Goal: Task Accomplishment & Management: Use online tool/utility

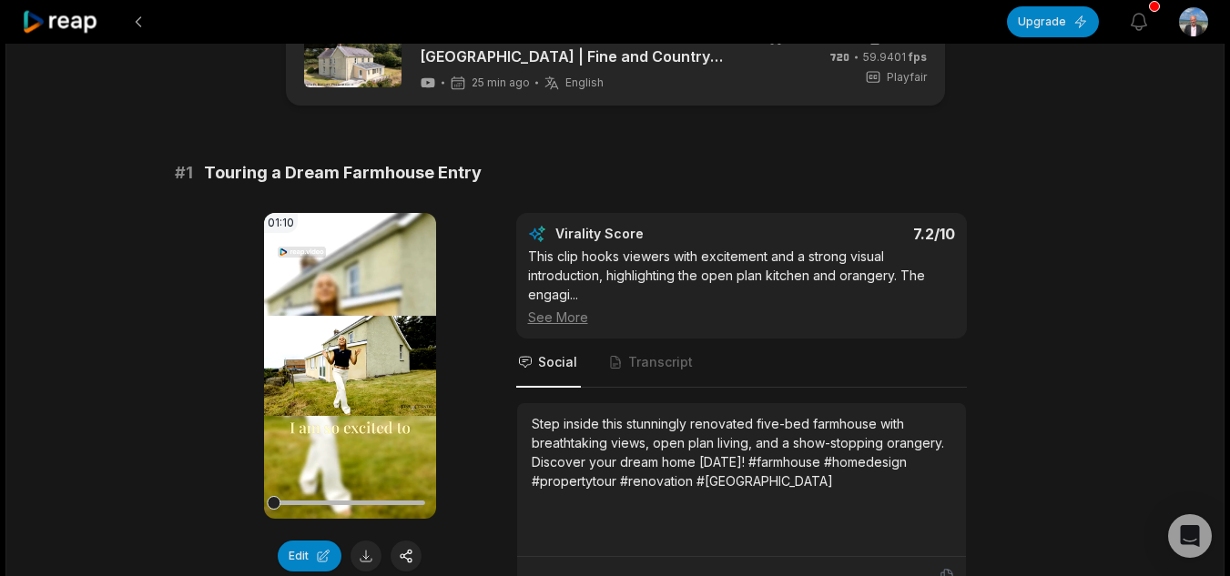
scroll to position [91, 0]
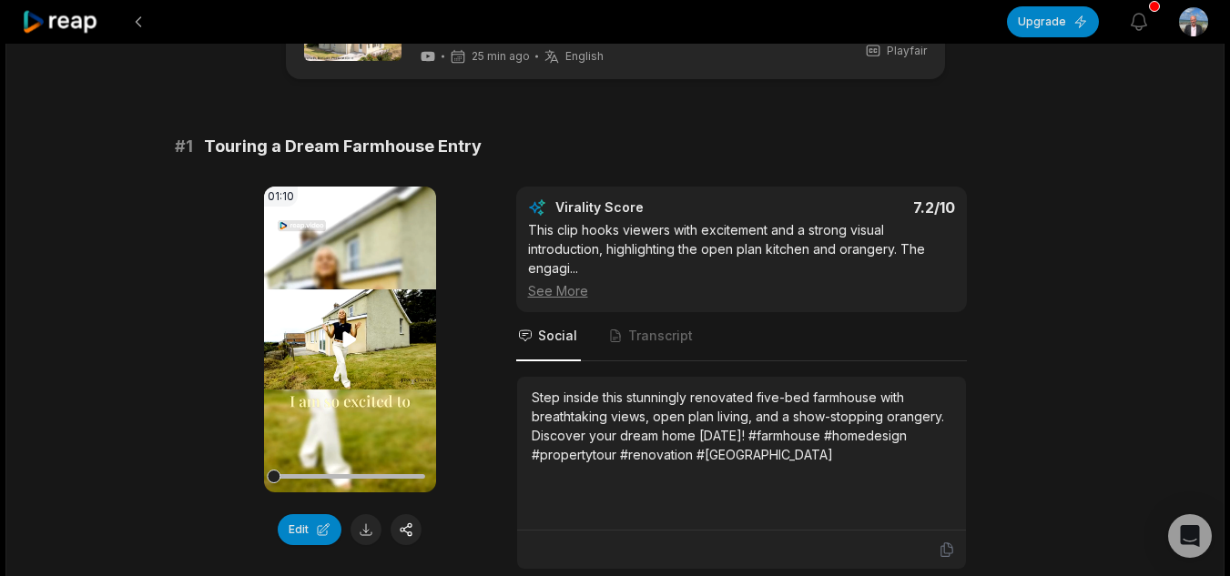
click at [353, 338] on icon at bounding box center [350, 338] width 14 height 15
click at [385, 279] on video "Your browser does not support mp4 format." at bounding box center [350, 340] width 172 height 306
click at [373, 300] on video "Your browser does not support mp4 format." at bounding box center [350, 340] width 172 height 306
click at [655, 332] on span "Transcript" at bounding box center [660, 336] width 65 height 18
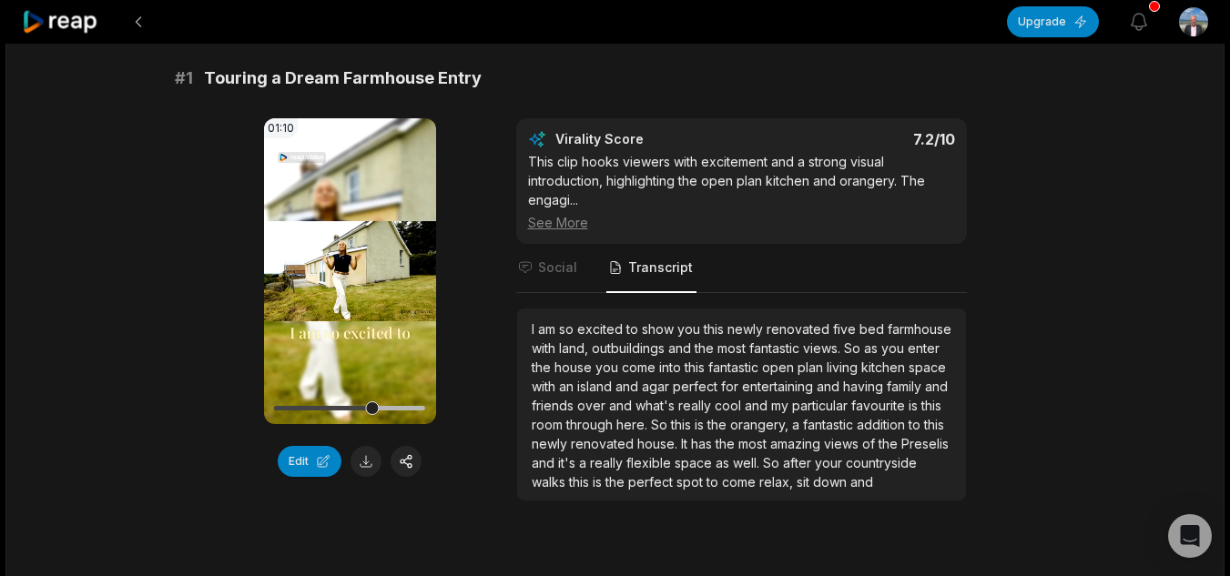
scroll to position [182, 0]
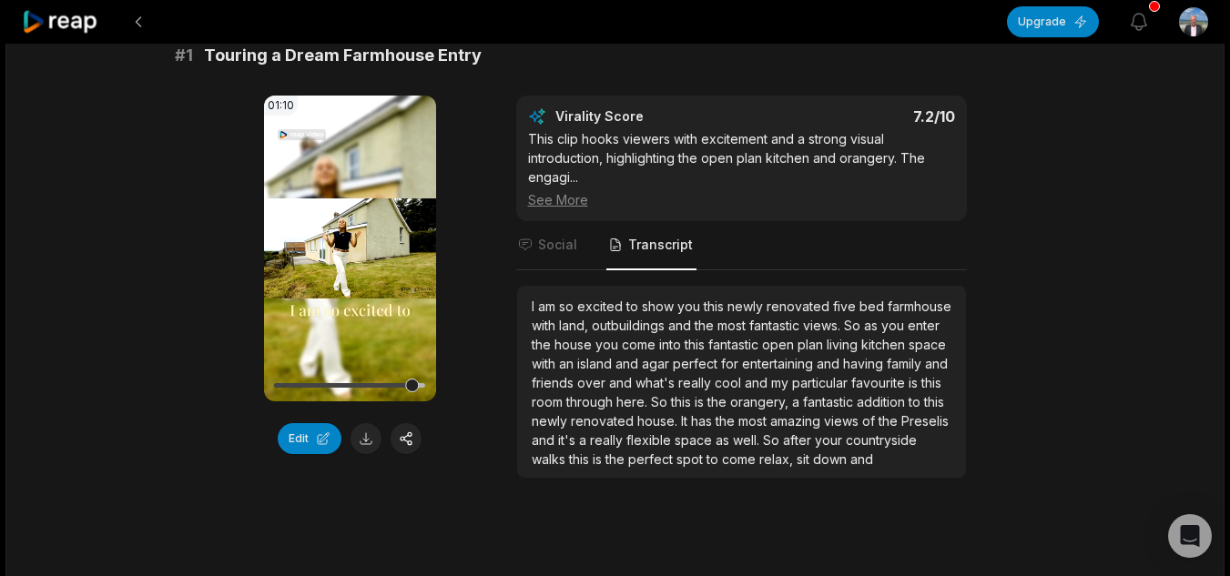
click at [846, 455] on span "down" at bounding box center [831, 458] width 37 height 15
click at [871, 455] on span "and" at bounding box center [861, 458] width 23 height 15
click at [319, 443] on button "Edit" at bounding box center [310, 438] width 64 height 31
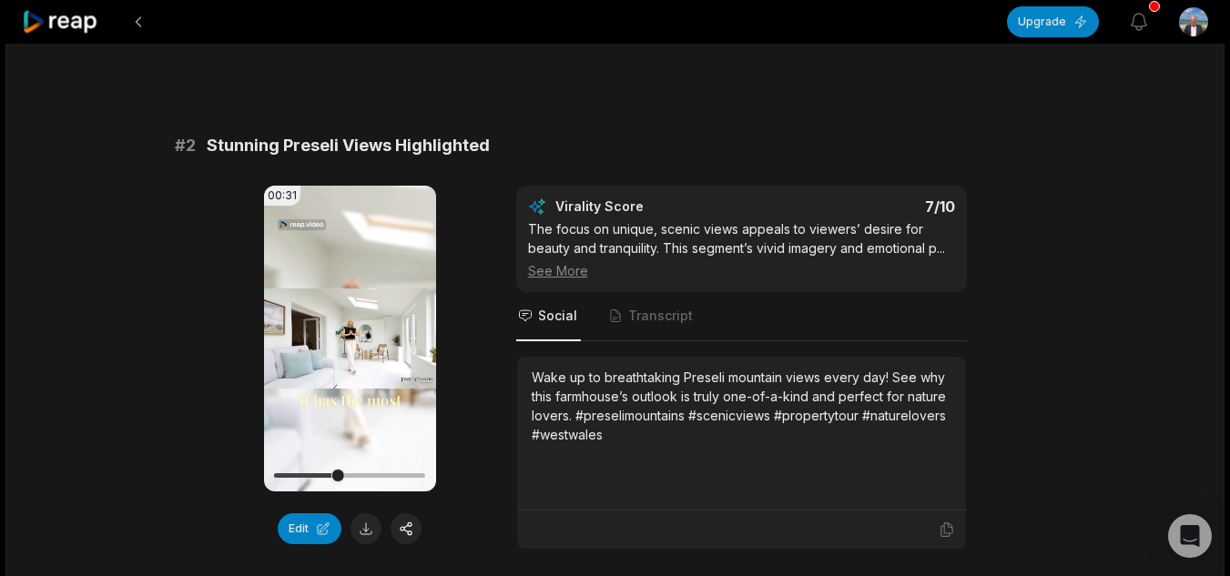
click at [693, 313] on nav "Social Transcript" at bounding box center [741, 316] width 450 height 49
click at [676, 313] on span "Transcript" at bounding box center [660, 316] width 65 height 18
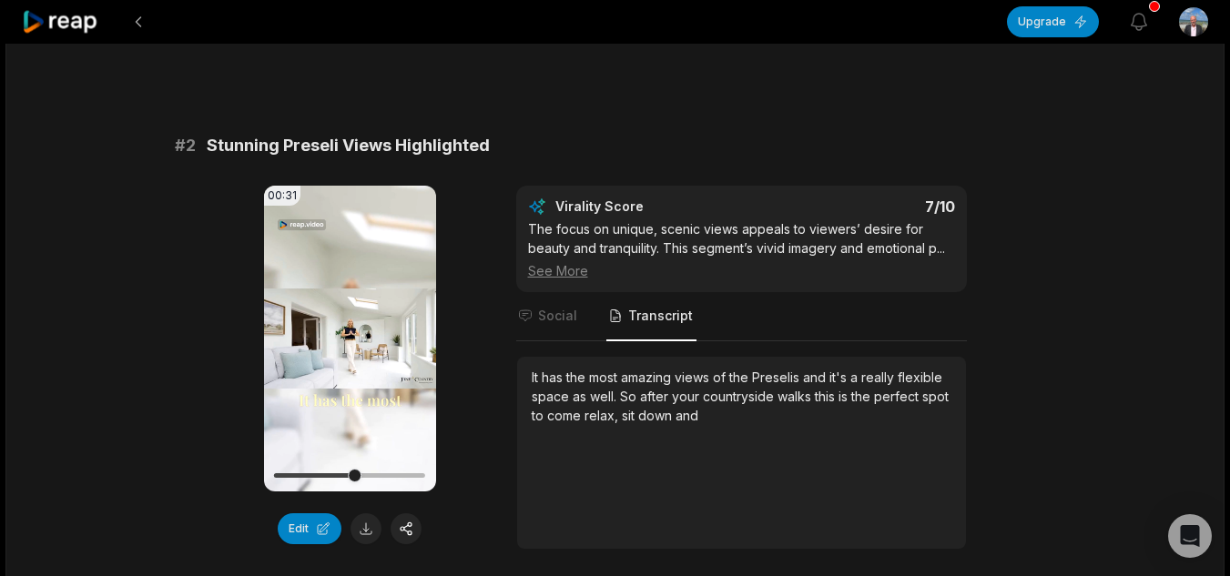
click at [640, 392] on span "after" at bounding box center [656, 396] width 32 height 15
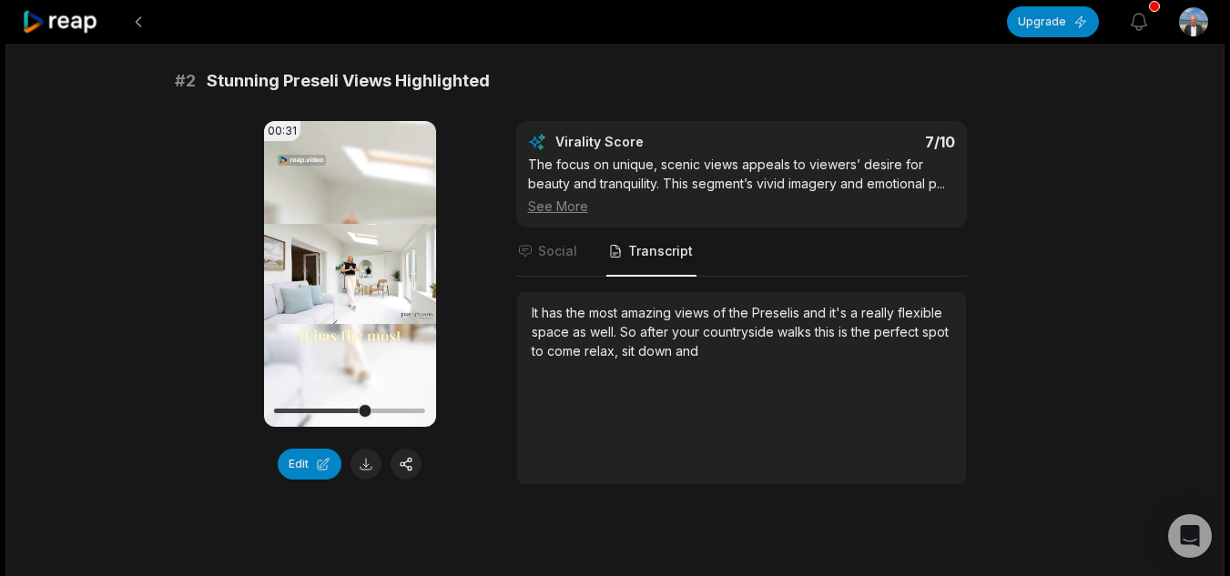
scroll to position [728, 0]
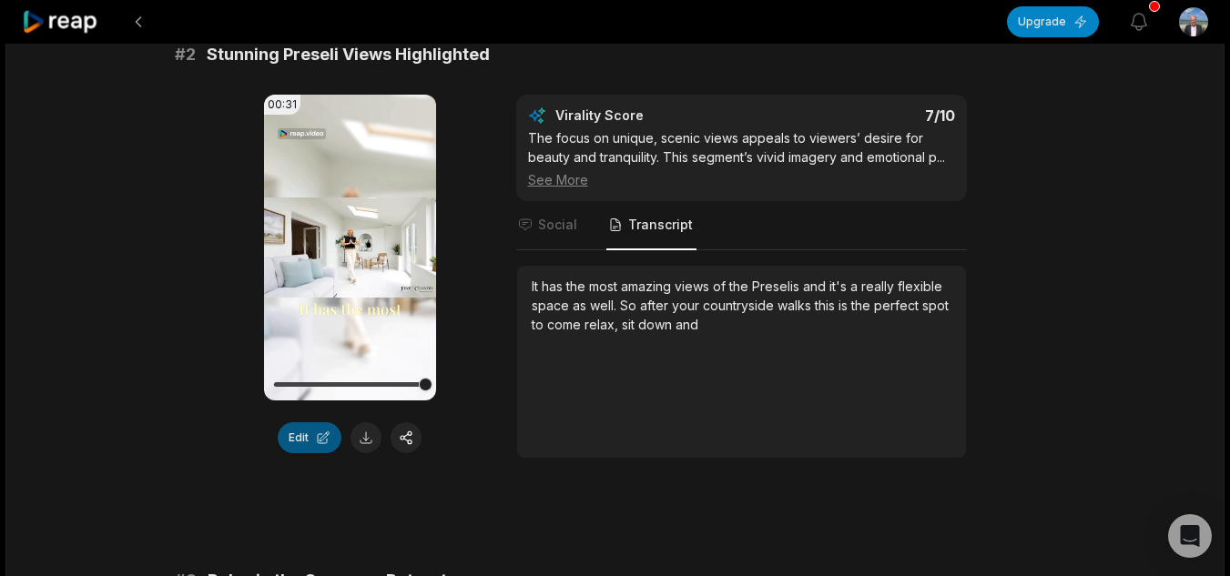
click at [322, 436] on button "Edit" at bounding box center [310, 437] width 64 height 31
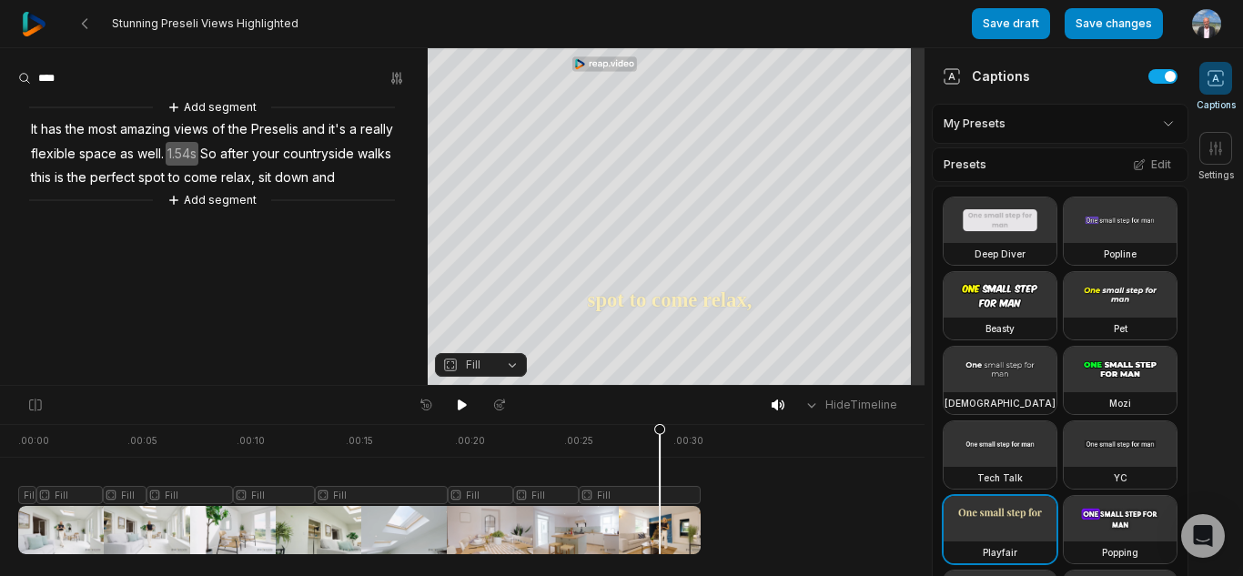
drag, startPoint x: 21, startPoint y: 430, endPoint x: 660, endPoint y: 430, distance: 638.9
click at [660, 430] on icon at bounding box center [659, 493] width 11 height 138
click at [461, 408] on icon at bounding box center [462, 405] width 9 height 11
drag, startPoint x: 18, startPoint y: 426, endPoint x: 647, endPoint y: 422, distance: 628.9
click at [647, 422] on div "Hide Timeline . 00:00 . 00:05 . 00:10 . 00:15 . 00:20 . 00:25 . 00:30 Fill Fill…" at bounding box center [462, 480] width 925 height 191
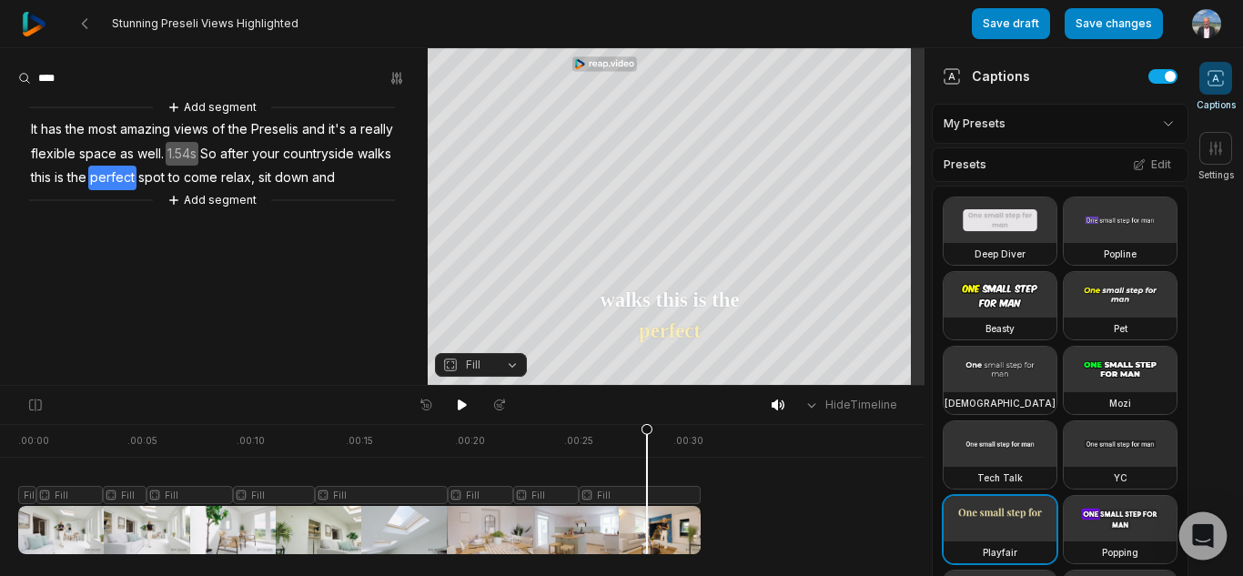
click at [1189, 531] on div "Open Intercom Messenger" at bounding box center [1203, 536] width 48 height 48
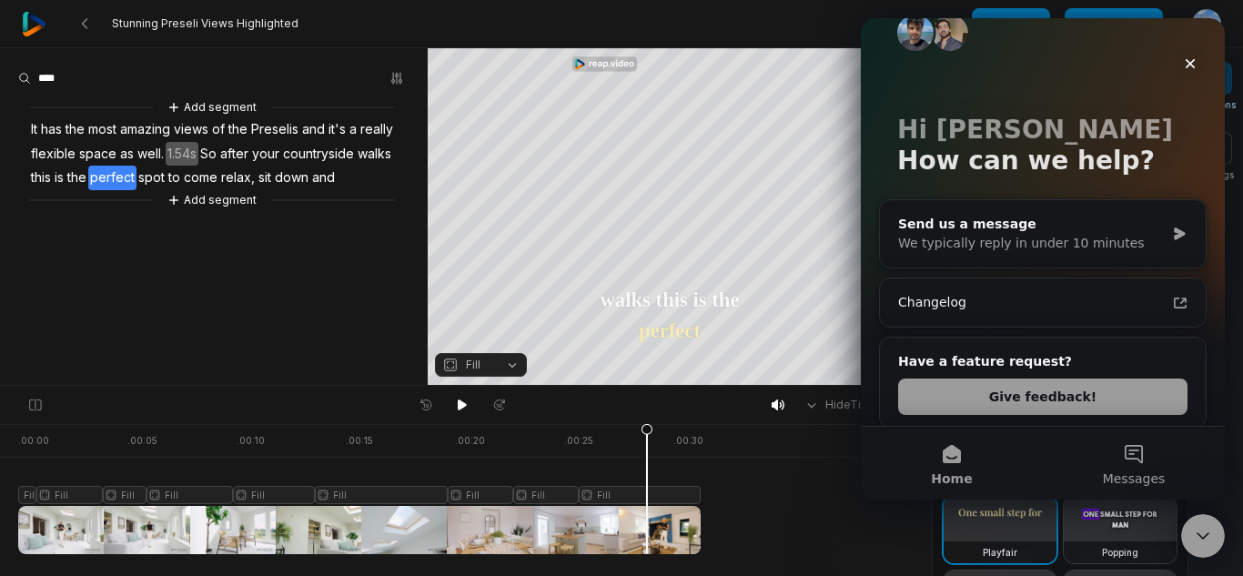
scroll to position [45, 0]
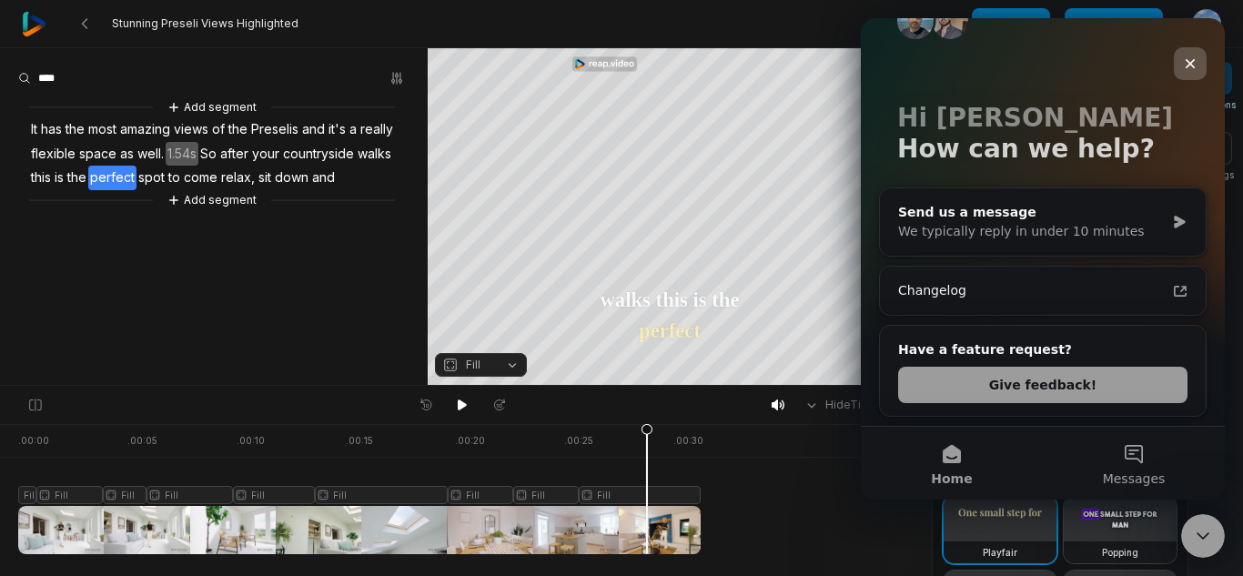
click at [1197, 61] on icon "Close" at bounding box center [1190, 63] width 15 height 15
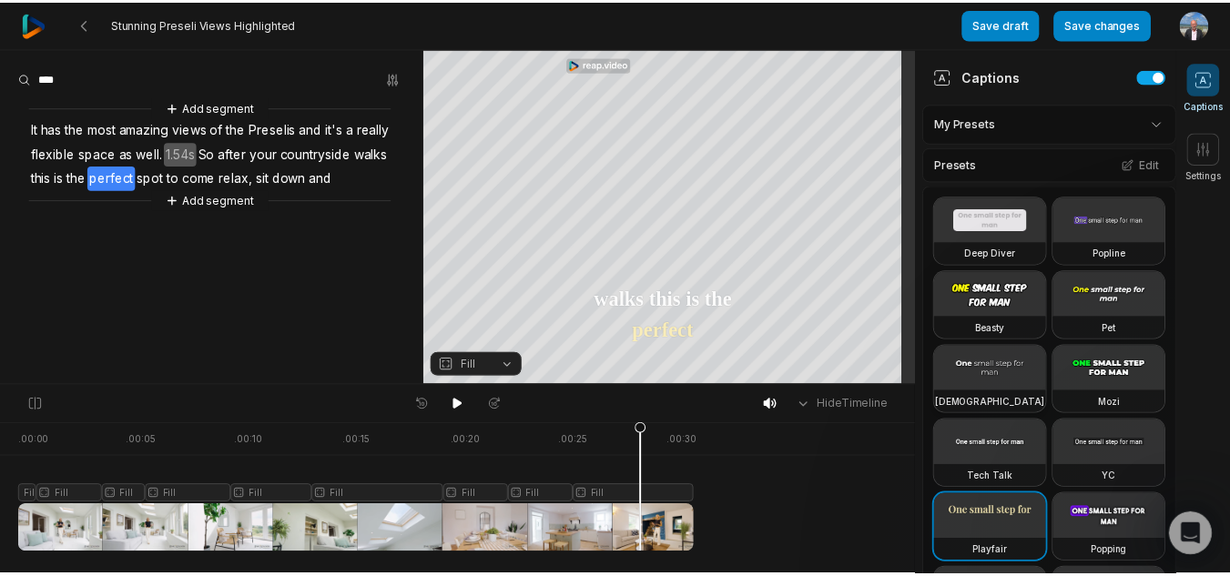
scroll to position [0, 0]
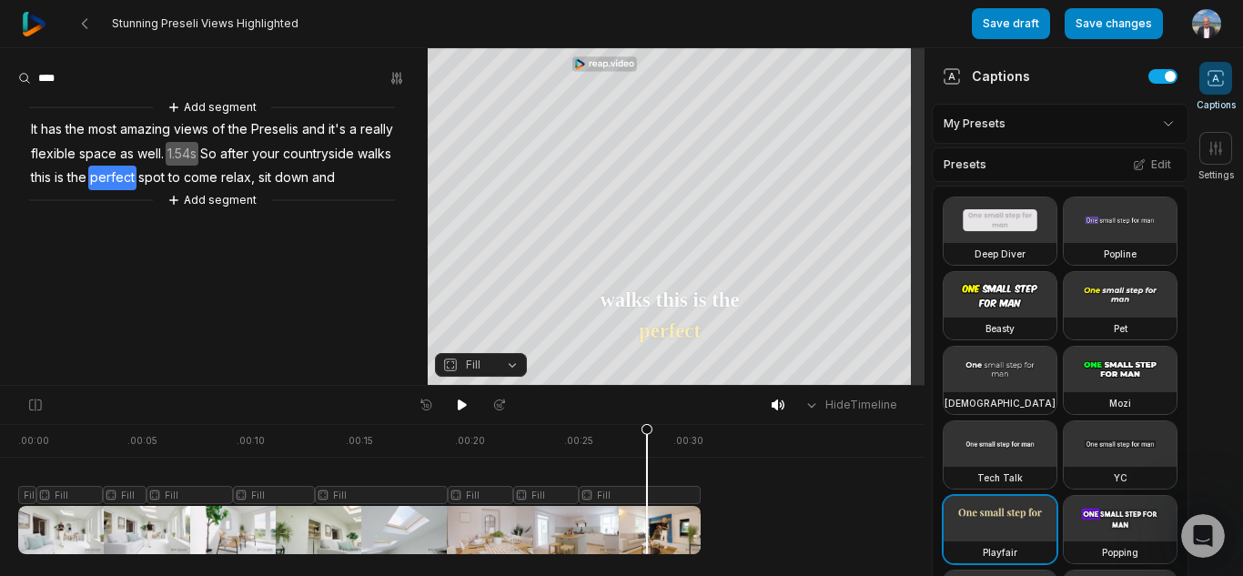
click at [481, 370] on span "Fill" at bounding box center [466, 365] width 48 height 16
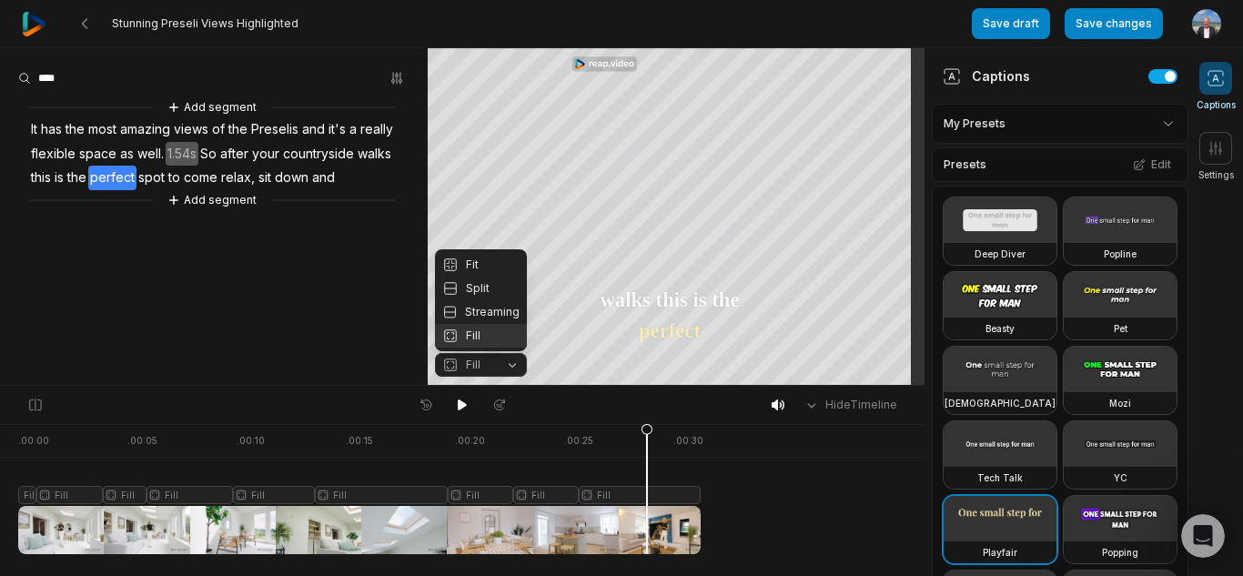
drag, startPoint x: 645, startPoint y: 428, endPoint x: 669, endPoint y: 428, distance: 23.7
click at [669, 428] on body "Stunning Preseli Views Highlighted Save draft Save changes Open user menu Capti…" at bounding box center [621, 288] width 1243 height 576
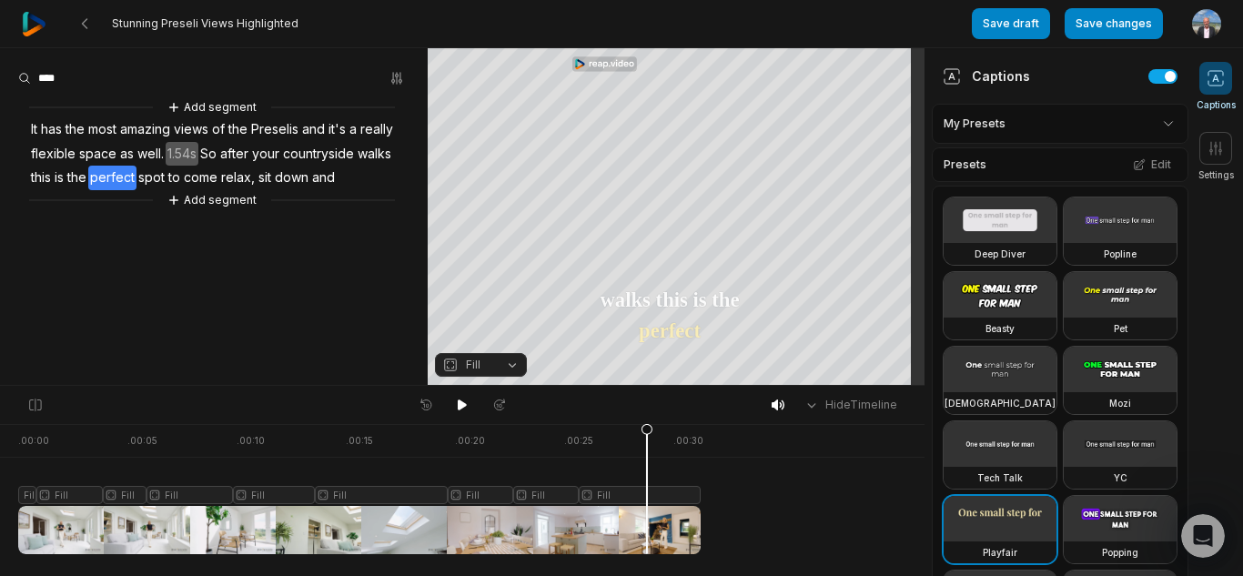
drag, startPoint x: 736, startPoint y: 511, endPoint x: 724, endPoint y: 512, distance: 11.9
click at [734, 512] on div at bounding box center [462, 530] width 888 height 48
click at [674, 492] on div at bounding box center [359, 489] width 683 height 130
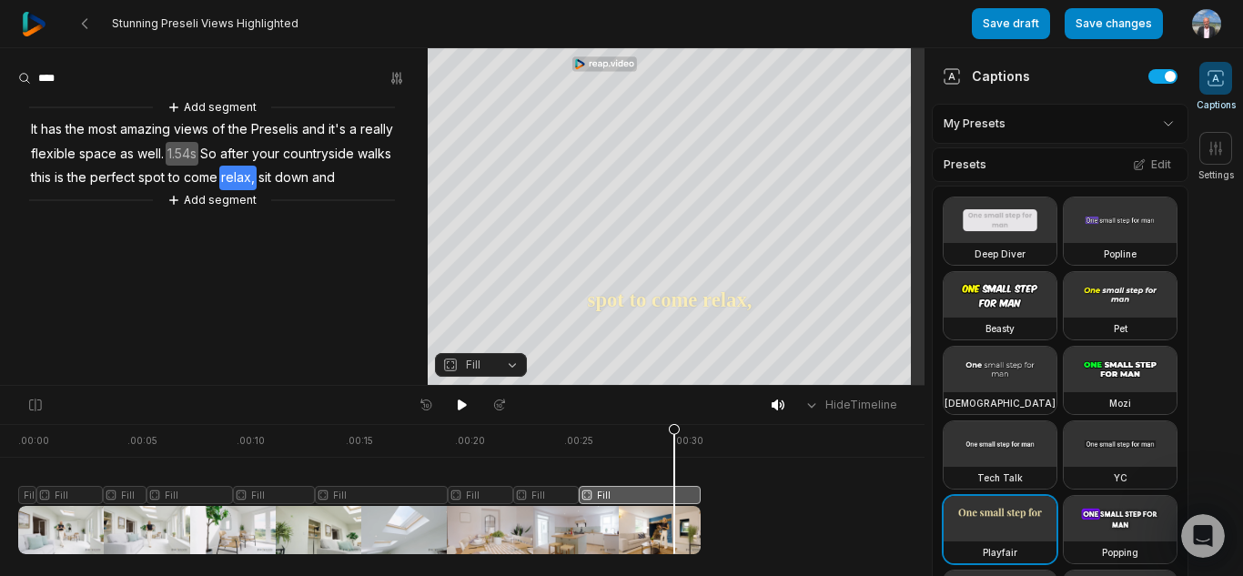
click at [674, 492] on icon at bounding box center [674, 488] width 13 height 131
click at [650, 491] on div at bounding box center [359, 489] width 683 height 130
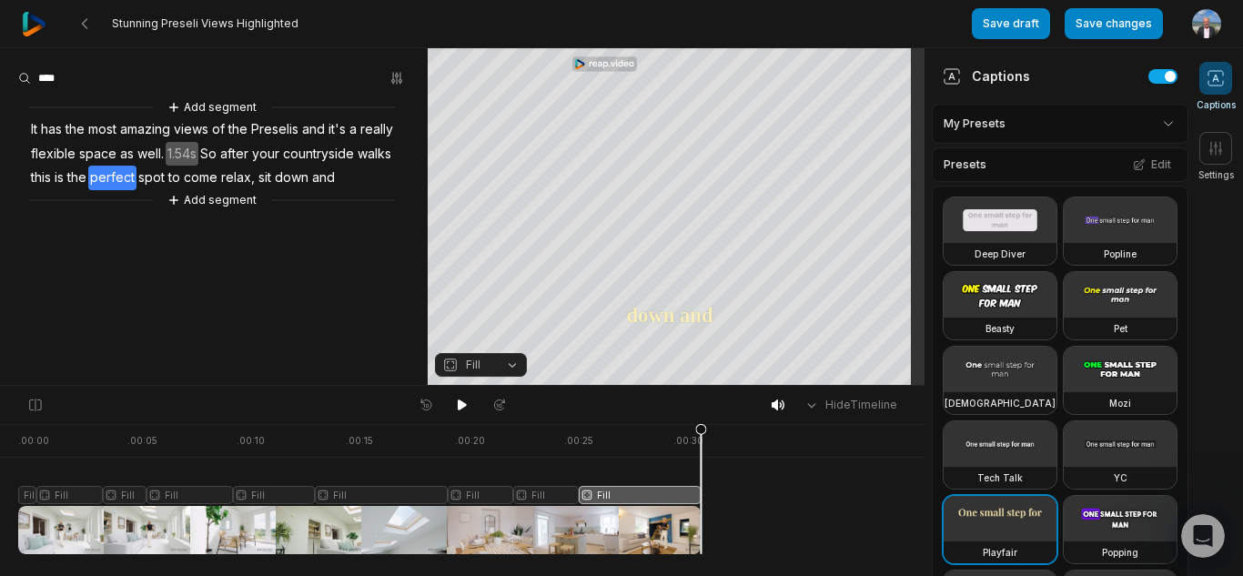
drag, startPoint x: 650, startPoint y: 438, endPoint x: 715, endPoint y: 441, distance: 65.6
click at [715, 441] on div ". 00:00 . 00:05 . 00:10 . 00:15 . 00:20 . 00:25 . 00:30 Fill Fill Fill Fill Fil…" at bounding box center [462, 500] width 925 height 152
click at [84, 23] on 335 at bounding box center [85, 23] width 5 height 9
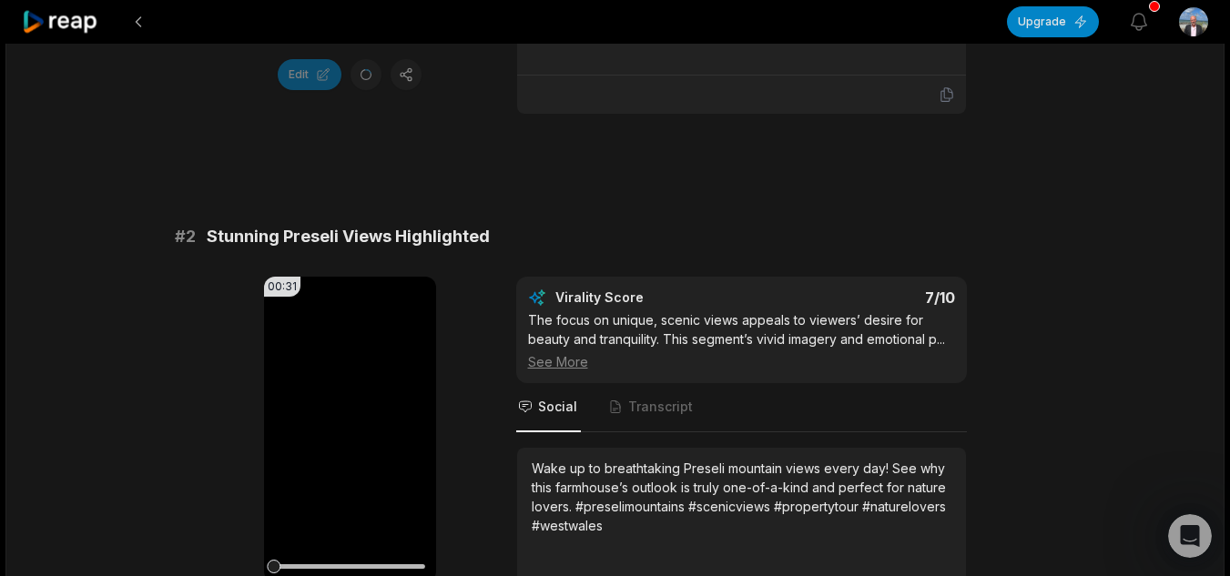
scroll to position [728, 0]
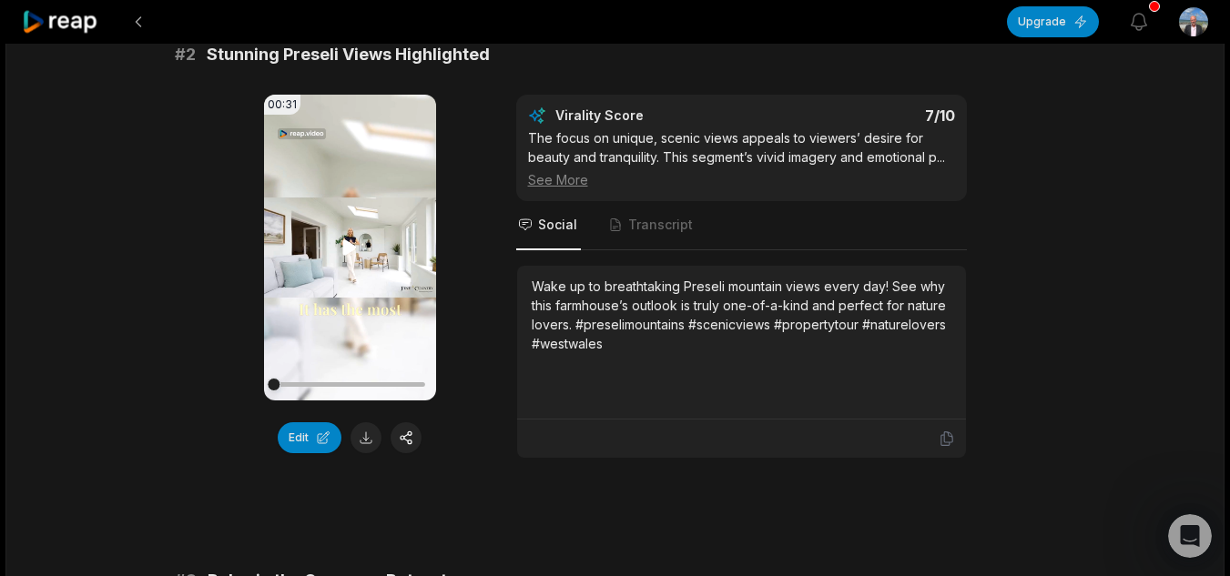
click at [347, 238] on icon at bounding box center [350, 248] width 22 height 22
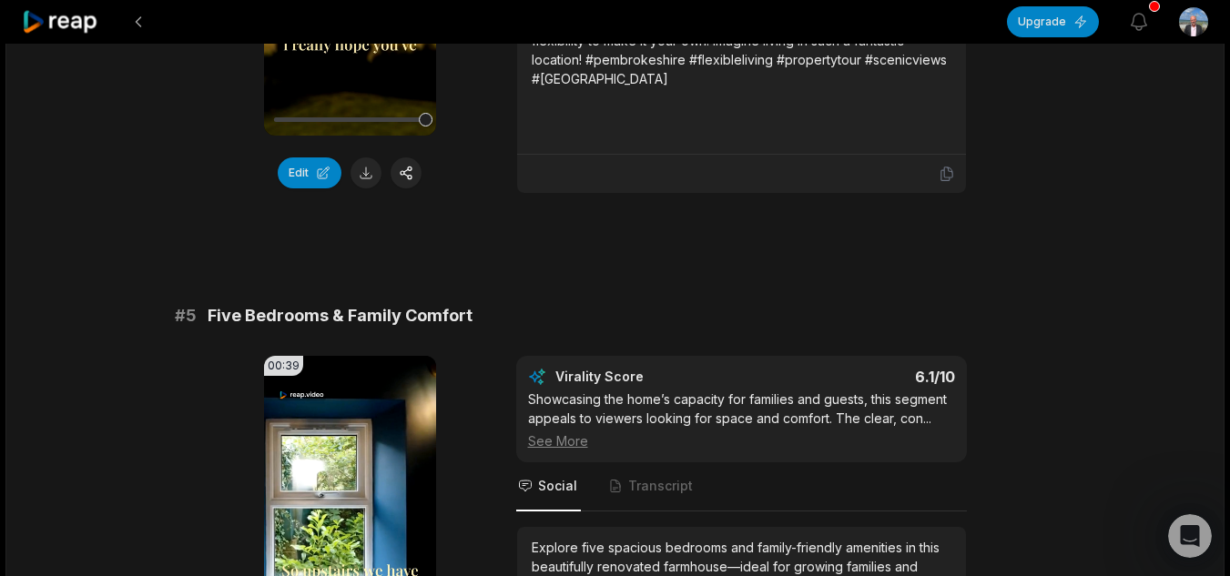
scroll to position [2184, 0]
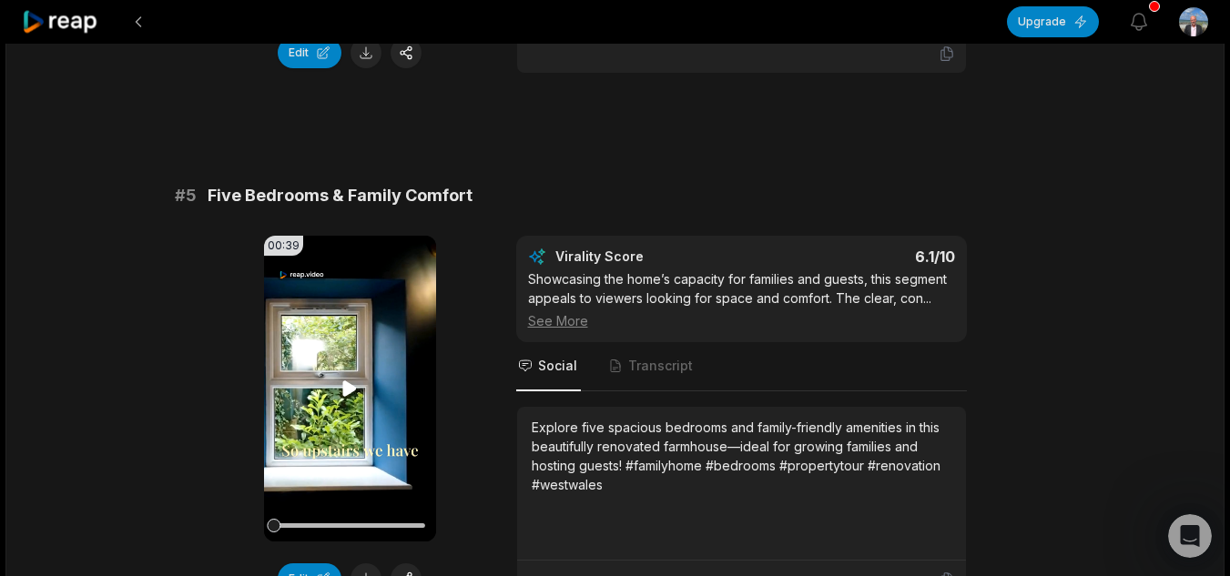
click at [319, 437] on video "Your browser does not support mp4 format." at bounding box center [350, 389] width 172 height 306
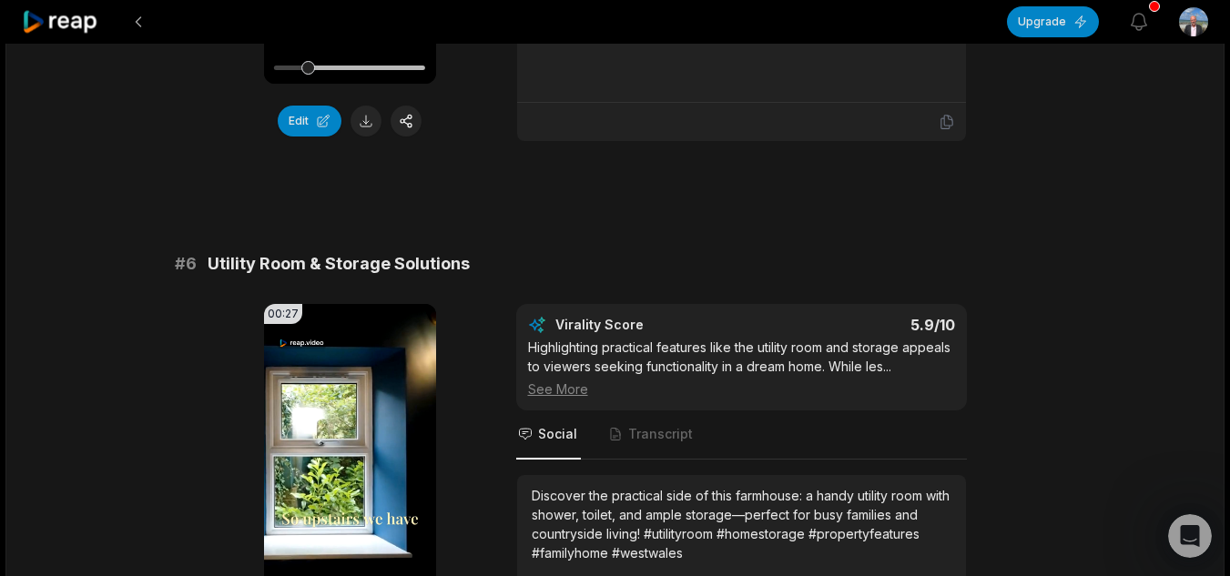
scroll to position [2821, 0]
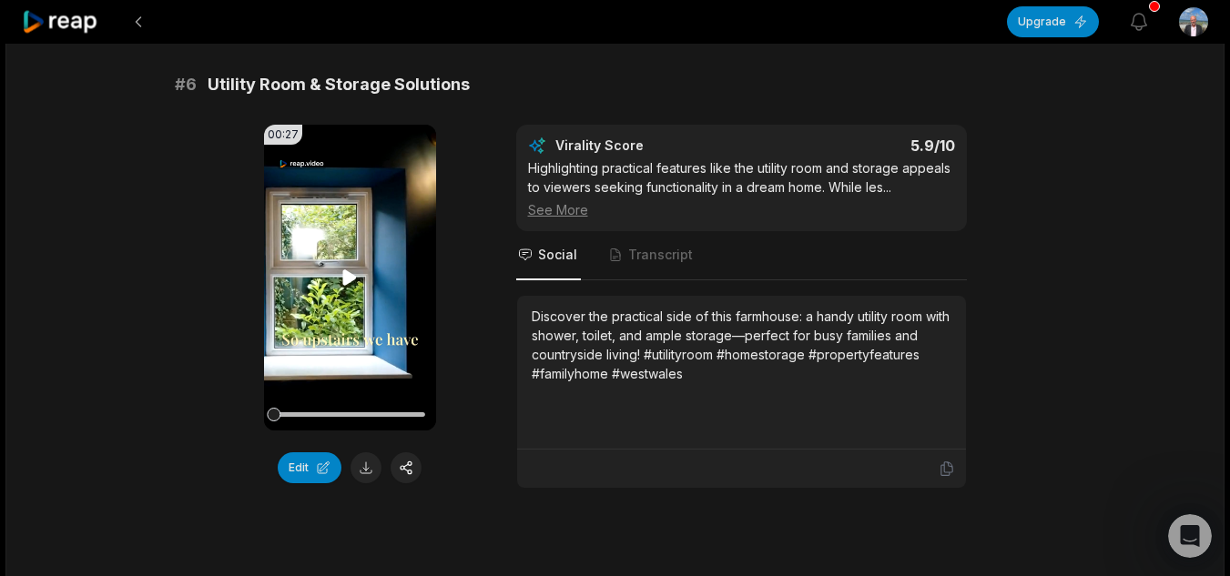
click at [349, 259] on video "Your browser does not support mp4 format." at bounding box center [350, 278] width 172 height 306
click at [337, 408] on div at bounding box center [349, 415] width 151 height 32
click at [359, 410] on div at bounding box center [349, 415] width 151 height 32
click at [377, 417] on div at bounding box center [349, 415] width 151 height 32
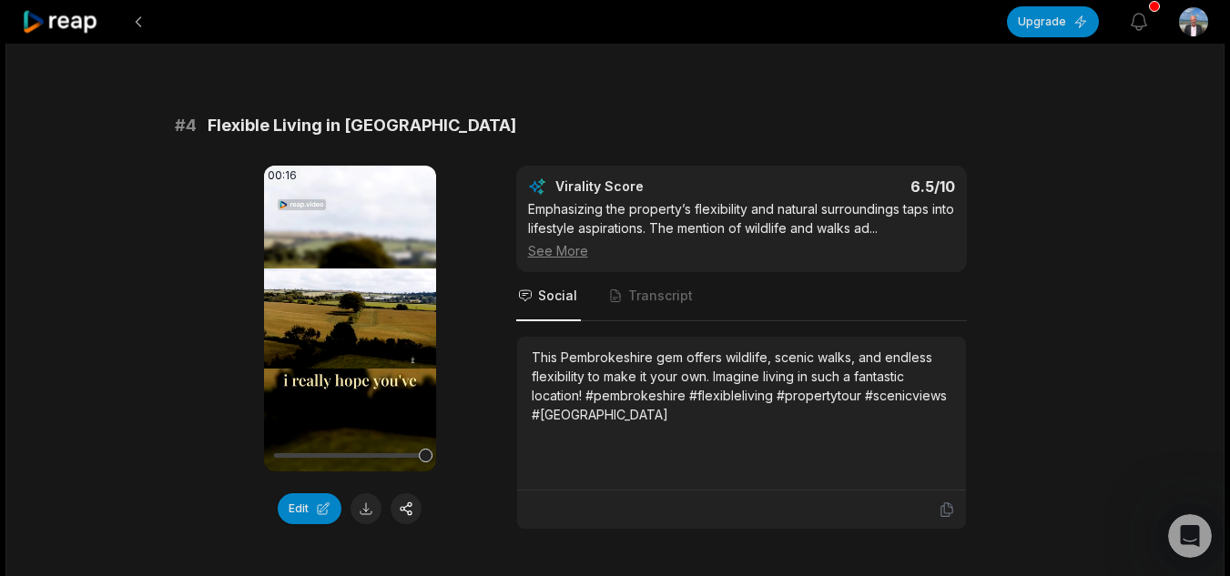
scroll to position [1577, 0]
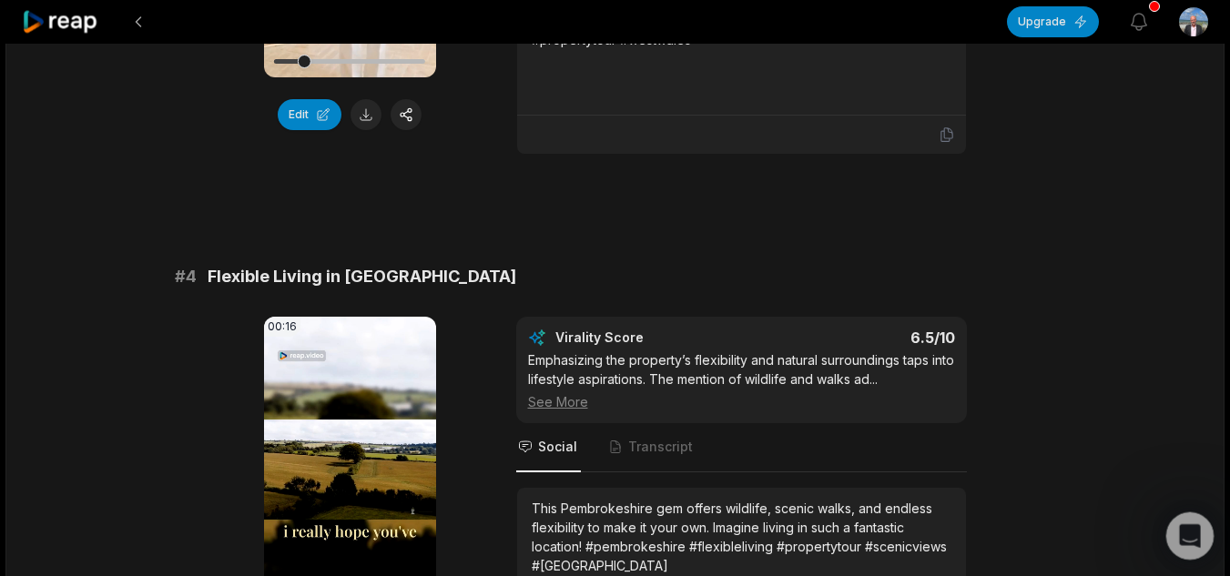
drag, startPoint x: 1171, startPoint y: 546, endPoint x: 2338, endPoint y: 1062, distance: 1275.7
click at [1168, 550] on div "Open Intercom Messenger" at bounding box center [1187, 533] width 44 height 44
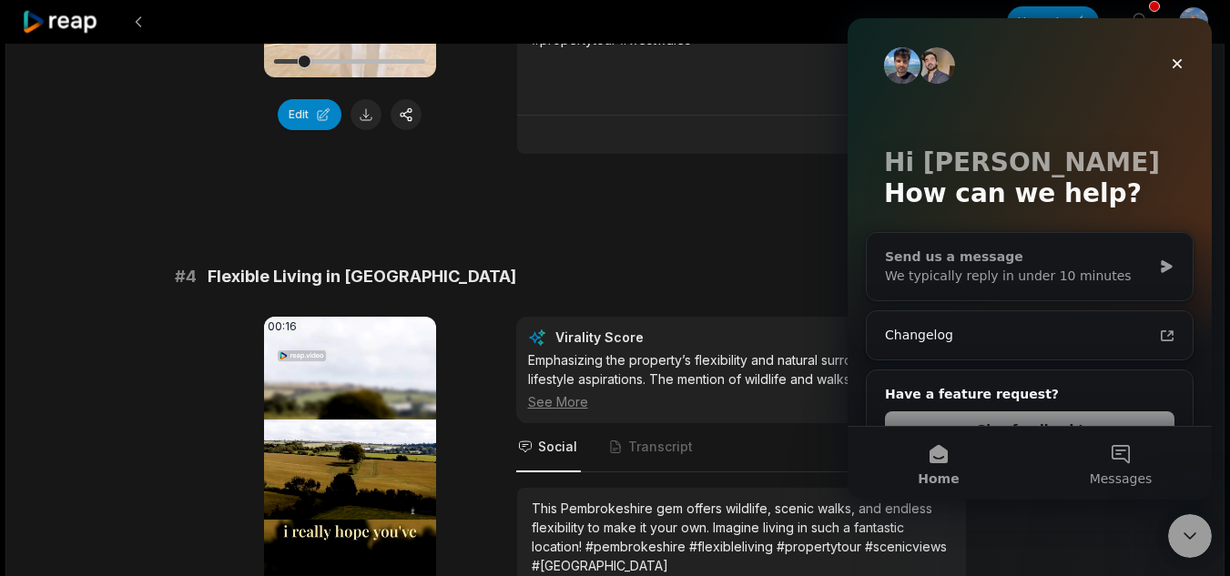
click at [958, 281] on div "We typically reply in under 10 minutes" at bounding box center [1018, 276] width 267 height 19
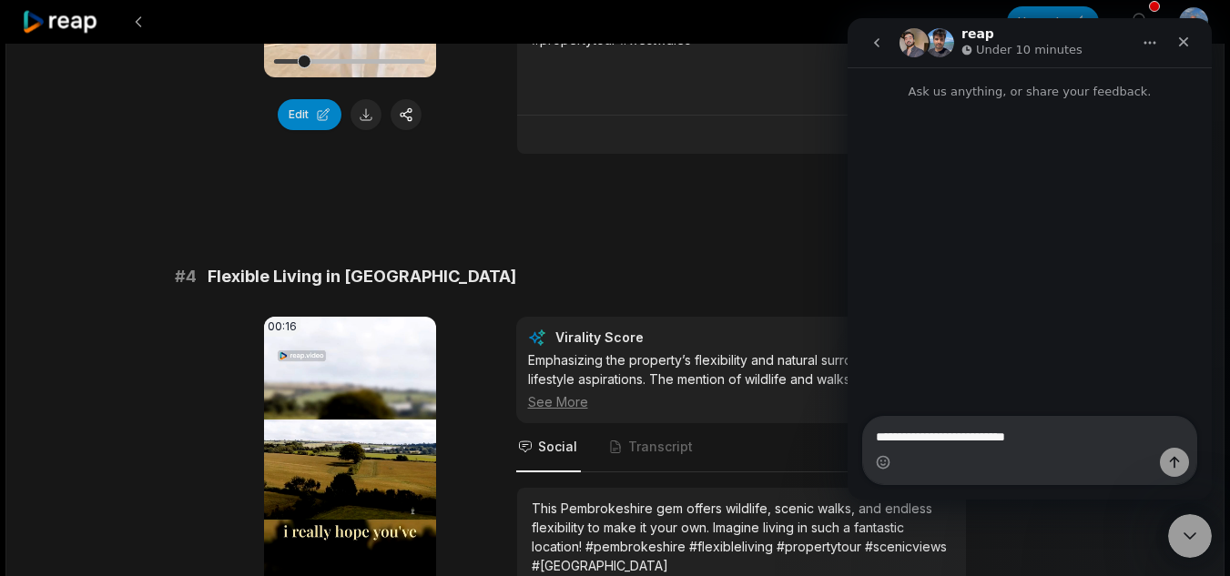
type textarea "**********"
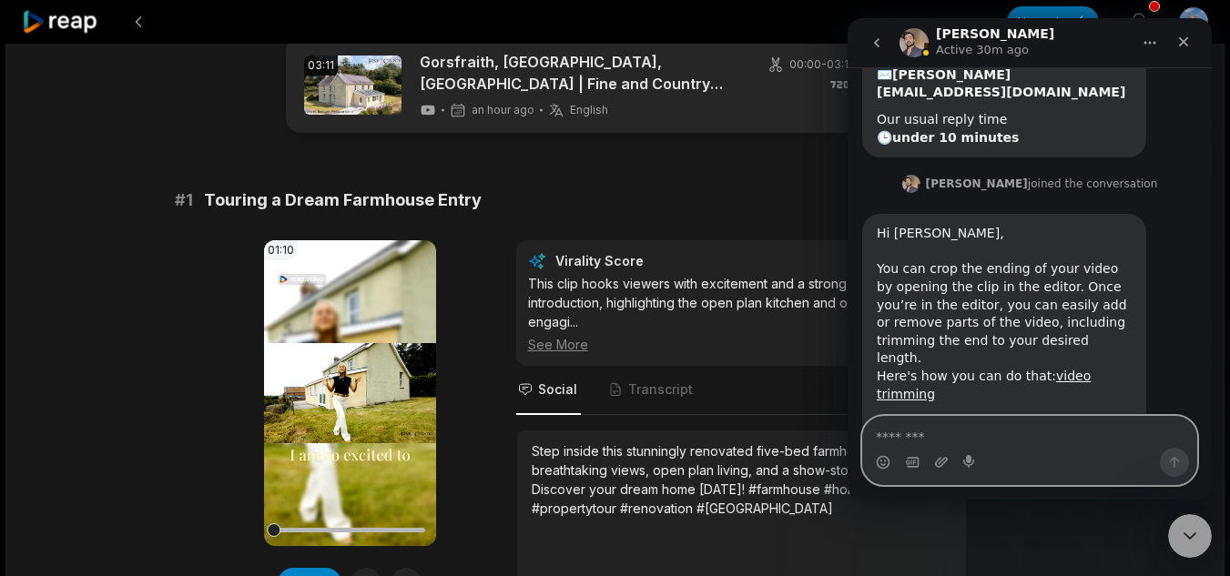
scroll to position [91, 0]
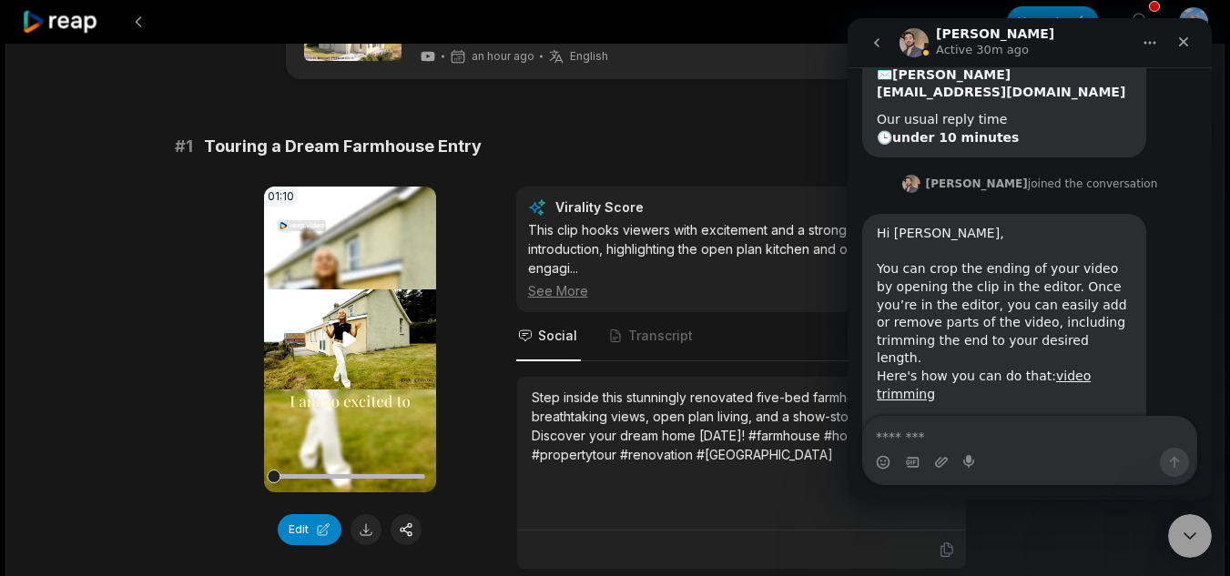
click at [340, 356] on video "Your browser does not support mp4 format." at bounding box center [350, 340] width 172 height 306
click at [300, 427] on video "Your browser does not support mp4 format." at bounding box center [350, 340] width 172 height 306
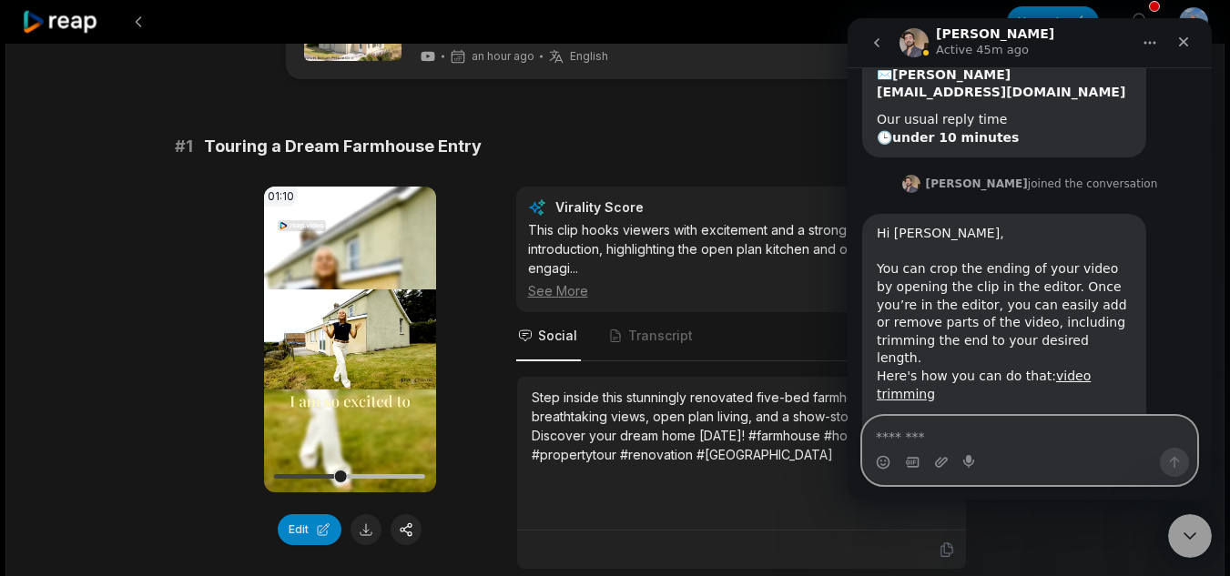
click at [974, 430] on textarea "Message…" at bounding box center [1029, 432] width 333 height 31
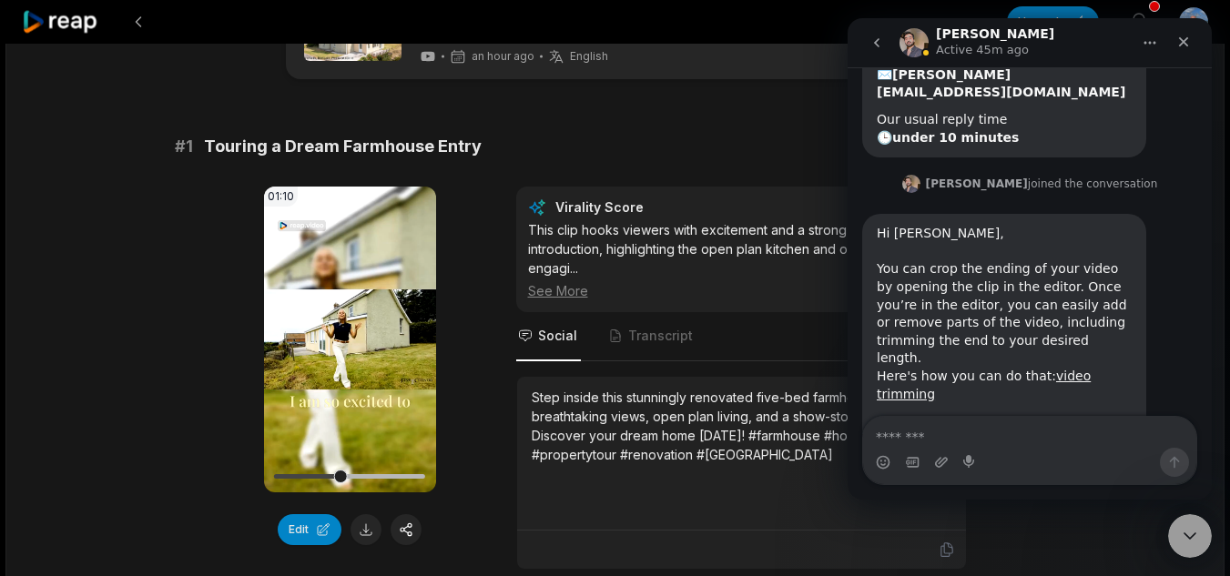
click at [1074, 310] on div "You can crop the ending of your video by opening the clip in the editor. Once y…" at bounding box center [1003, 313] width 255 height 107
click at [1078, 369] on link "video trimming" at bounding box center [983, 385] width 214 height 33
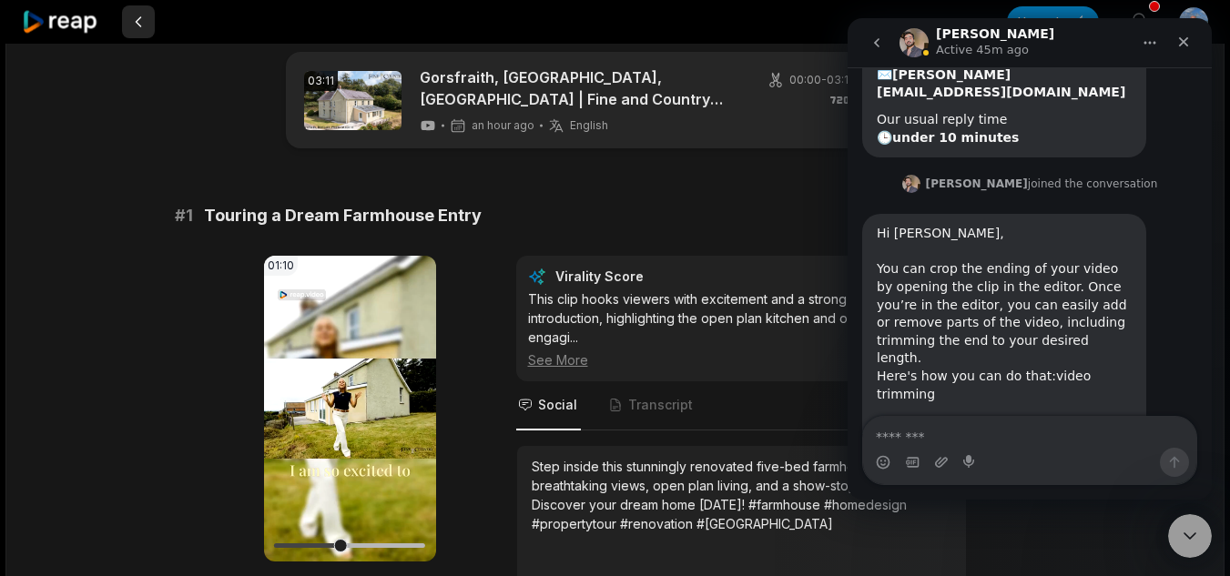
scroll to position [0, 0]
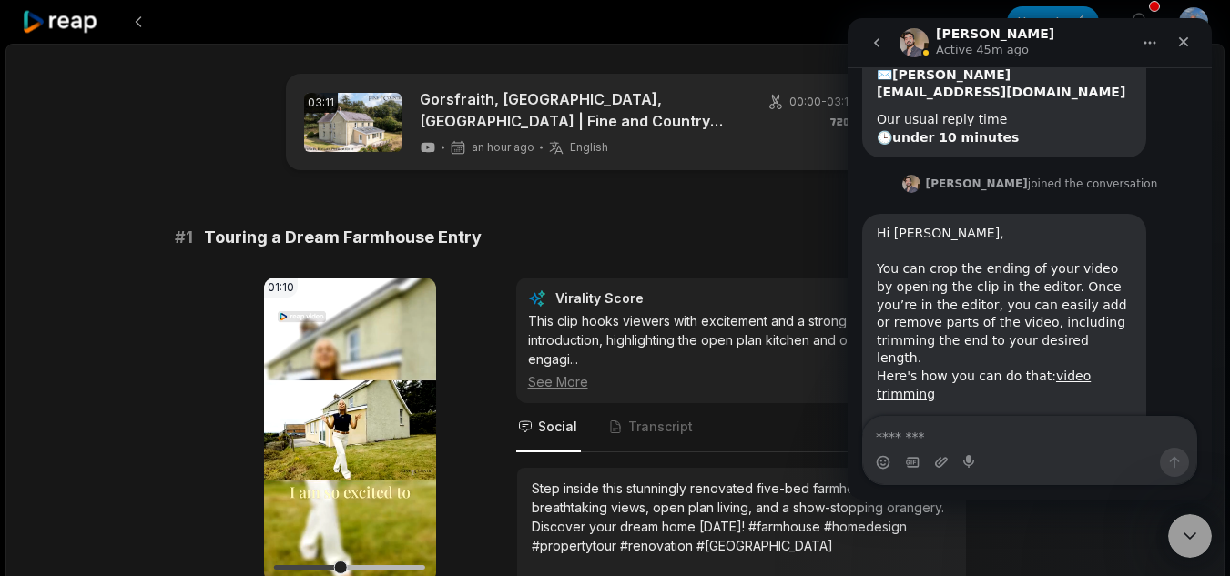
click at [76, 30] on icon at bounding box center [60, 22] width 77 height 25
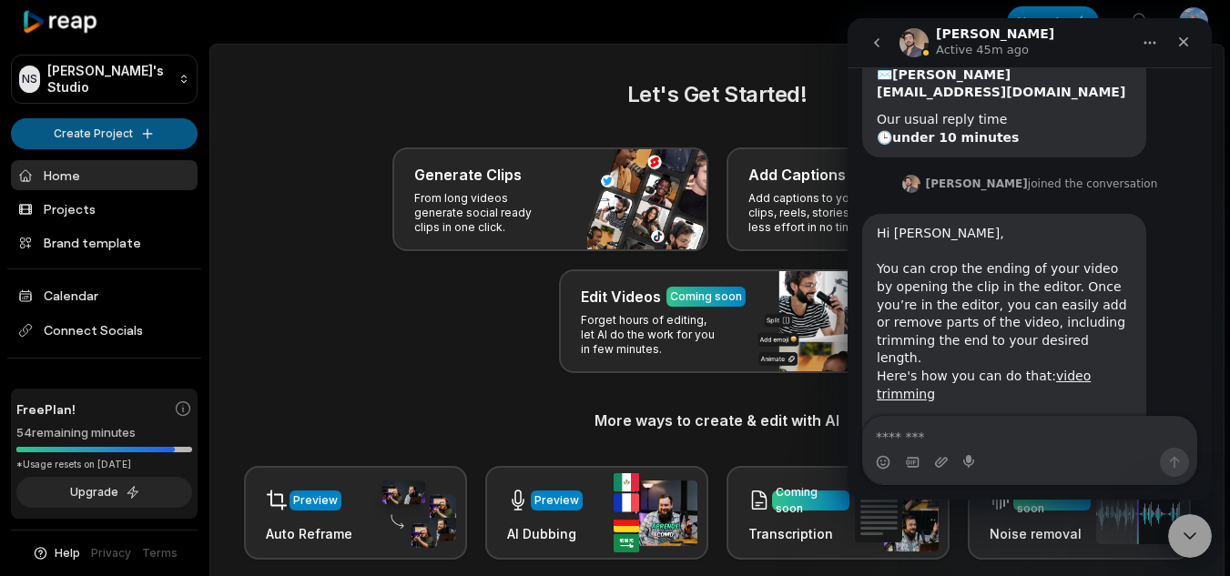
click at [147, 131] on html "NS Nigel's Studio Create Project Home Projects Brand template Calendar Connect …" at bounding box center [615, 288] width 1230 height 576
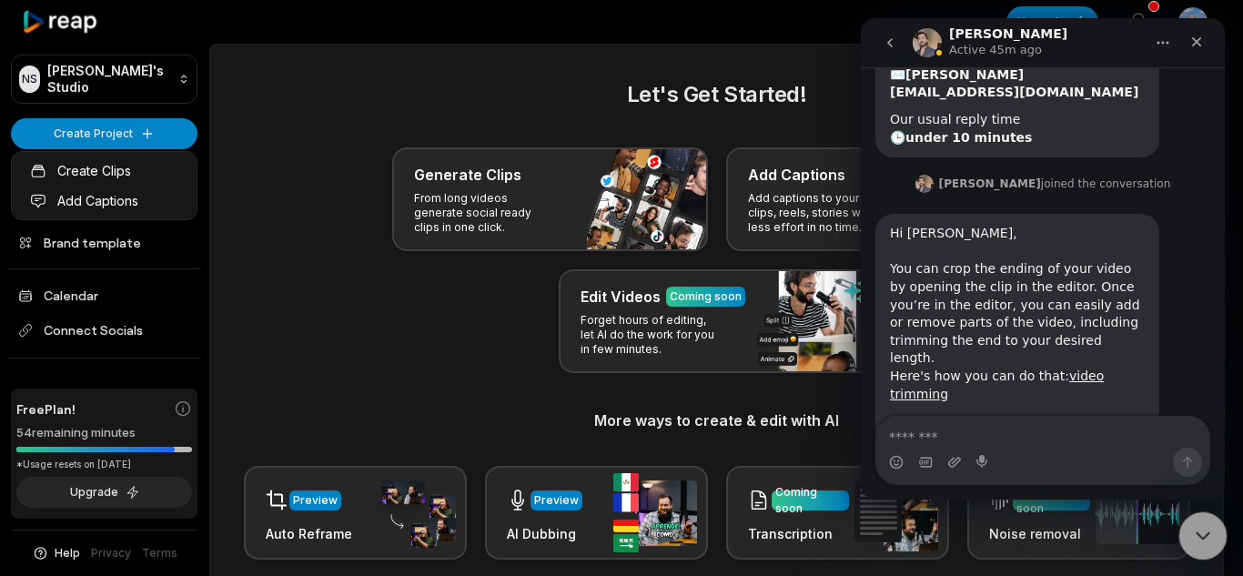
click at [1203, 531] on icon "Close Intercom Messenger" at bounding box center [1200, 533] width 22 height 22
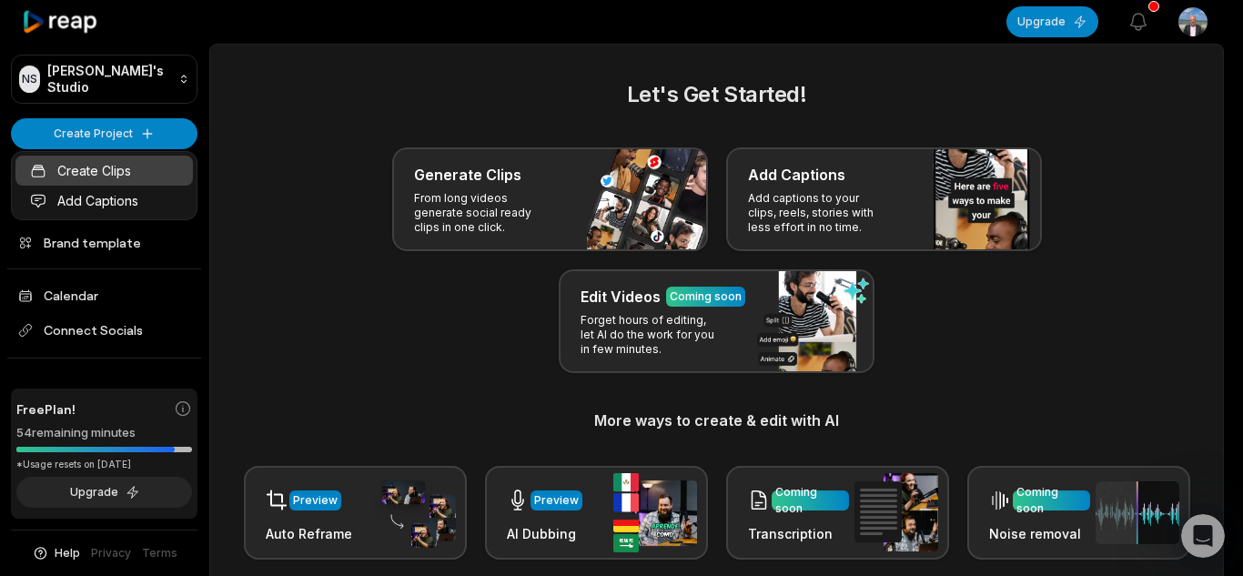
click at [86, 164] on link "Create Clips" at bounding box center [103, 171] width 177 height 30
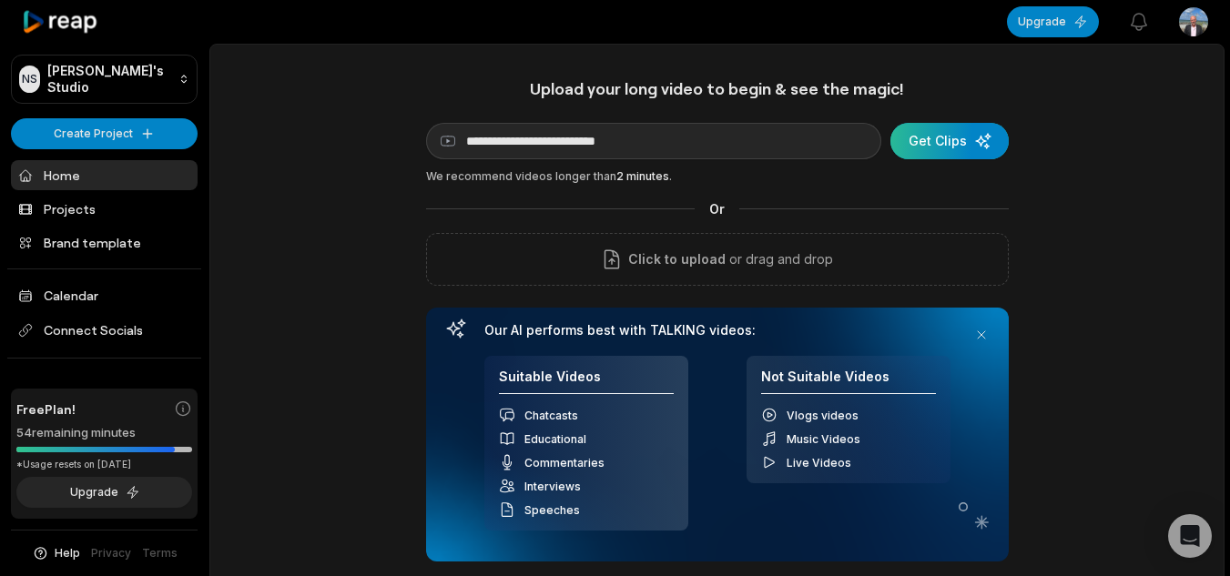
type input "**********"
click at [937, 134] on div "submit" at bounding box center [949, 141] width 118 height 36
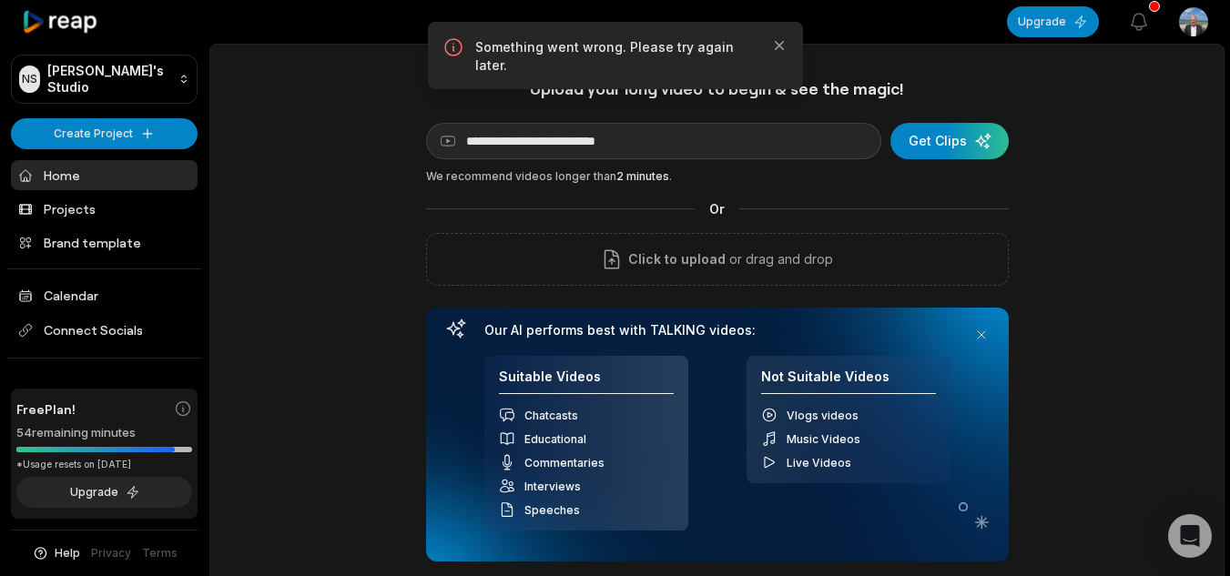
click at [63, 22] on icon at bounding box center [60, 22] width 77 height 25
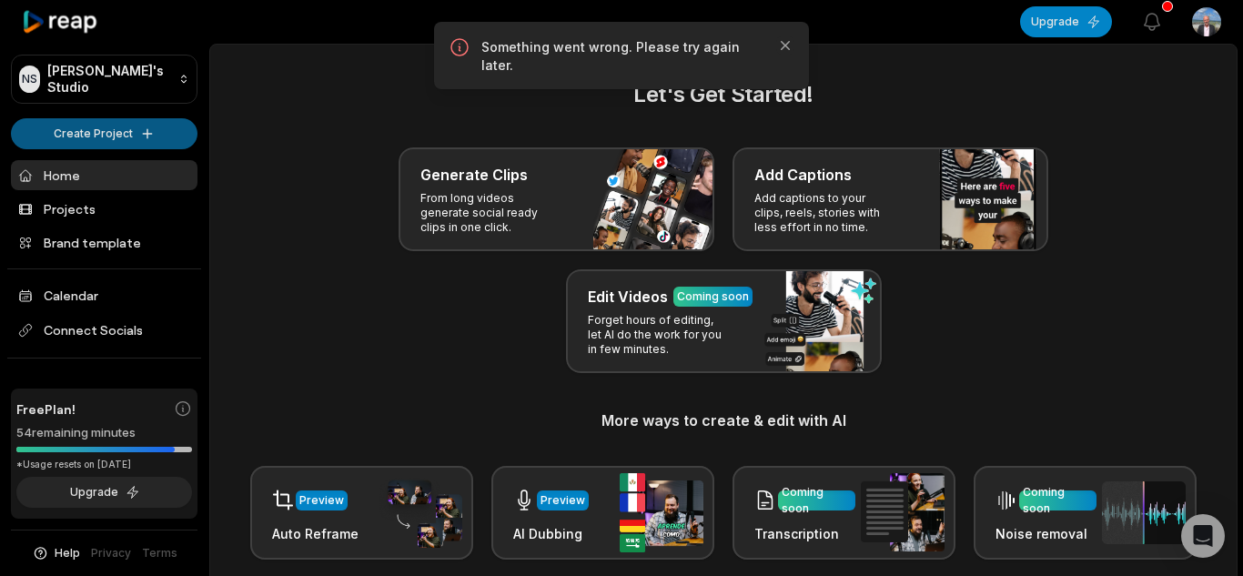
click at [127, 136] on html "NS Nigel's Studio Create Project Home Projects Brand template Calendar Connect …" at bounding box center [621, 288] width 1243 height 576
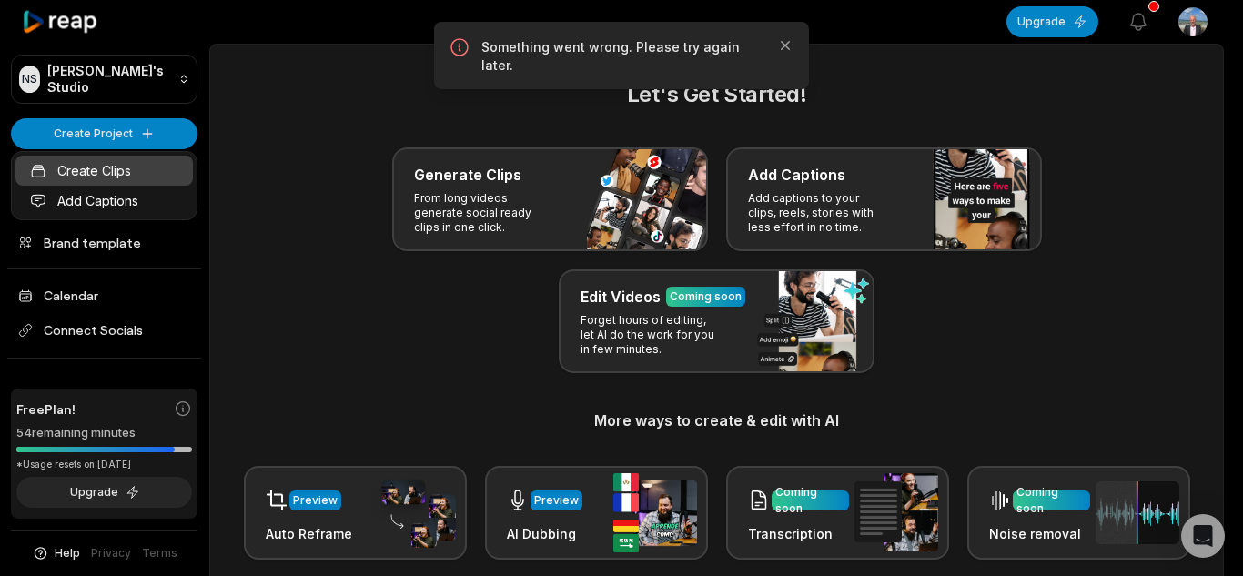
click at [123, 157] on link "Create Clips" at bounding box center [103, 171] width 177 height 30
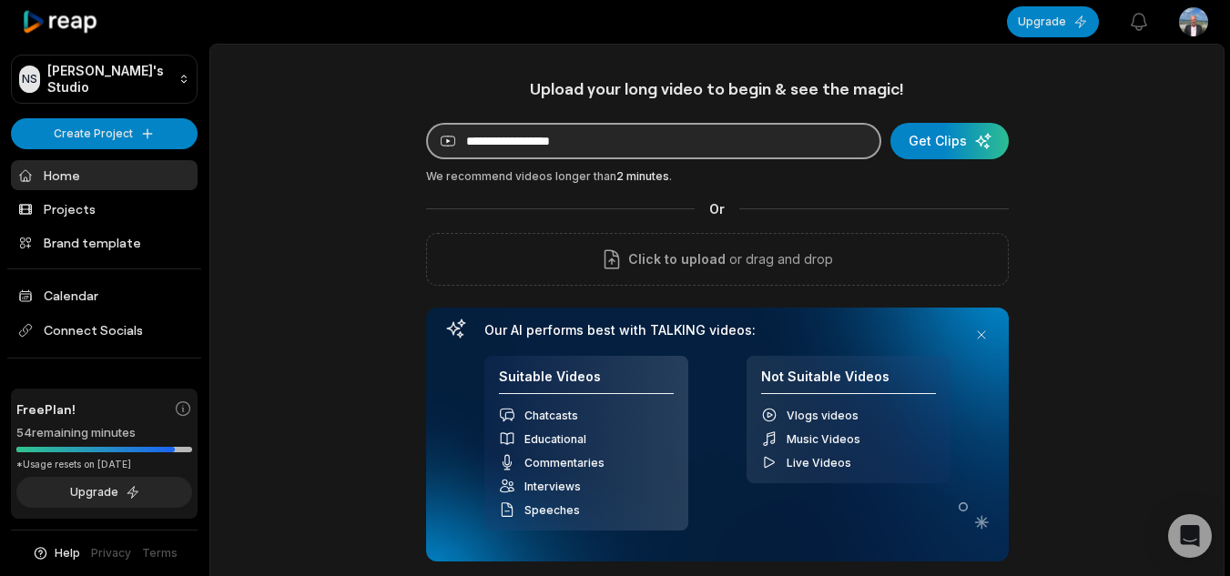
click at [658, 150] on input at bounding box center [653, 141] width 455 height 36
paste input "**********"
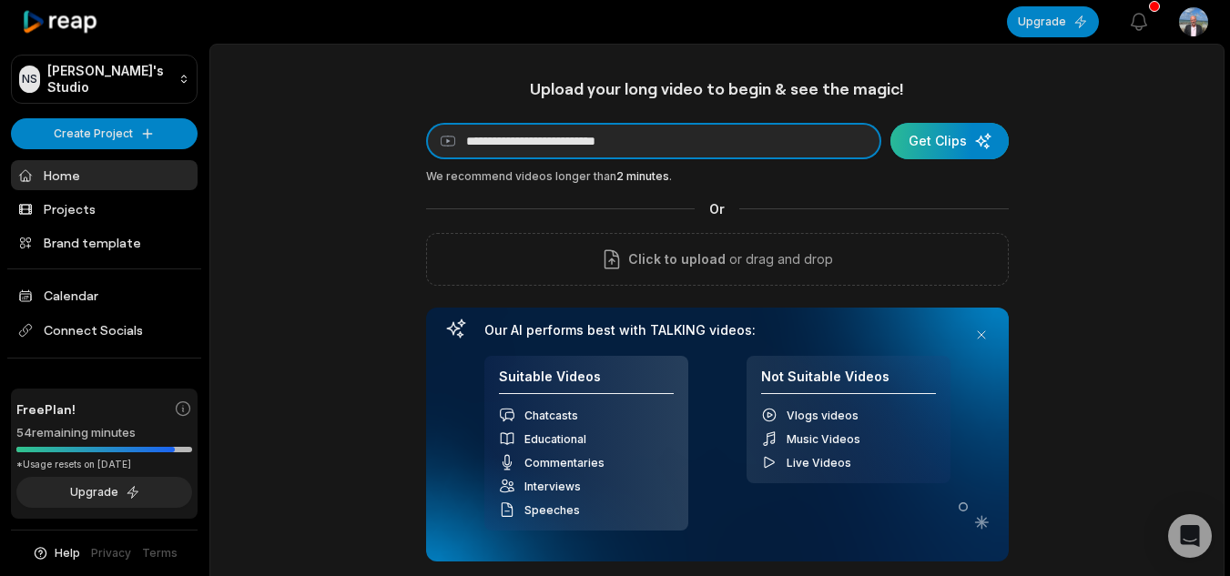
type input "**********"
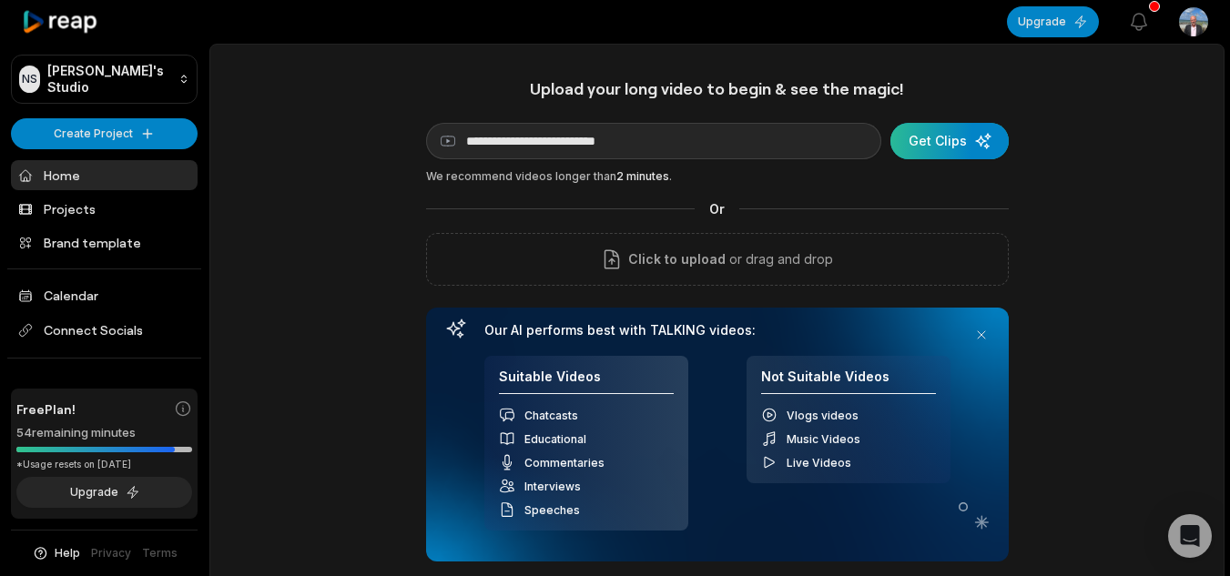
click at [955, 147] on div "submit" at bounding box center [949, 141] width 118 height 36
click at [917, 134] on div "submit" at bounding box center [949, 141] width 118 height 36
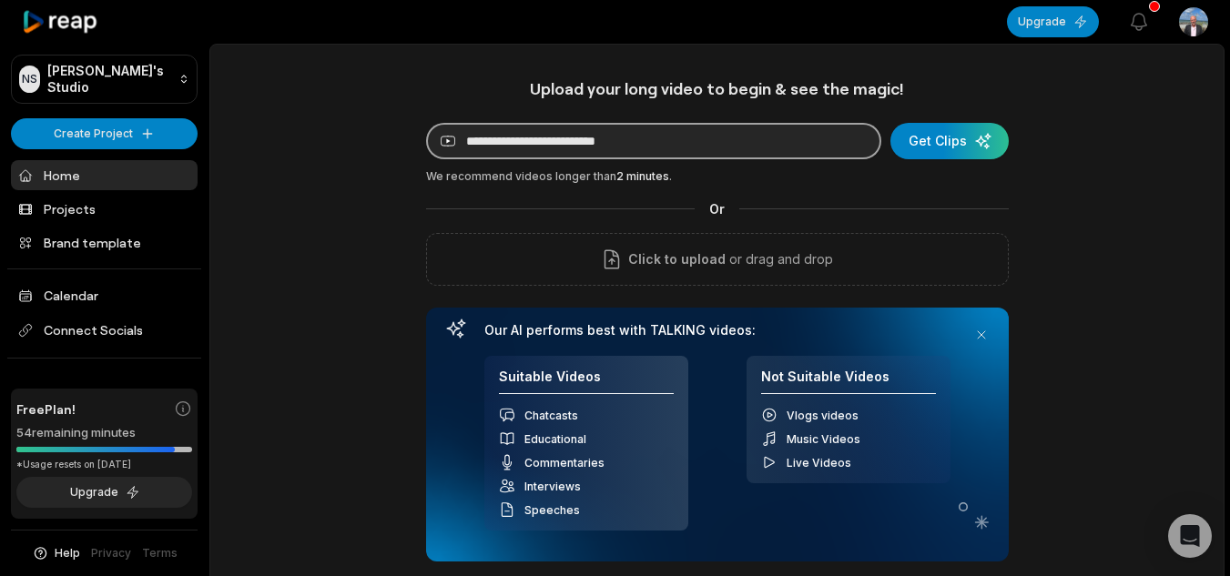
click at [646, 157] on input "**********" at bounding box center [653, 141] width 455 height 36
click at [647, 157] on input "**********" at bounding box center [653, 141] width 455 height 36
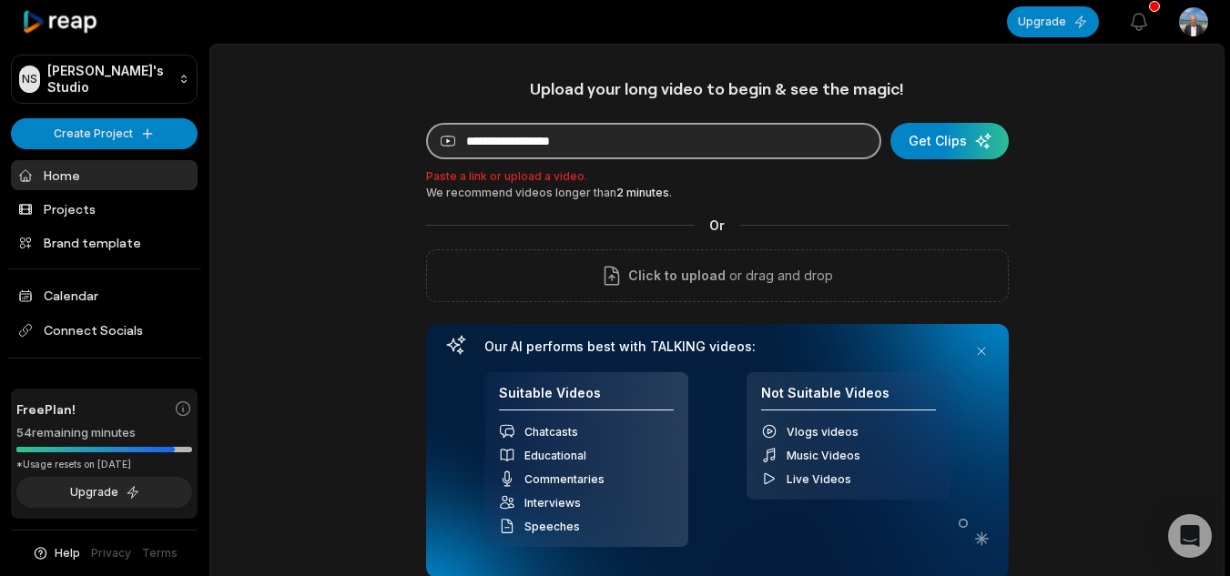
paste input "**********"
type input "**********"
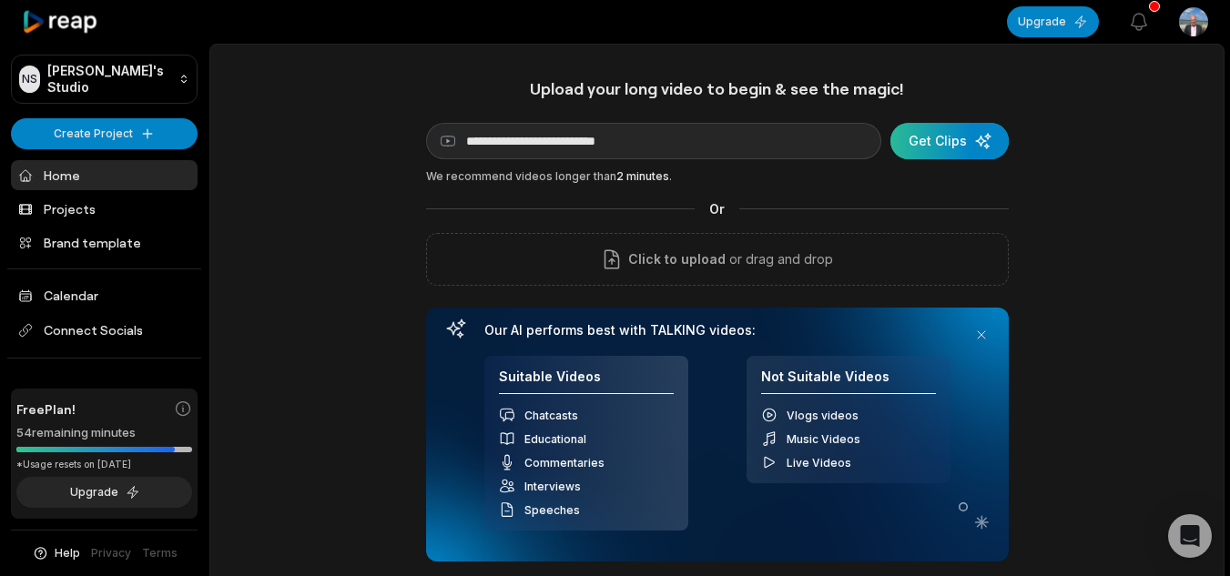
click at [966, 127] on div "submit" at bounding box center [949, 141] width 118 height 36
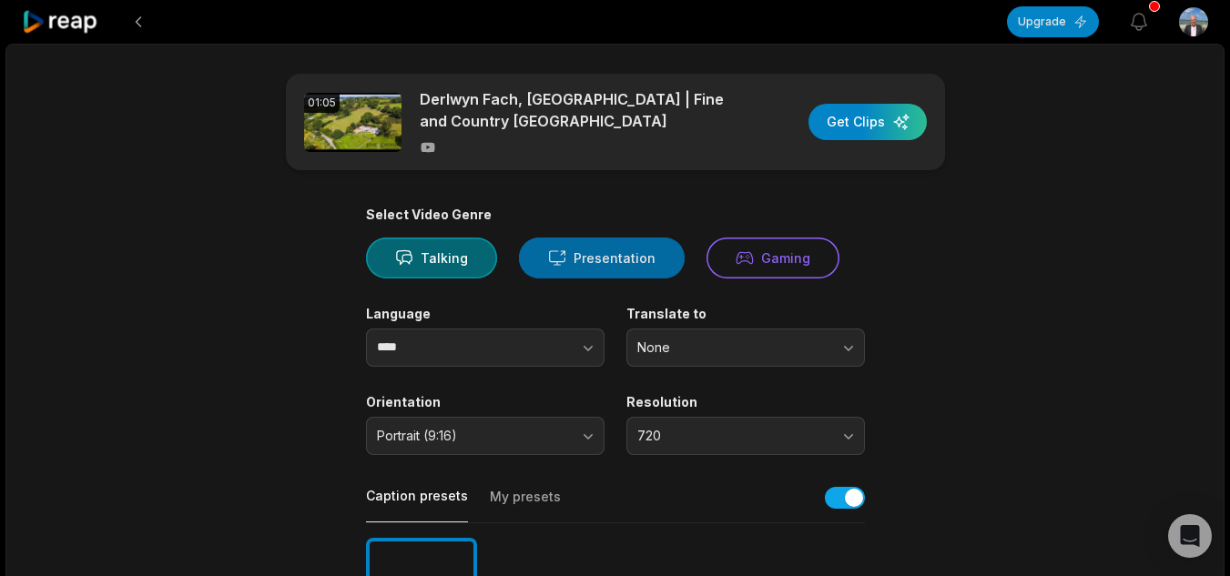
click at [641, 255] on button "Presentation" at bounding box center [602, 258] width 166 height 41
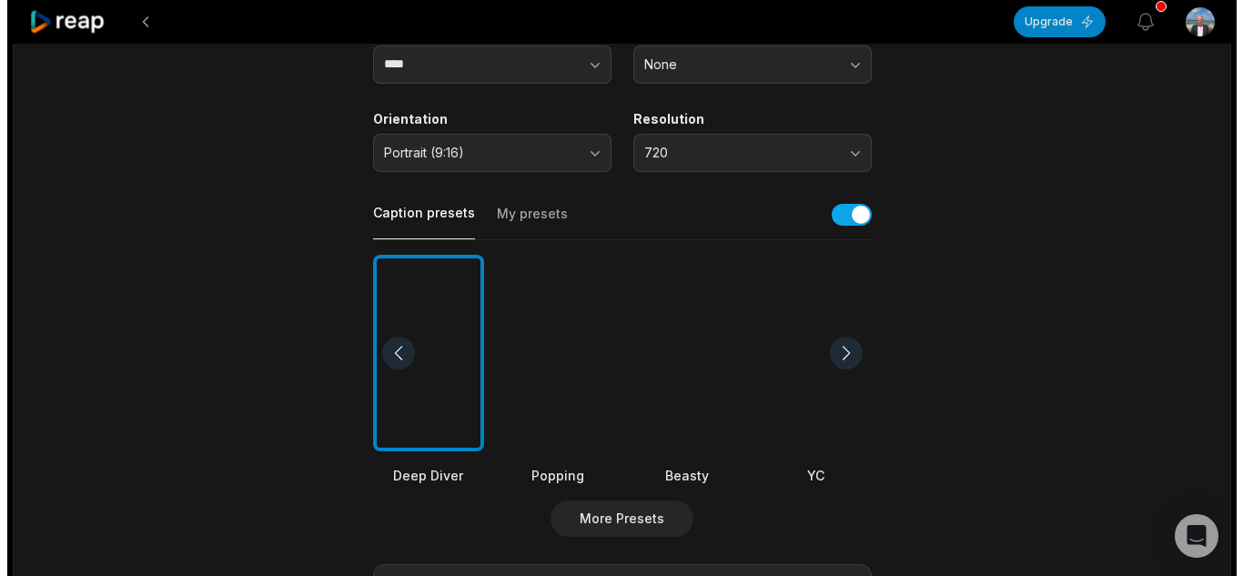
scroll to position [455, 0]
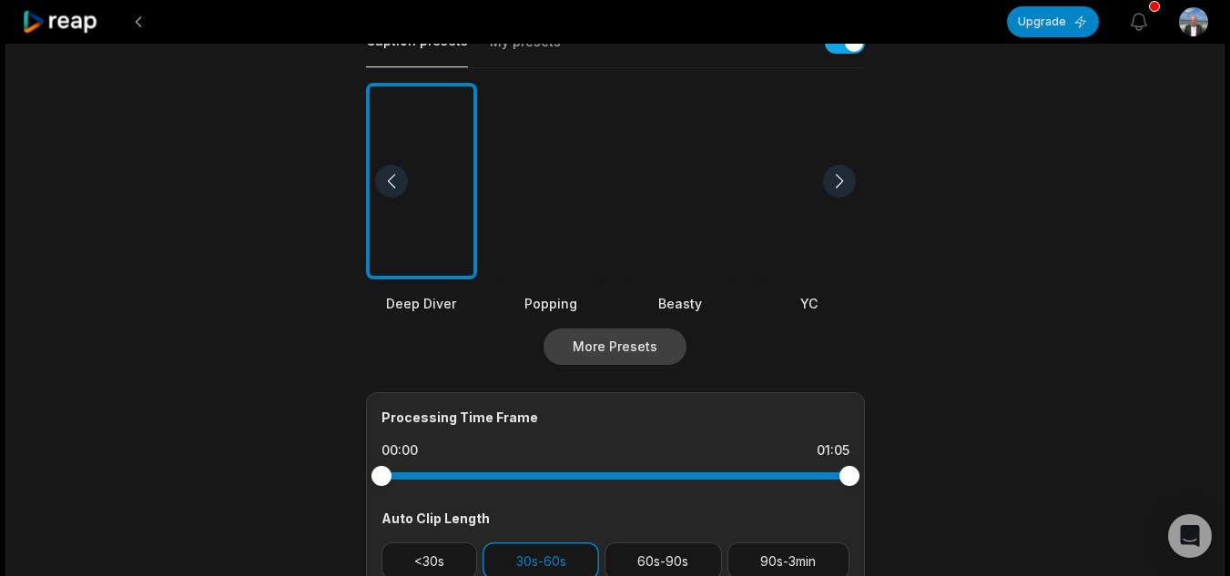
click at [648, 355] on button "More Presets" at bounding box center [614, 347] width 143 height 36
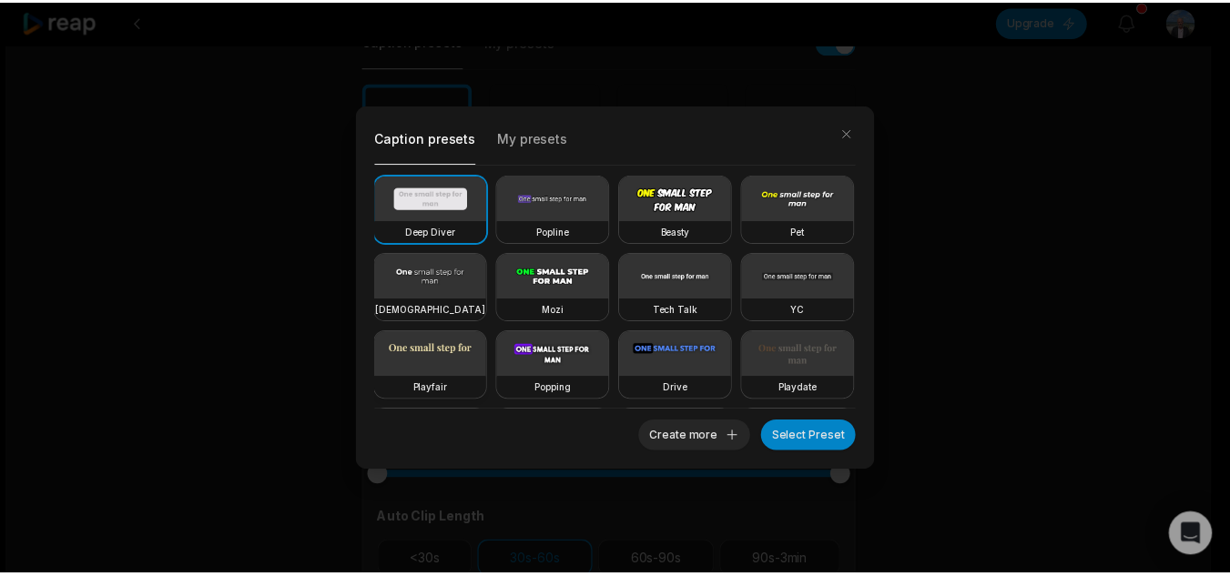
scroll to position [91, 0]
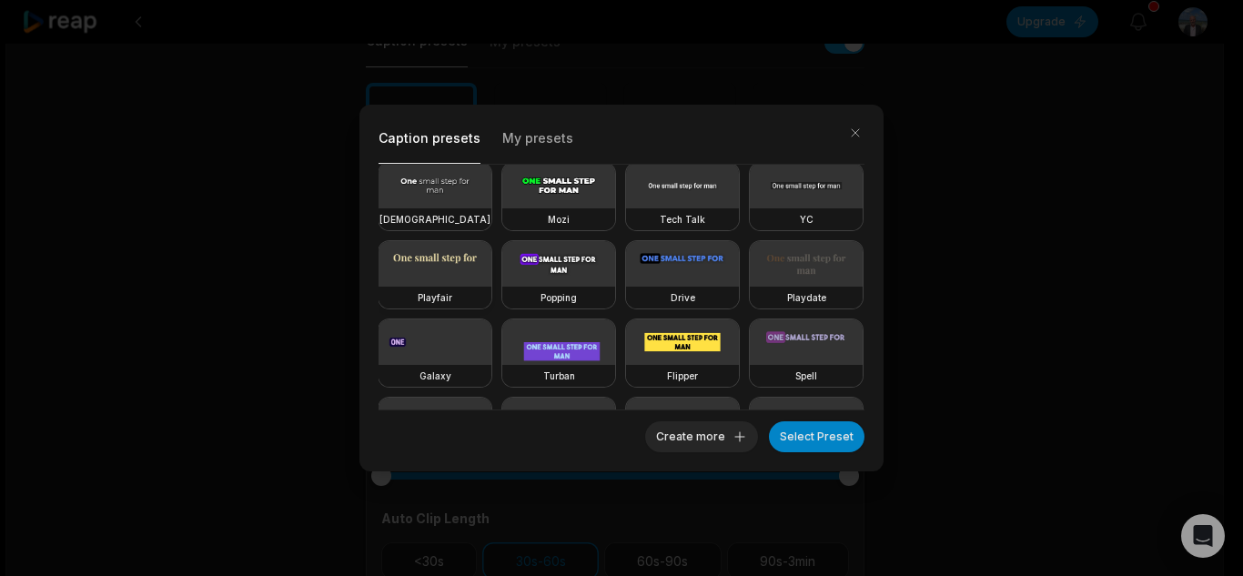
click at [491, 259] on video at bounding box center [435, 264] width 113 height 46
click at [452, 293] on h3 "Playfair" at bounding box center [435, 297] width 35 height 15
click at [800, 444] on button "Select Preset" at bounding box center [817, 436] width 96 height 31
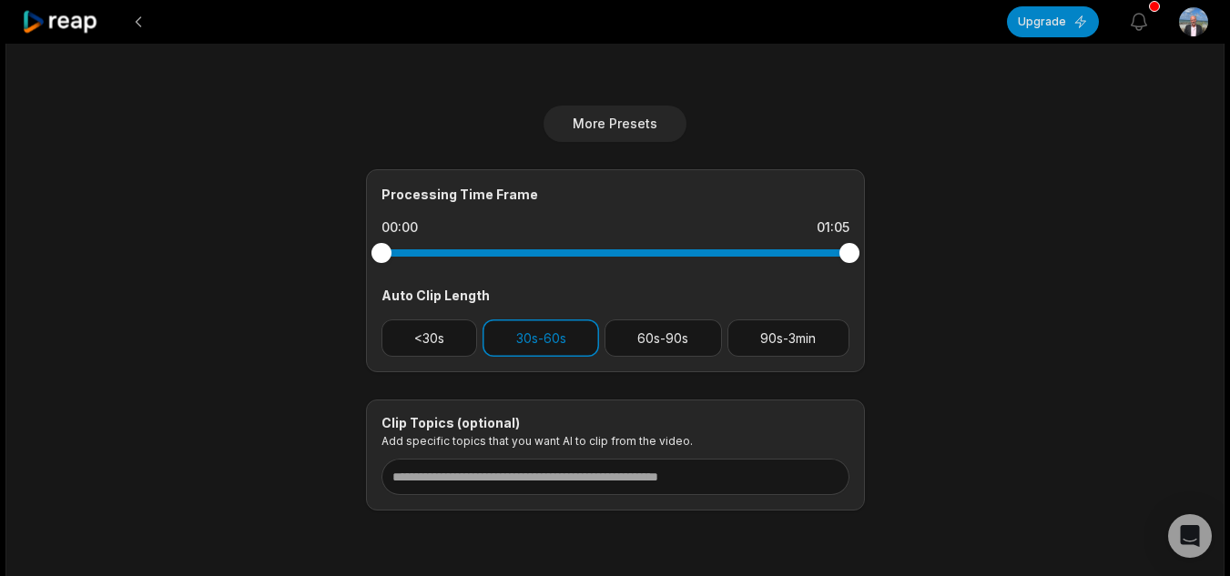
scroll to position [653, 0]
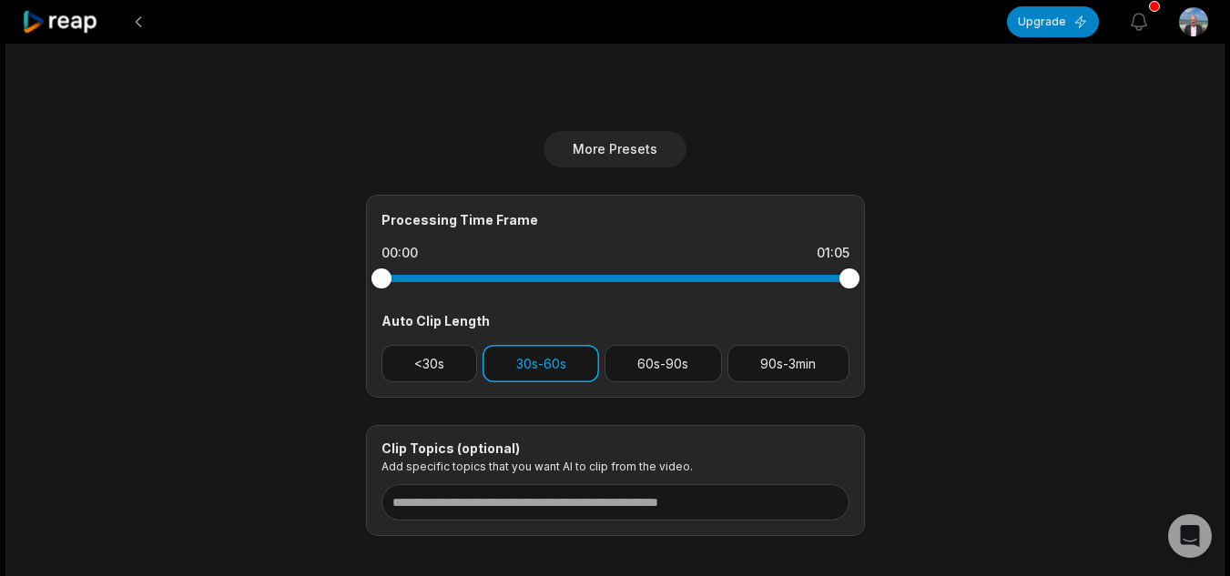
click at [552, 368] on button "30s-60s" at bounding box center [540, 363] width 116 height 37
click at [552, 353] on button "30s-60s" at bounding box center [540, 363] width 116 height 37
click at [563, 366] on button "30s-60s" at bounding box center [540, 363] width 116 height 37
drag, startPoint x: 855, startPoint y: 281, endPoint x: 808, endPoint y: 281, distance: 46.4
click at [808, 281] on div at bounding box center [615, 278] width 468 height 7
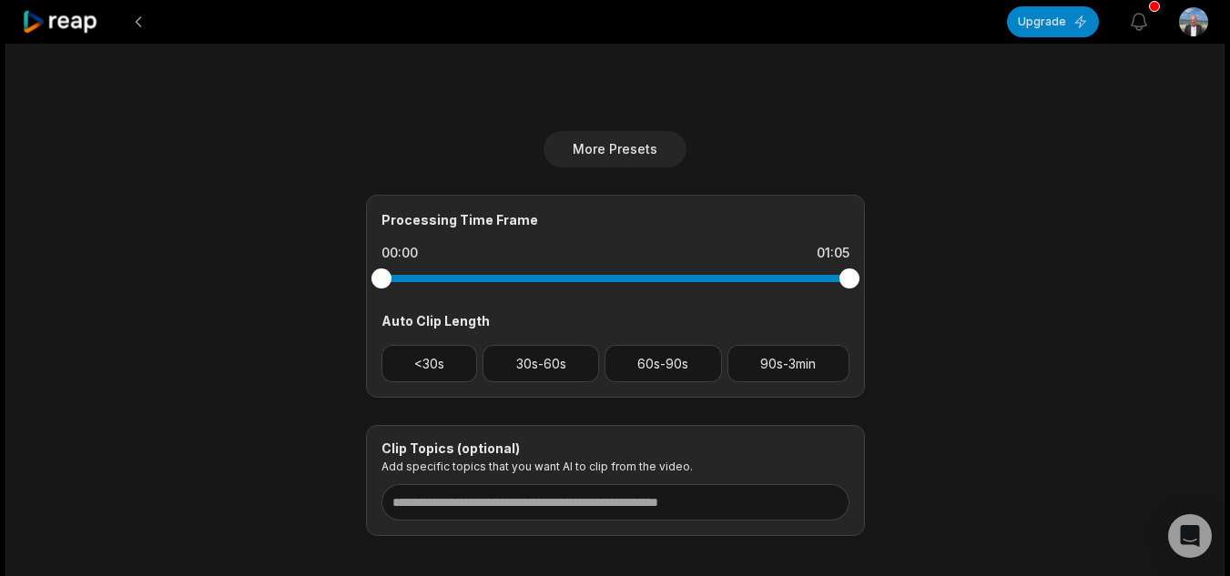
drag, startPoint x: 843, startPoint y: 278, endPoint x: 794, endPoint y: 276, distance: 49.2
click at [772, 269] on div at bounding box center [615, 278] width 468 height 33
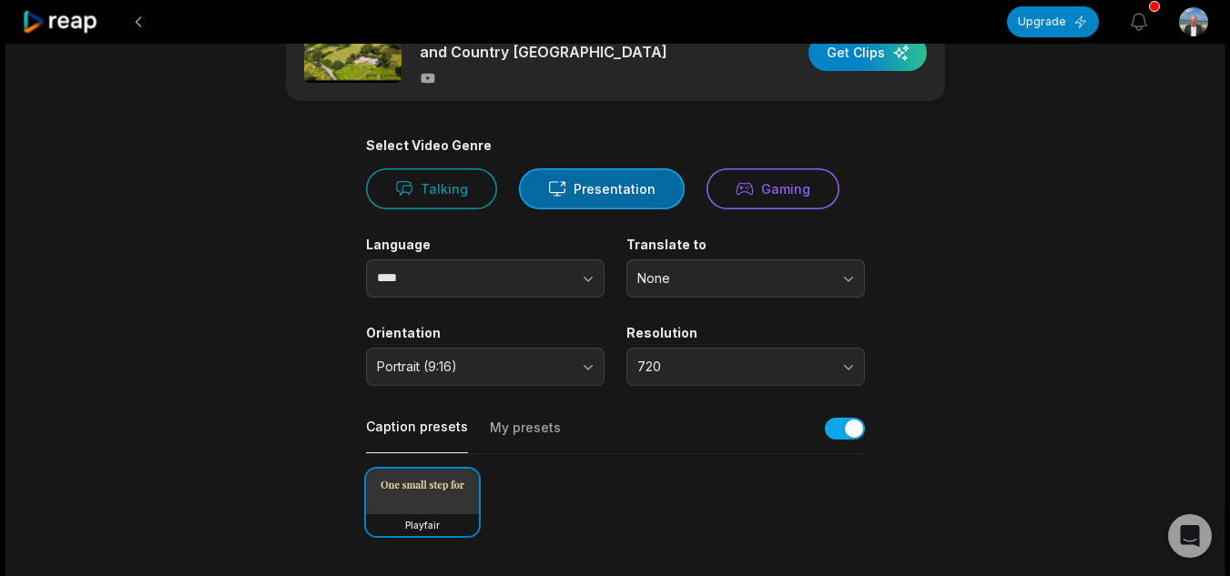
scroll to position [0, 0]
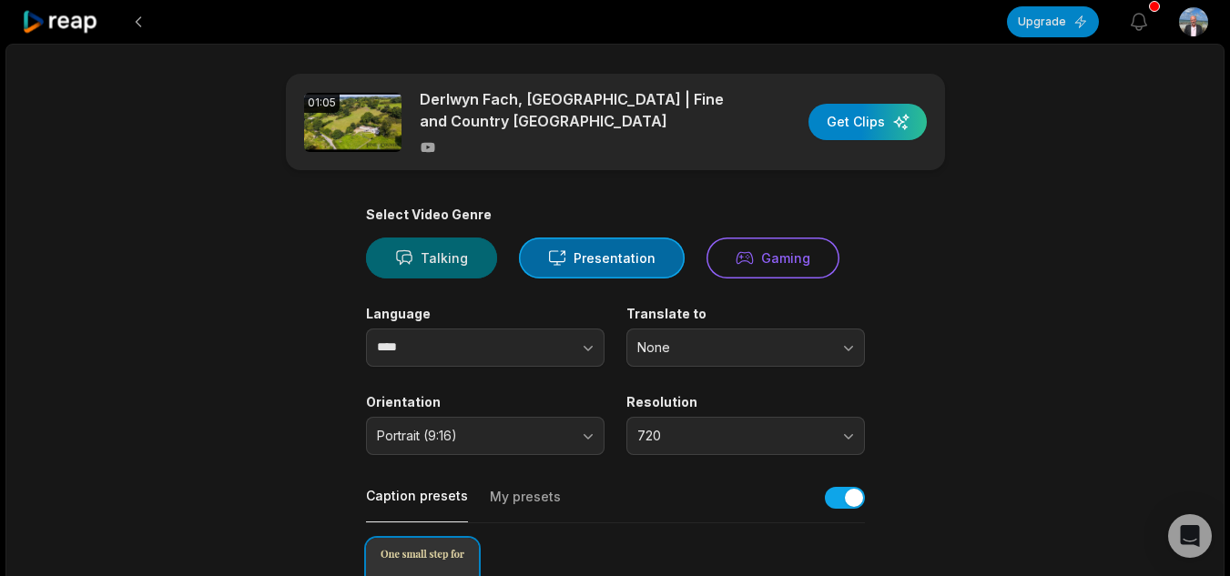
click at [449, 268] on button "Talking" at bounding box center [431, 258] width 131 height 41
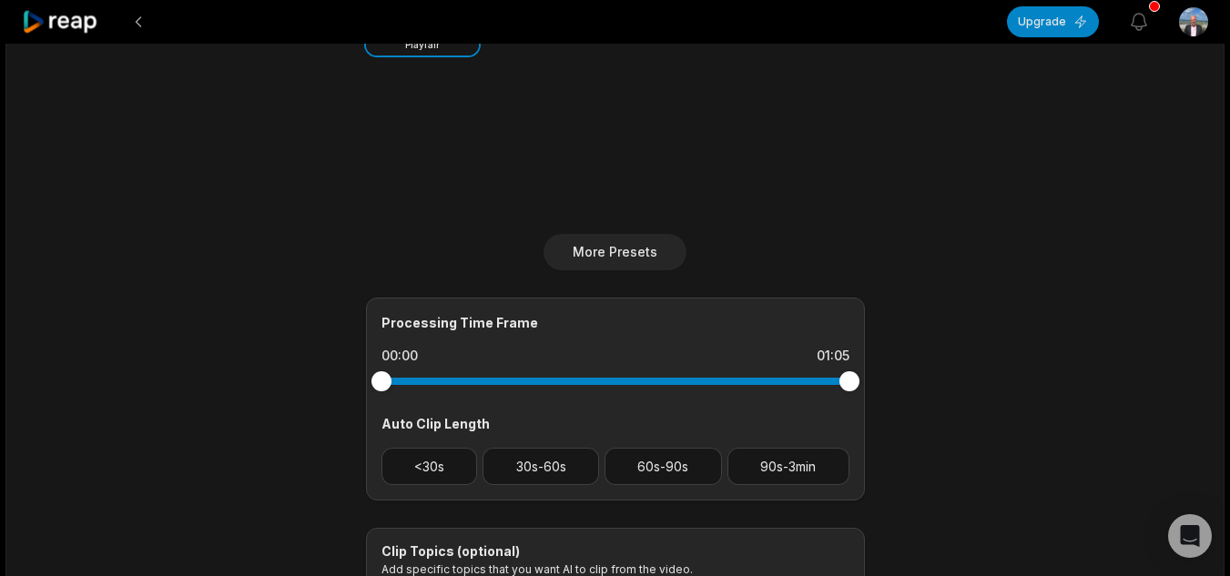
scroll to position [637, 0]
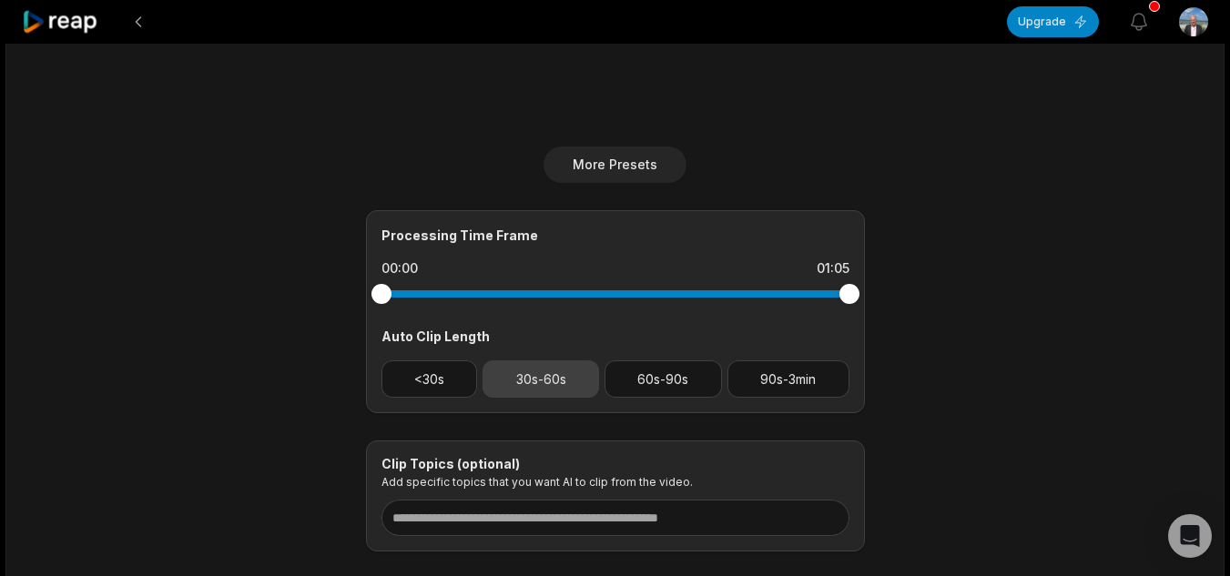
click at [545, 387] on button "30s-60s" at bounding box center [540, 378] width 116 height 37
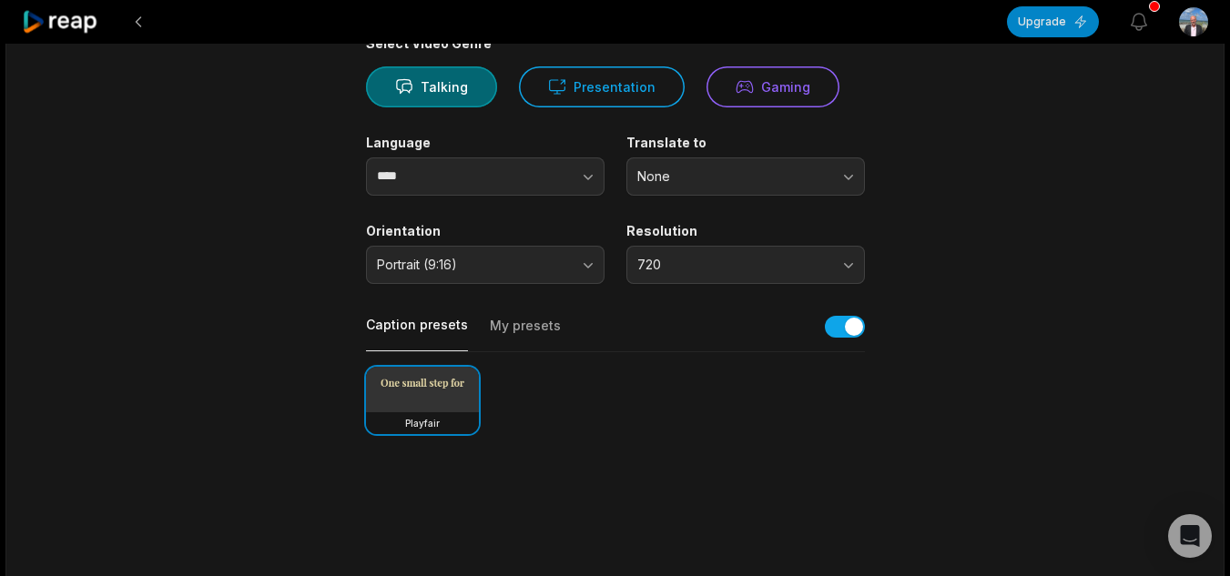
scroll to position [0, 0]
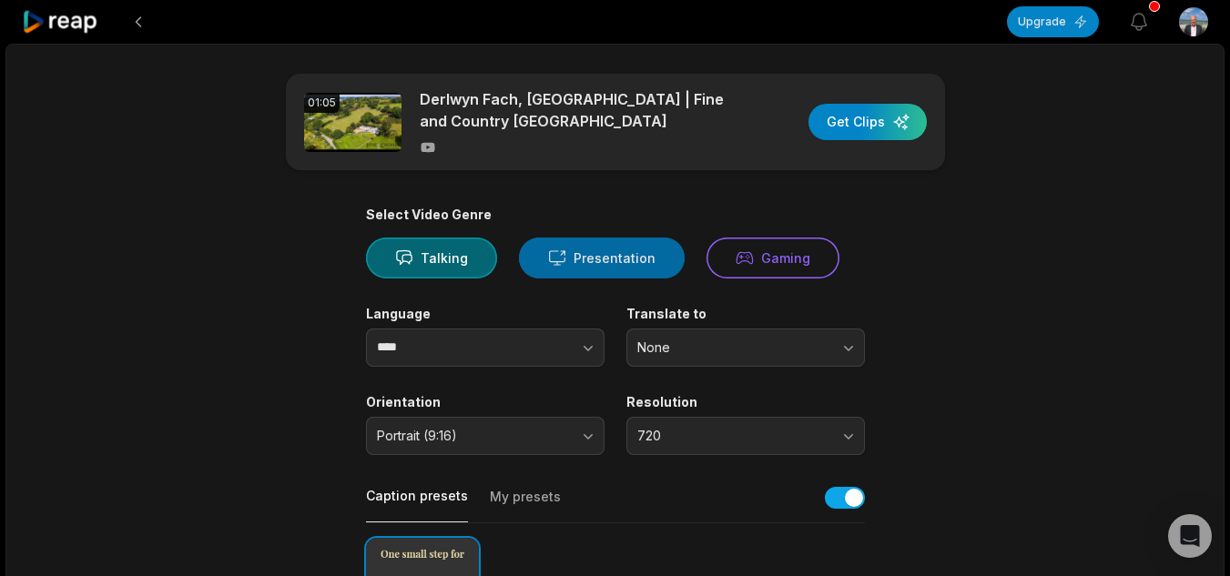
click at [614, 262] on button "Presentation" at bounding box center [602, 258] width 166 height 41
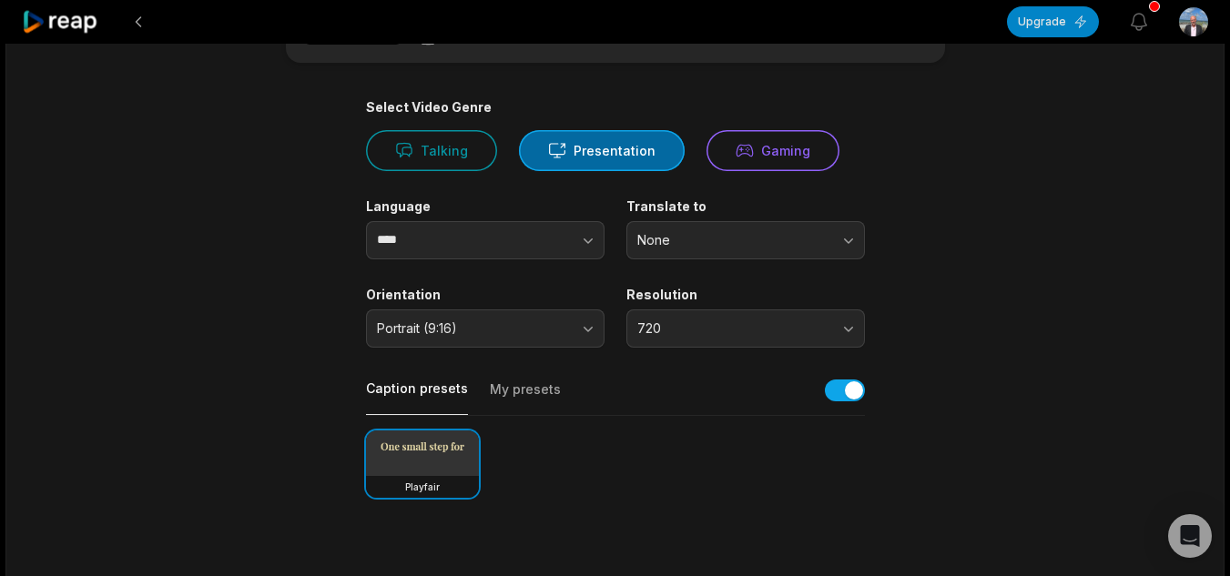
scroll to position [182, 0]
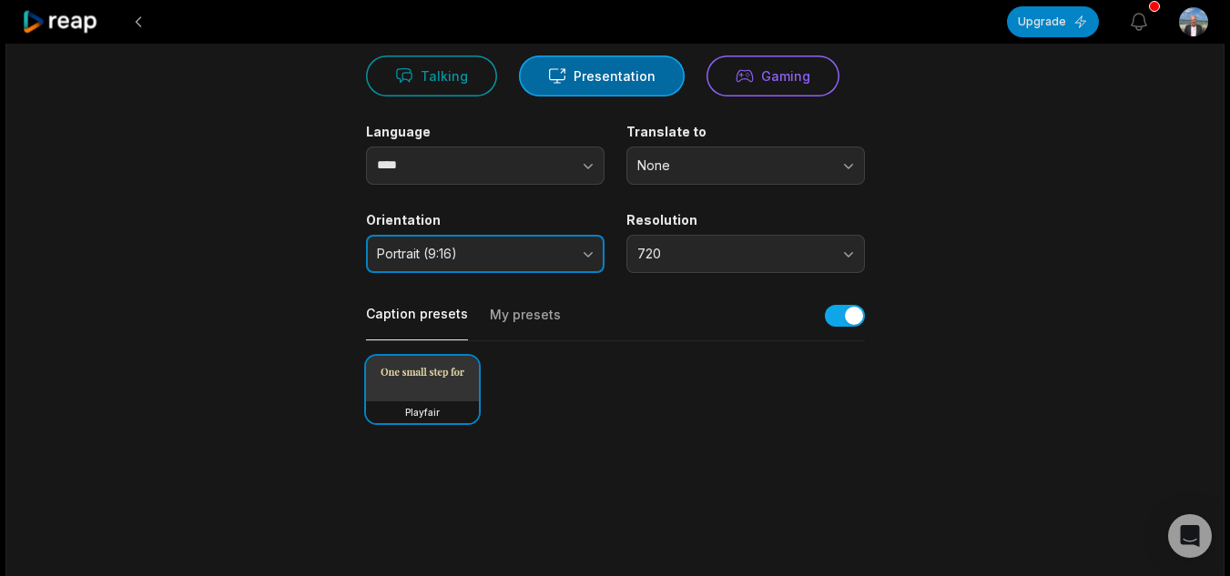
click at [585, 248] on button "Portrait (9:16)" at bounding box center [485, 254] width 238 height 38
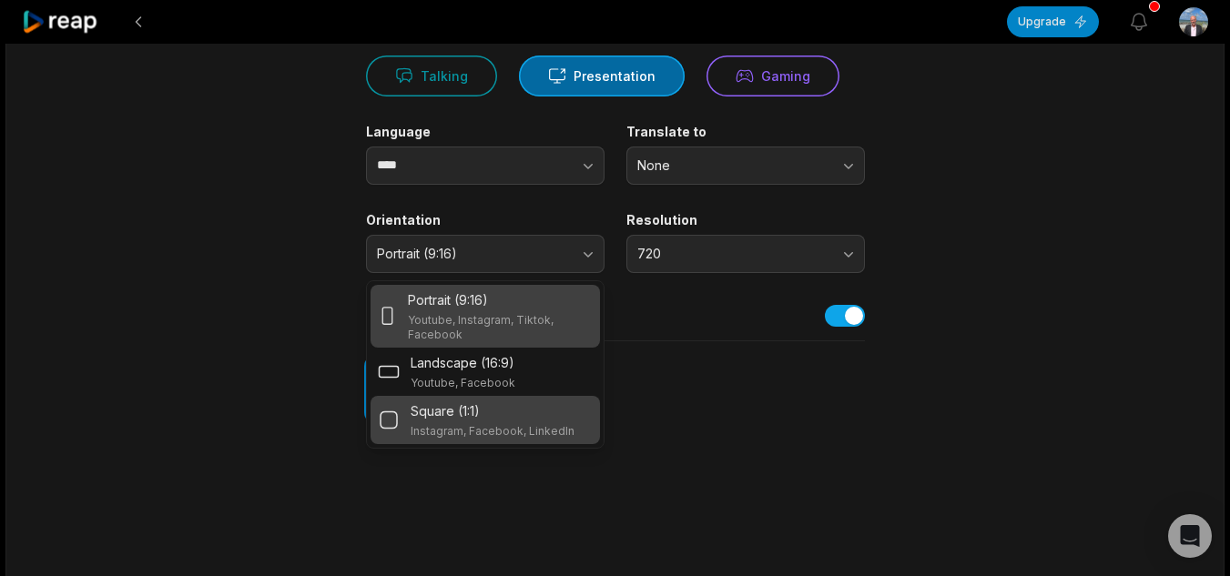
click at [553, 413] on div "Square (1:1)" at bounding box center [492, 410] width 164 height 19
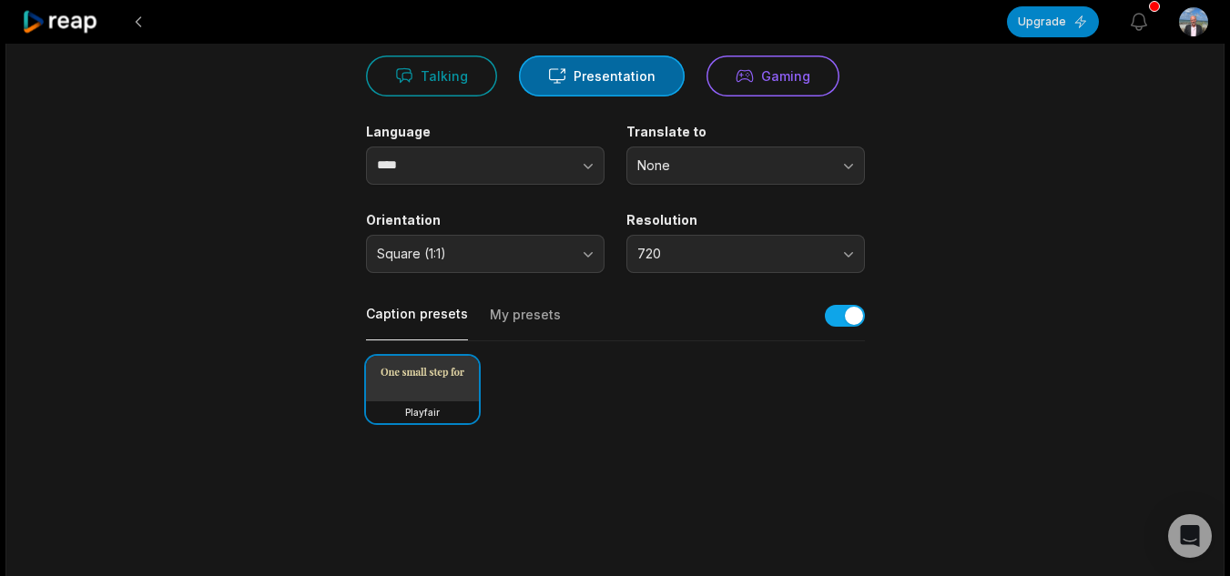
click at [1079, 241] on div "01:05 Derlwyn Fach, Llangeitho | Fine and Country West Wales Get Clips Select V…" at bounding box center [614, 497] width 1219 height 1270
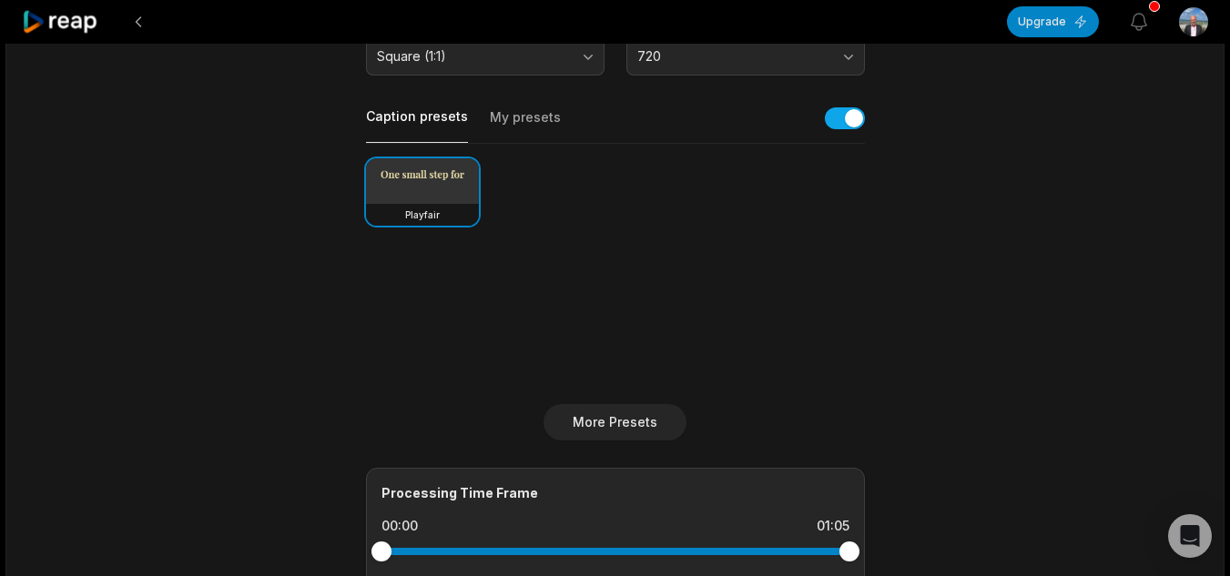
scroll to position [0, 0]
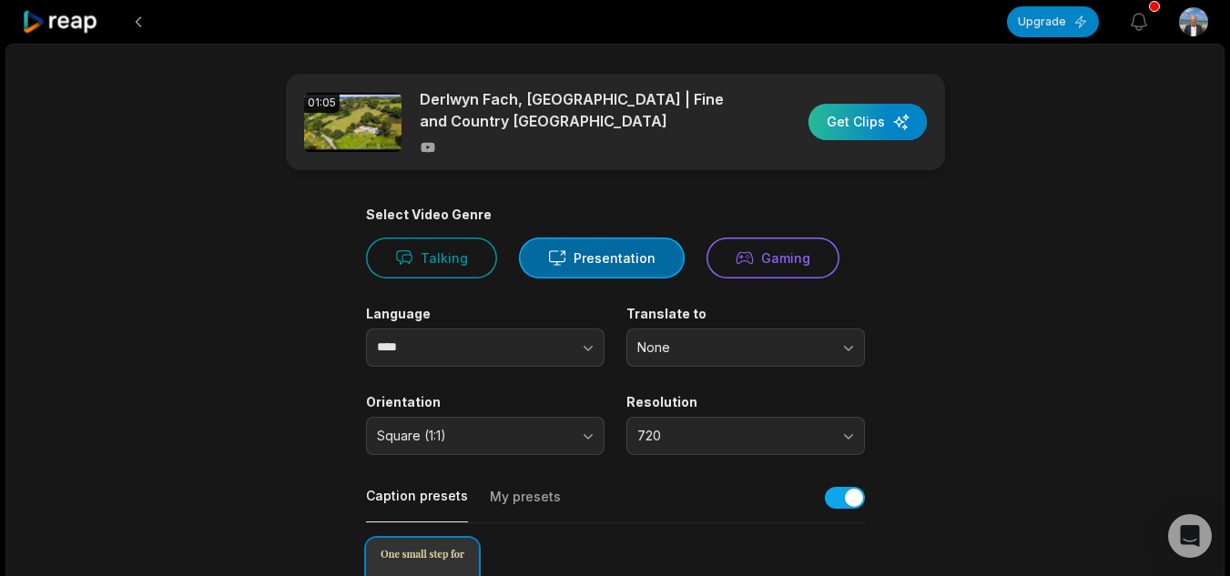
click at [836, 123] on div "button" at bounding box center [867, 122] width 118 height 36
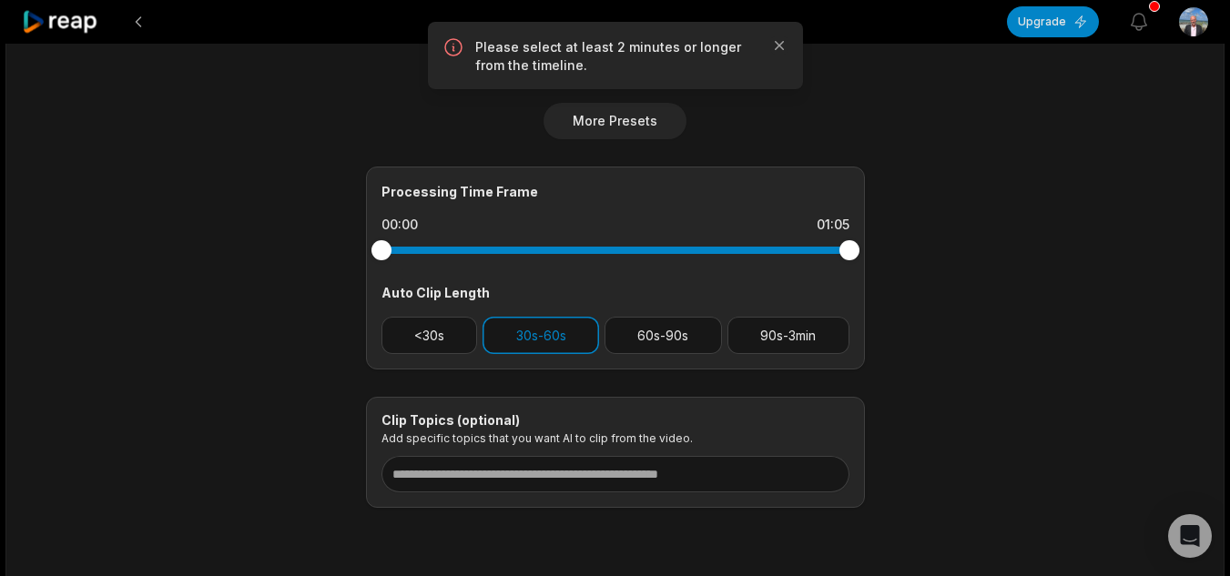
scroll to position [744, 0]
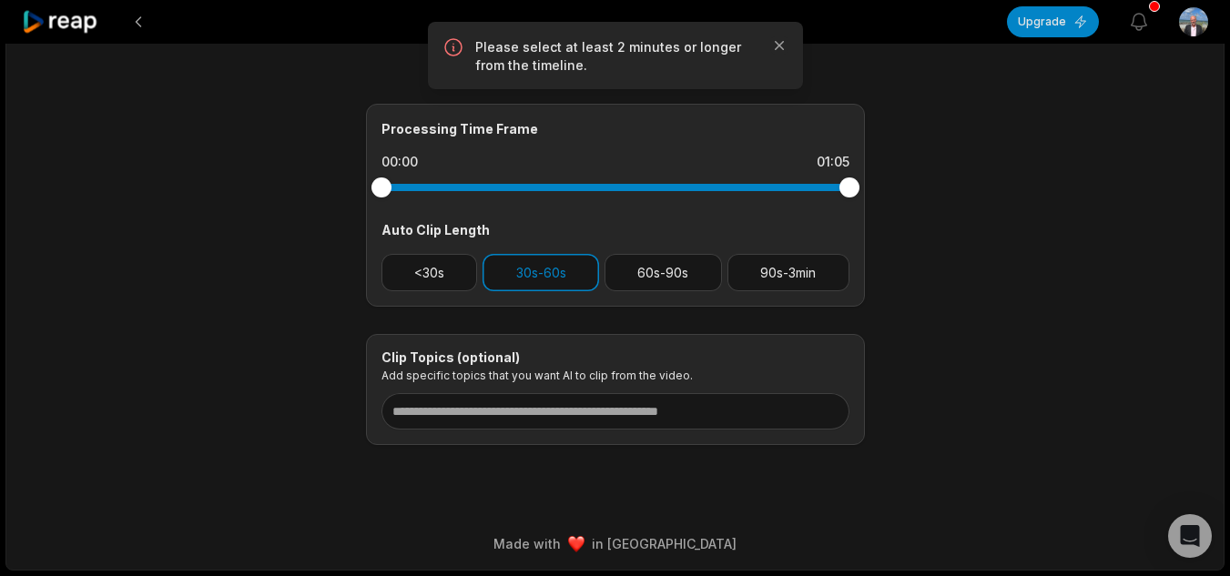
click at [601, 272] on div "<30s 30s-60s 60s-90s 90s-3min" at bounding box center [615, 272] width 468 height 37
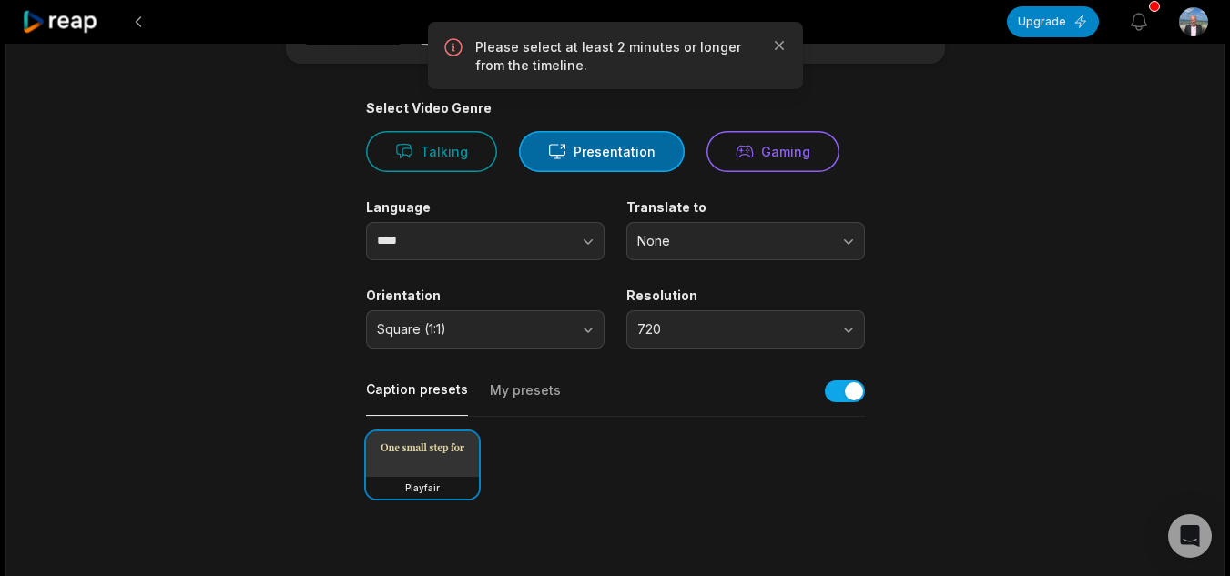
scroll to position [0, 0]
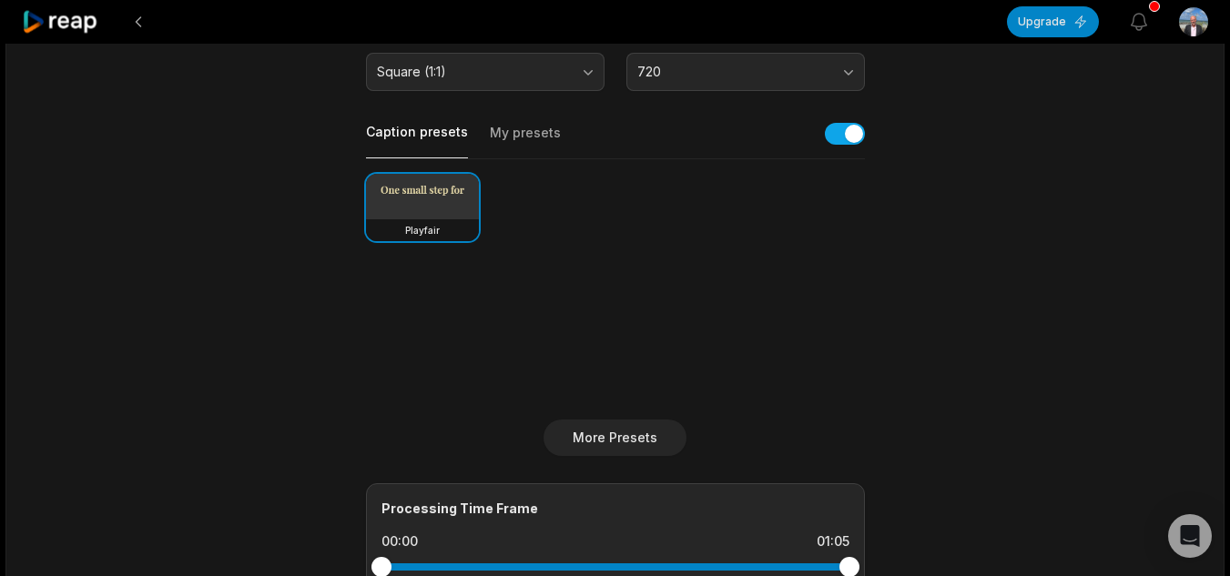
scroll to position [637, 0]
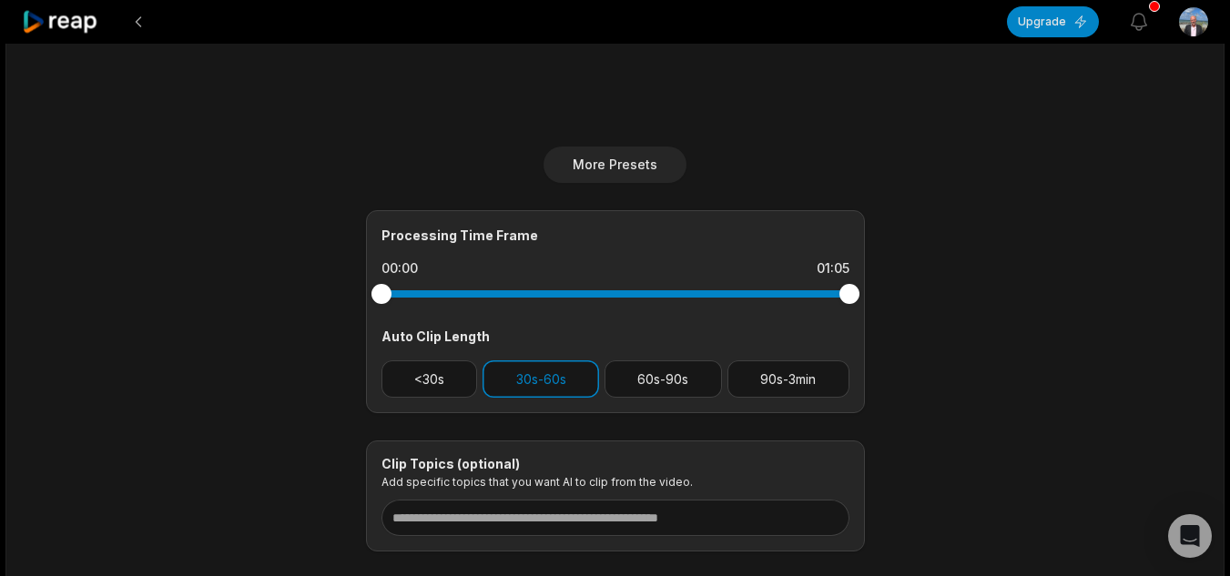
drag, startPoint x: 853, startPoint y: 297, endPoint x: 505, endPoint y: 313, distance: 348.0
click at [570, 312] on div "Processing Time Frame 00:00 01:05 Auto Clip Length <30s 30s-60s 60s-90s 90s-3min" at bounding box center [615, 311] width 499 height 203
drag, startPoint x: 381, startPoint y: 289, endPoint x: 471, endPoint y: 308, distance: 91.0
click at [468, 306] on div at bounding box center [615, 294] width 468 height 33
click at [595, 365] on button "30s-60s" at bounding box center [540, 378] width 116 height 37
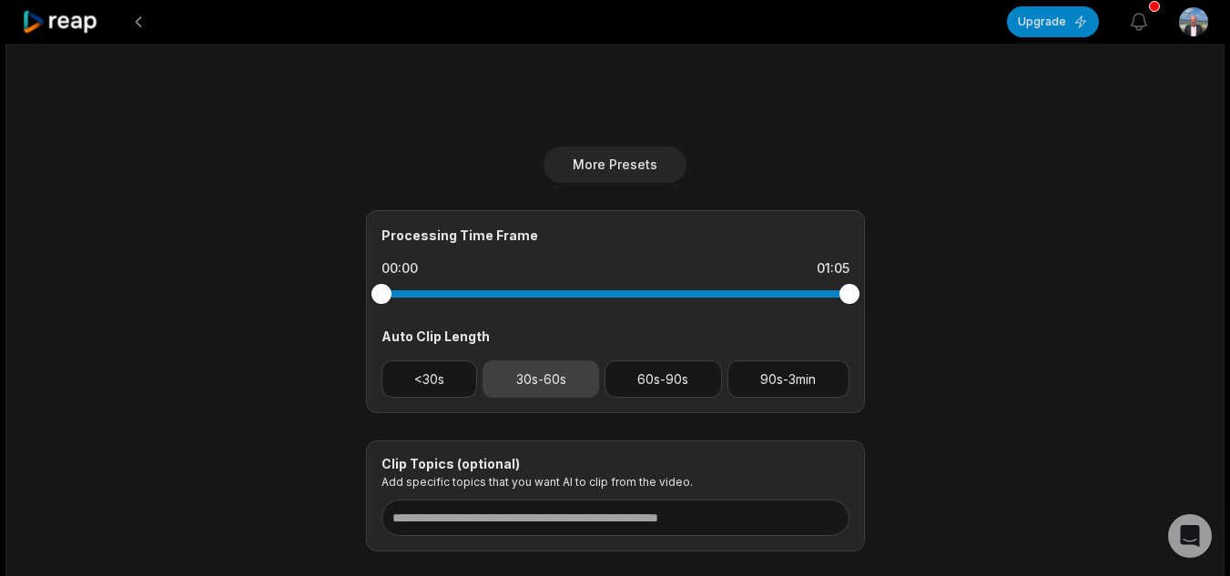
drag, startPoint x: 537, startPoint y: 369, endPoint x: 586, endPoint y: 369, distance: 49.1
click at [541, 369] on button "30s-60s" at bounding box center [540, 378] width 116 height 37
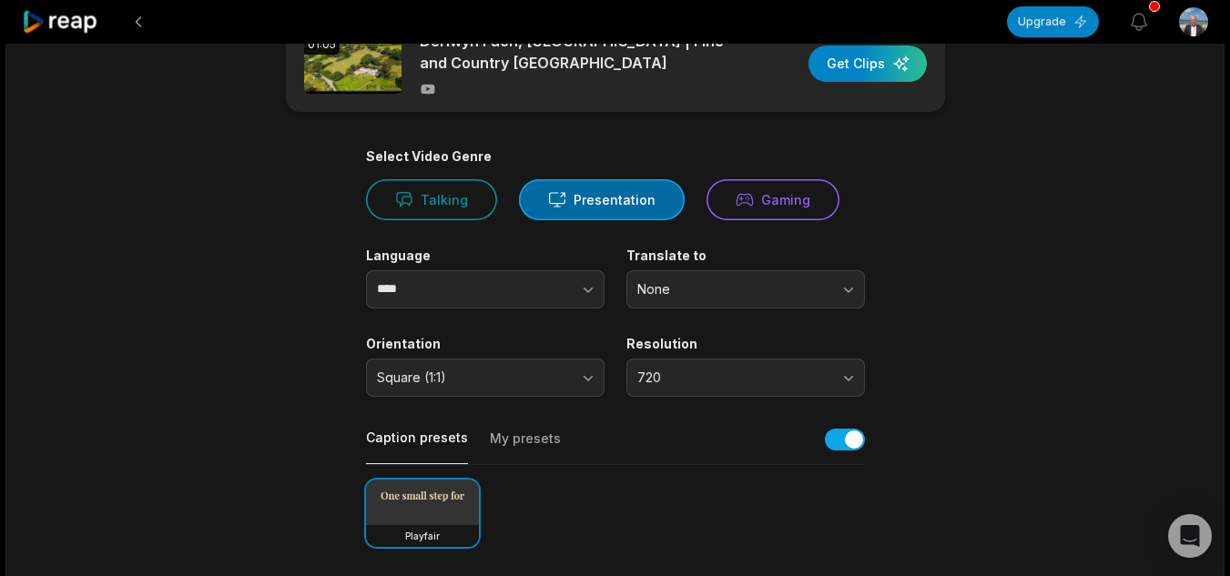
scroll to position [0, 0]
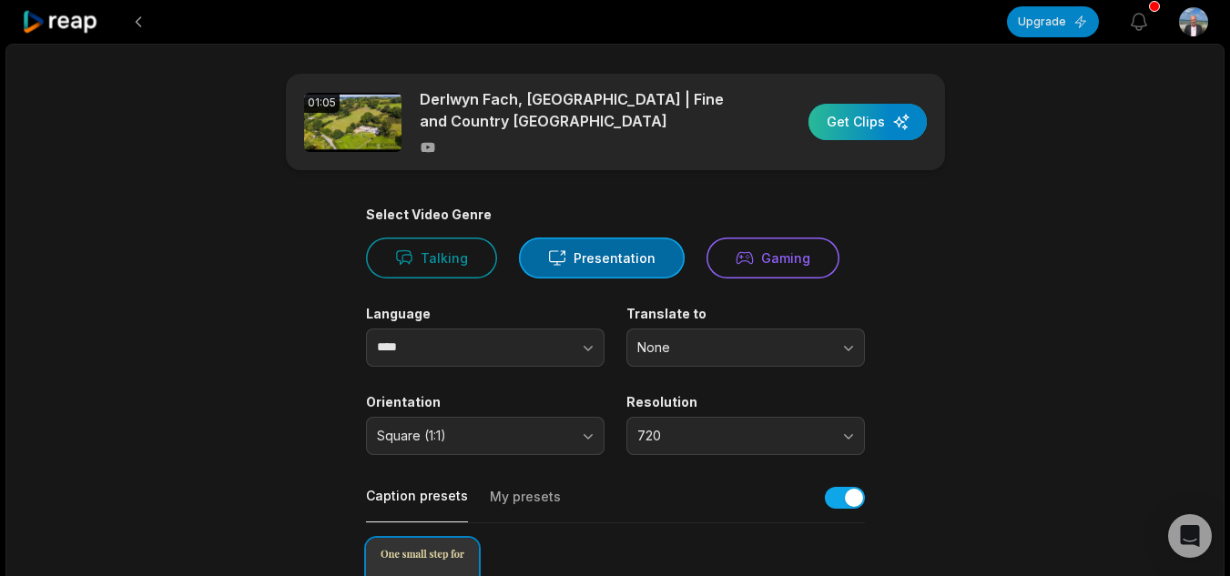
click at [875, 127] on div "button" at bounding box center [867, 122] width 118 height 36
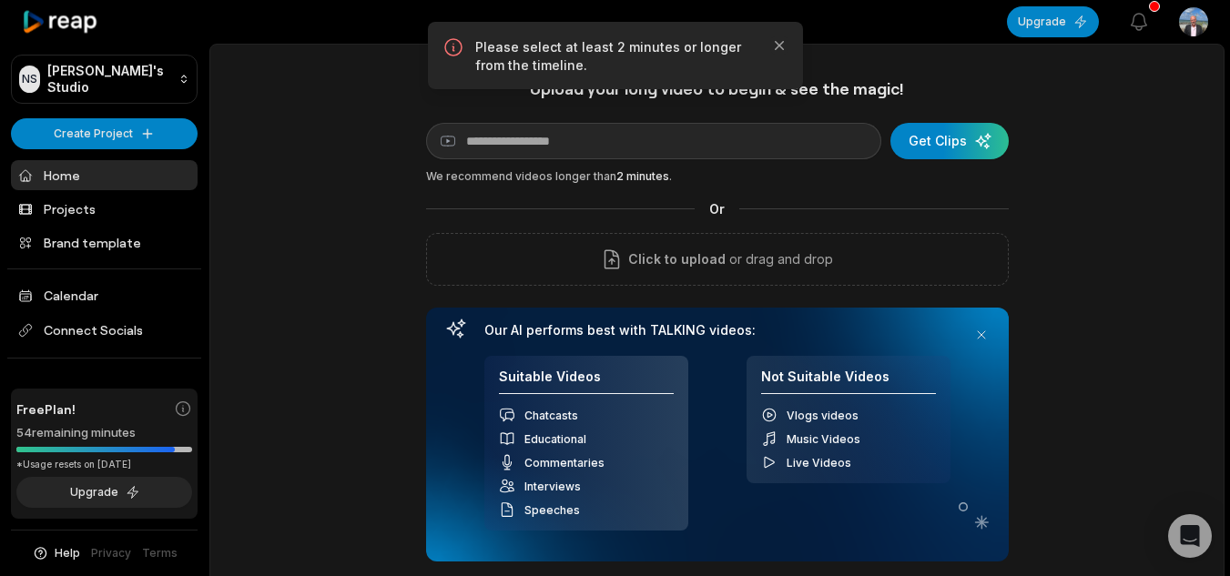
click at [736, 118] on div "Upload your long video to begin & see the magic! YouTube link Get Clips We reco…" at bounding box center [717, 319] width 582 height 483
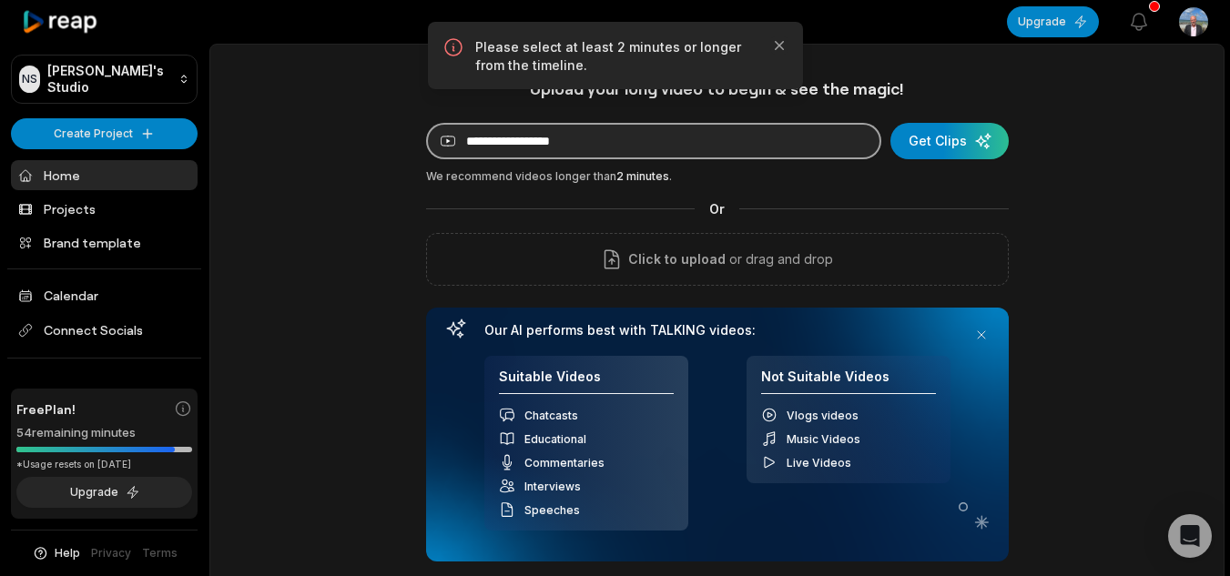
click at [740, 138] on input at bounding box center [653, 141] width 455 height 36
paste input "**********"
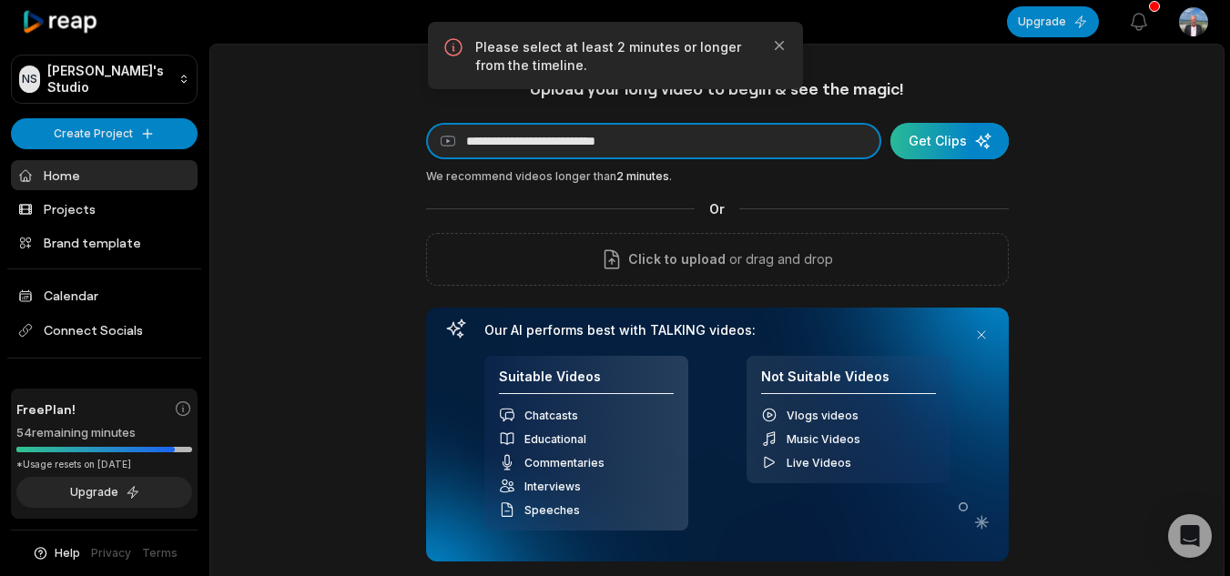
type input "**********"
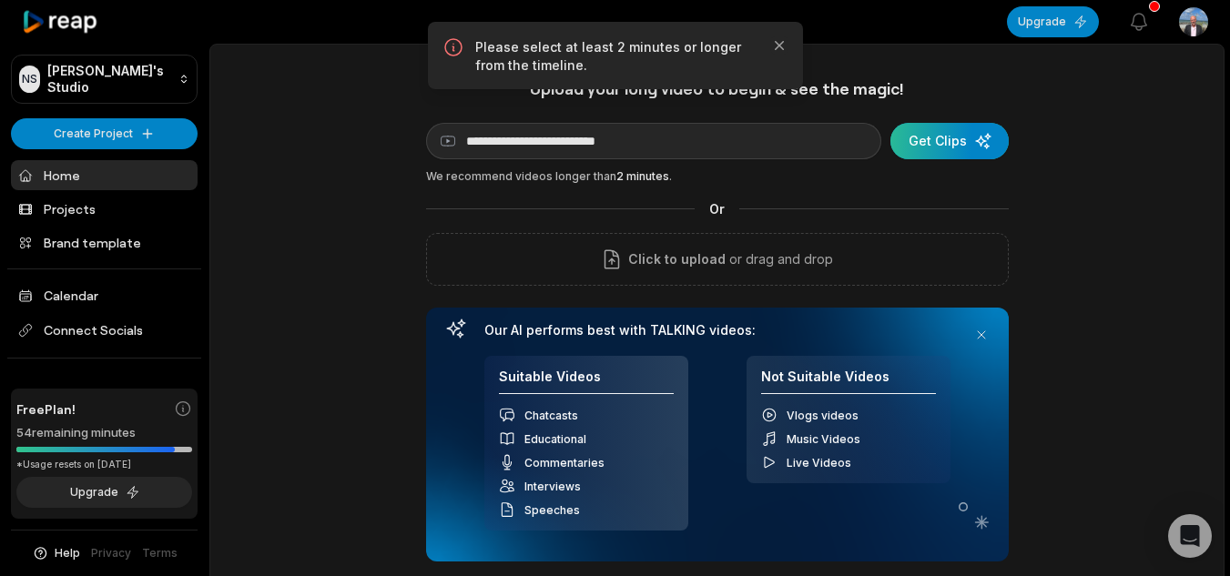
click at [981, 147] on div "submit" at bounding box center [949, 141] width 118 height 36
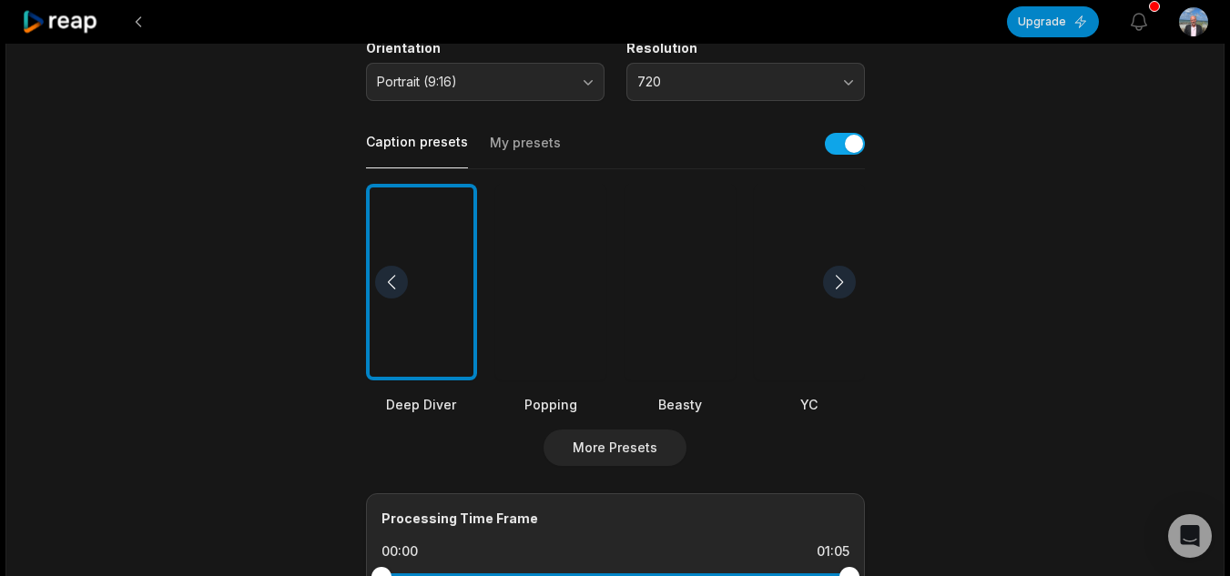
scroll to position [455, 0]
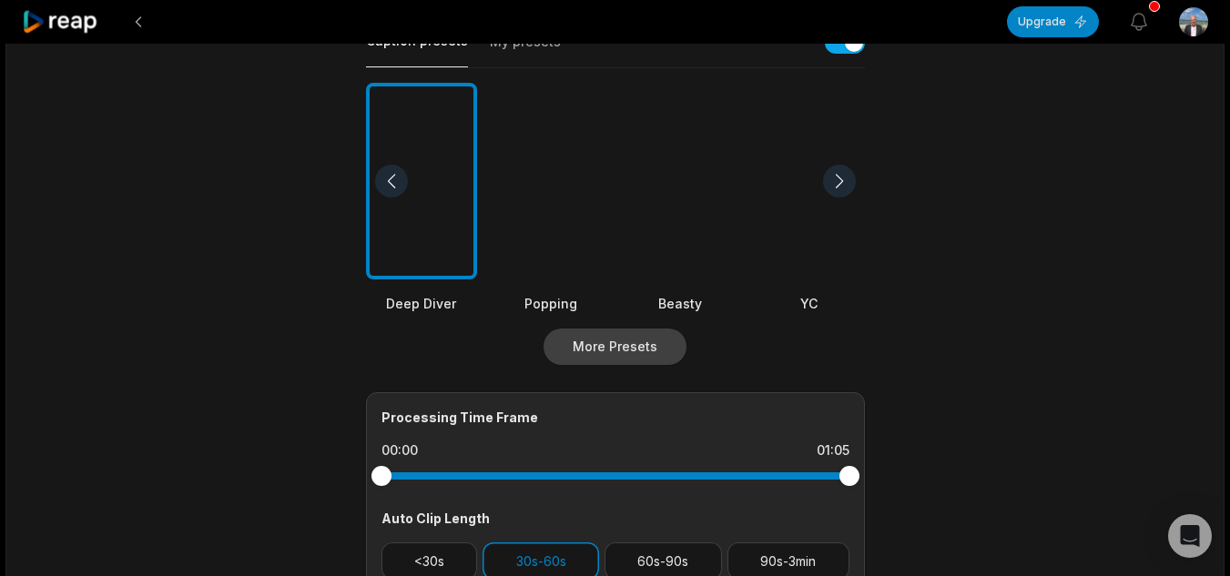
click at [655, 341] on button "More Presets" at bounding box center [614, 347] width 143 height 36
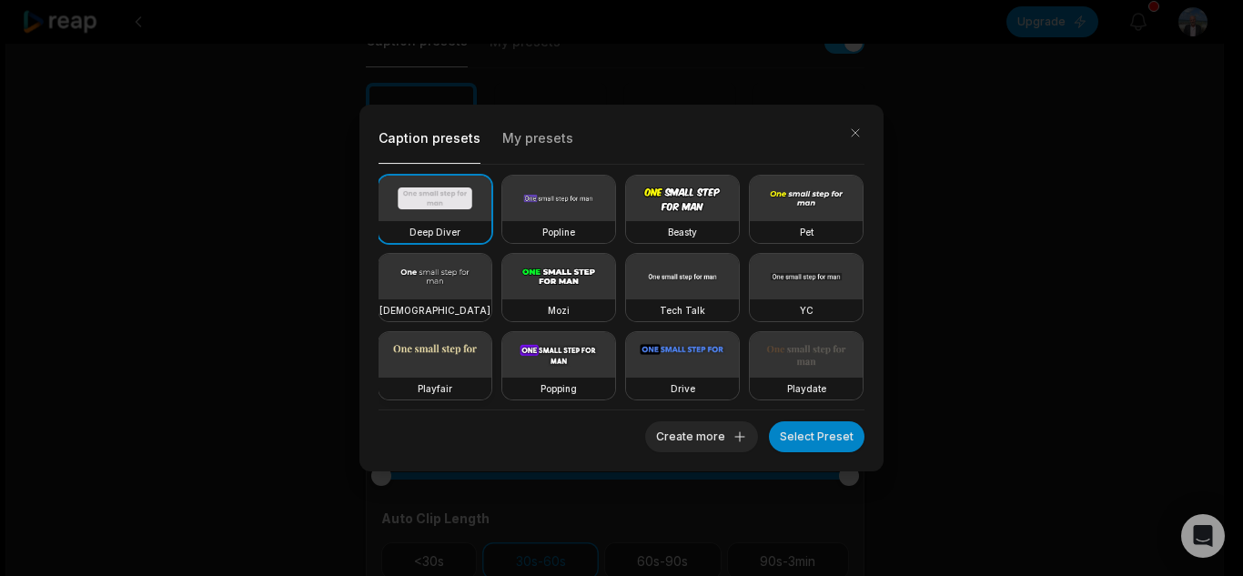
click at [491, 366] on video at bounding box center [435, 355] width 113 height 46
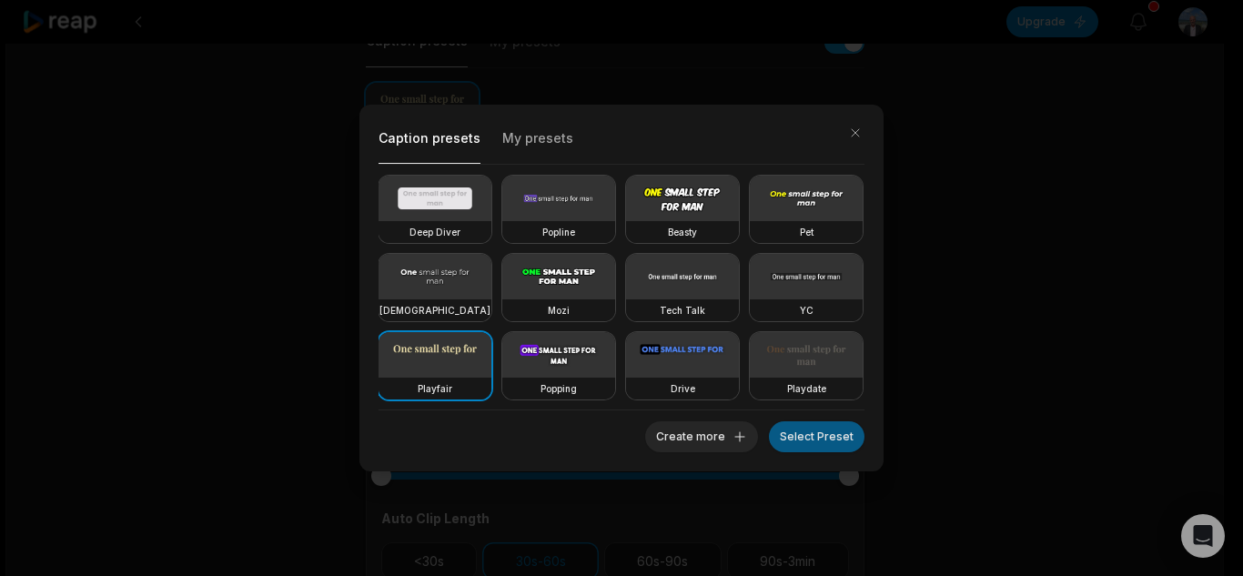
click at [820, 442] on button "Select Preset" at bounding box center [817, 436] width 96 height 31
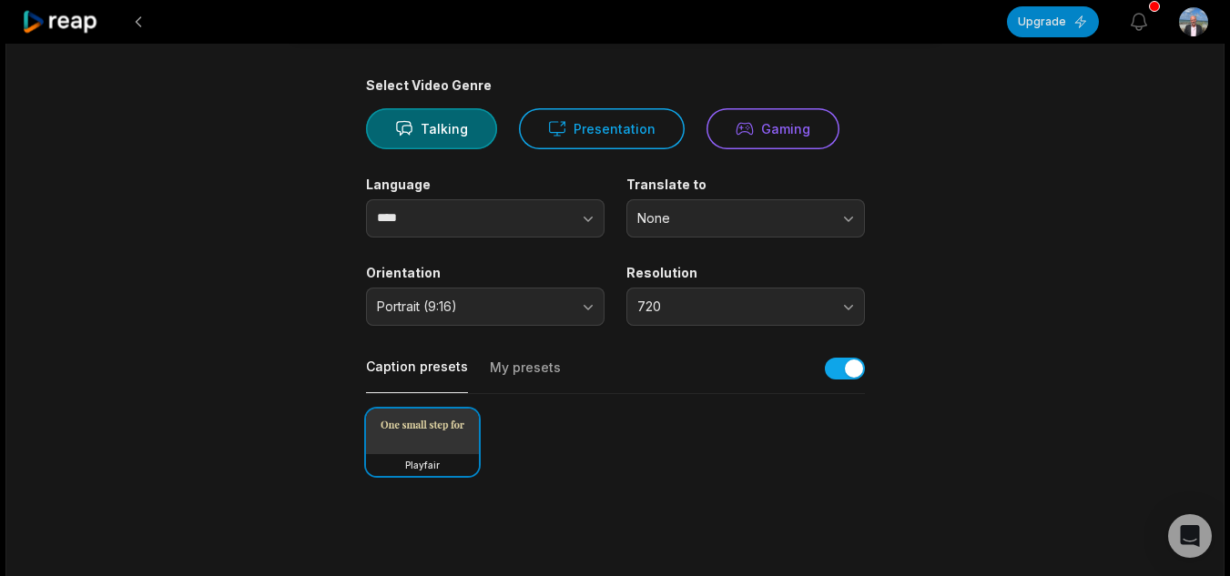
scroll to position [15, 0]
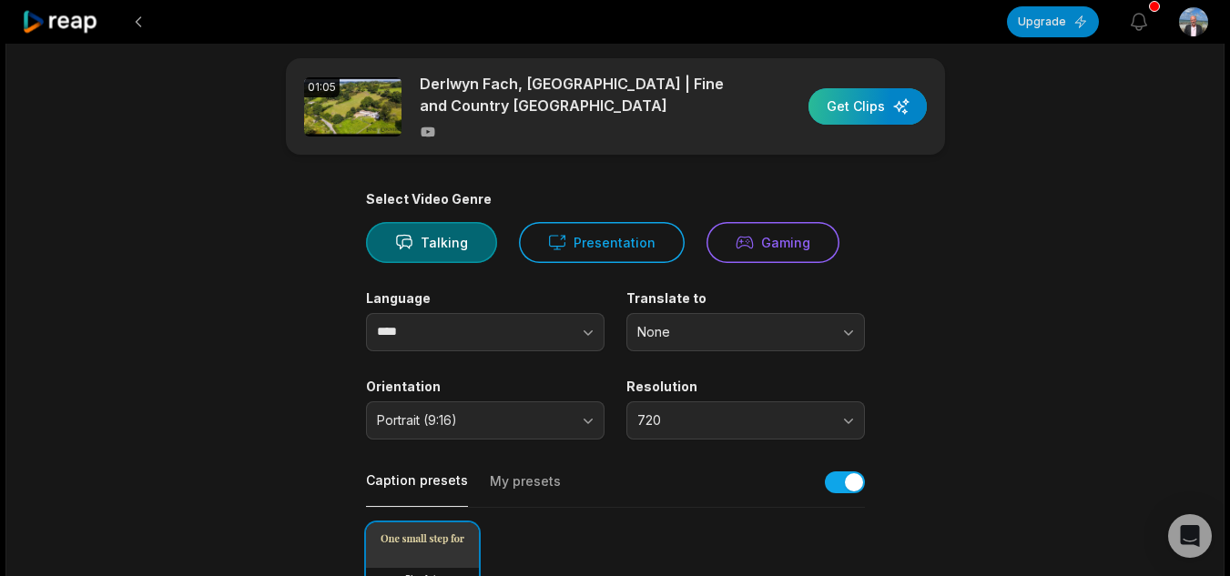
click at [906, 88] on div "button" at bounding box center [867, 106] width 118 height 36
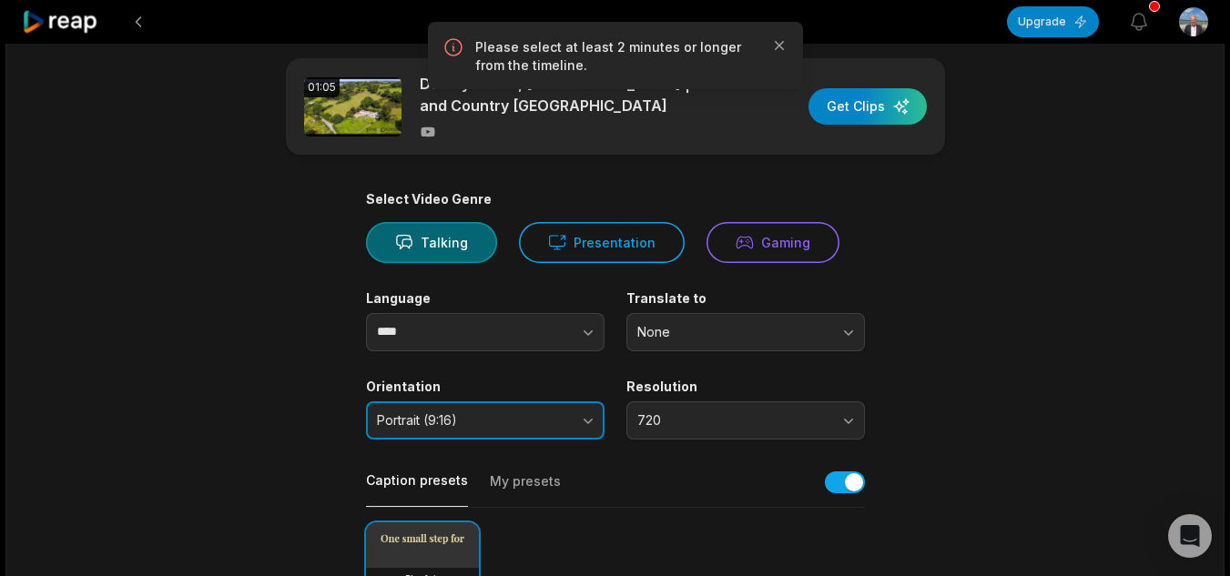
click at [541, 435] on button "Portrait (9:16)" at bounding box center [485, 420] width 238 height 38
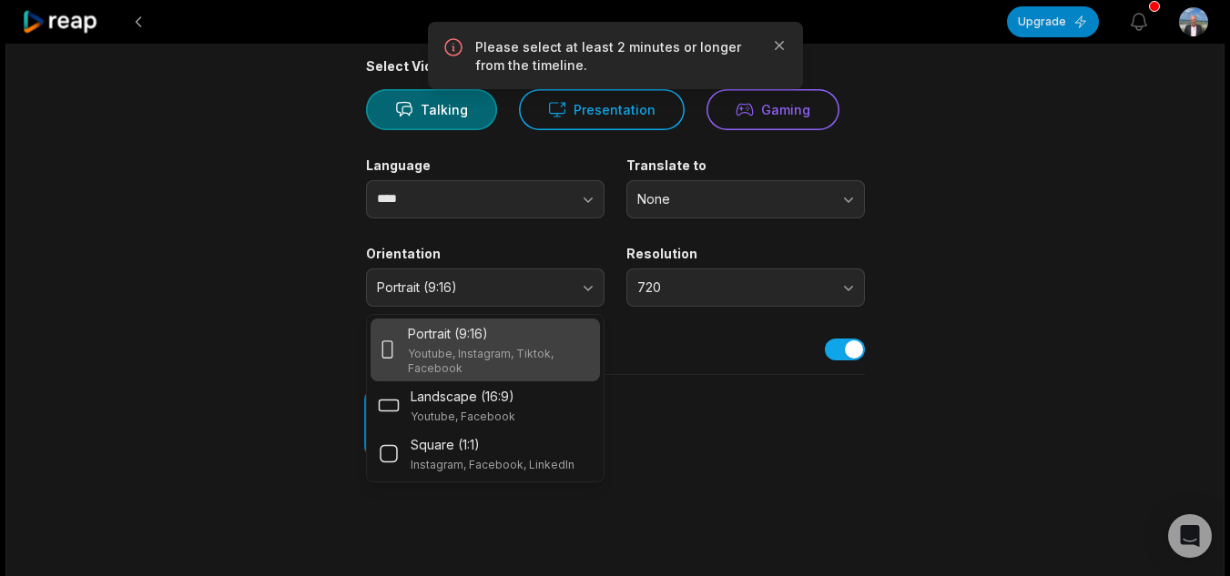
scroll to position [288, 0]
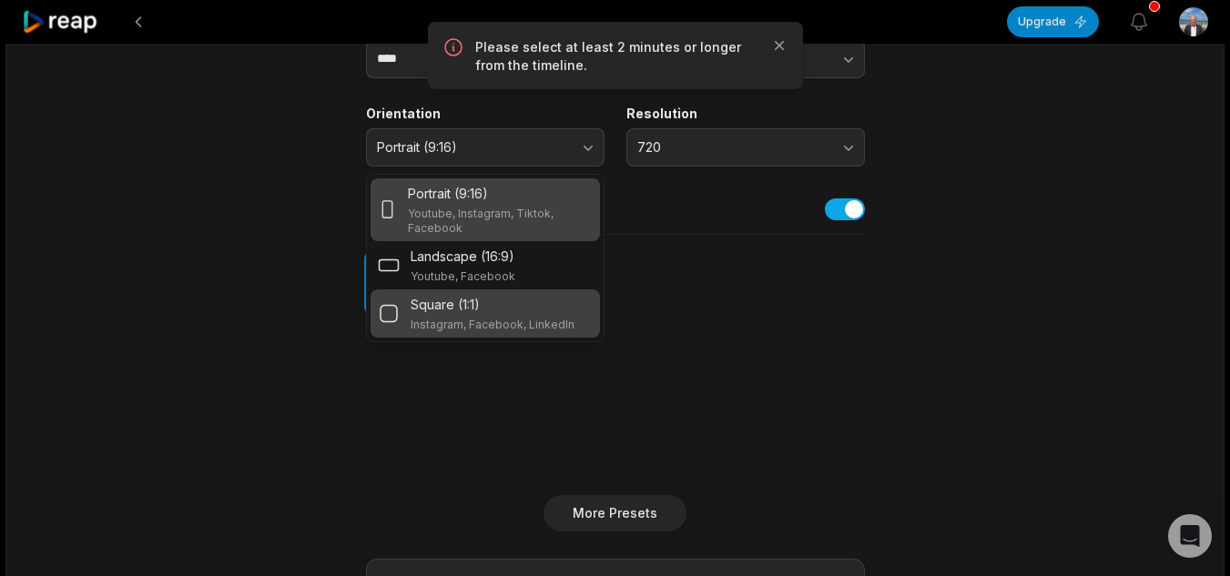
click at [409, 307] on div "Square (1:1) Instagram, Facebook, LinkedIn" at bounding box center [485, 313] width 215 height 37
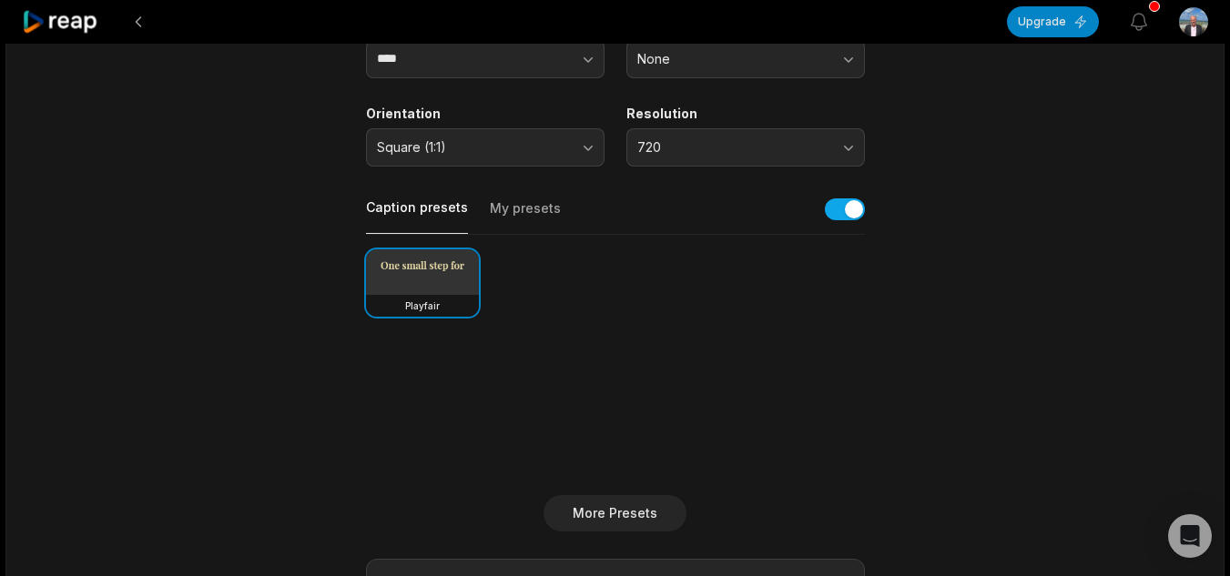
click at [552, 213] on div "Caption presets My presets" at bounding box center [615, 214] width 499 height 41
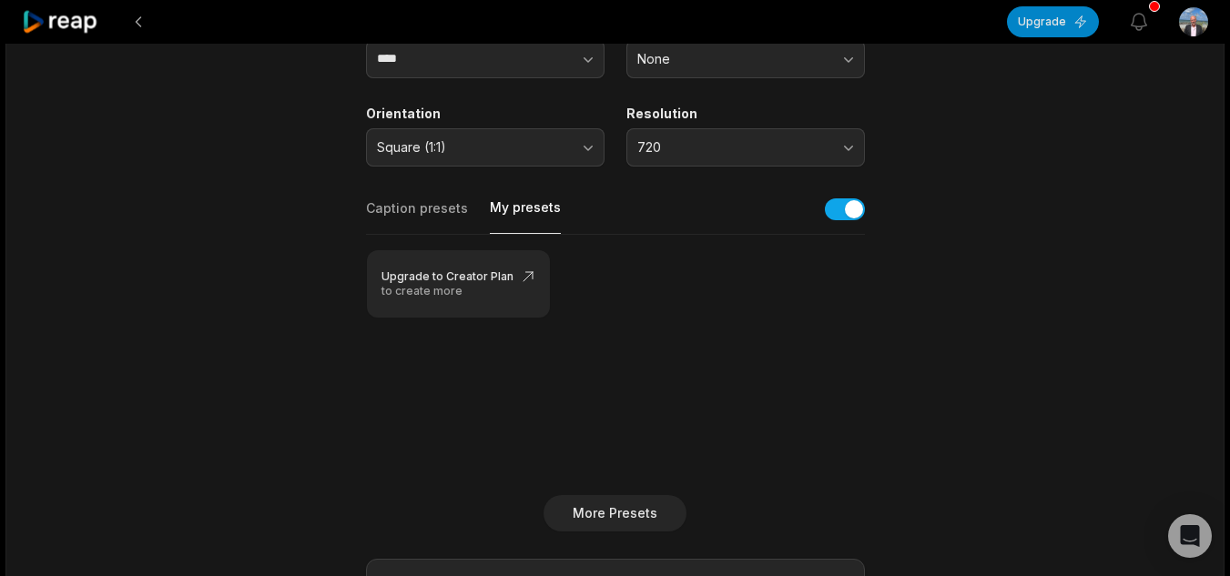
click at [490, 203] on button "My presets" at bounding box center [525, 215] width 71 height 35
click at [412, 199] on button "Caption presets" at bounding box center [417, 216] width 102 height 35
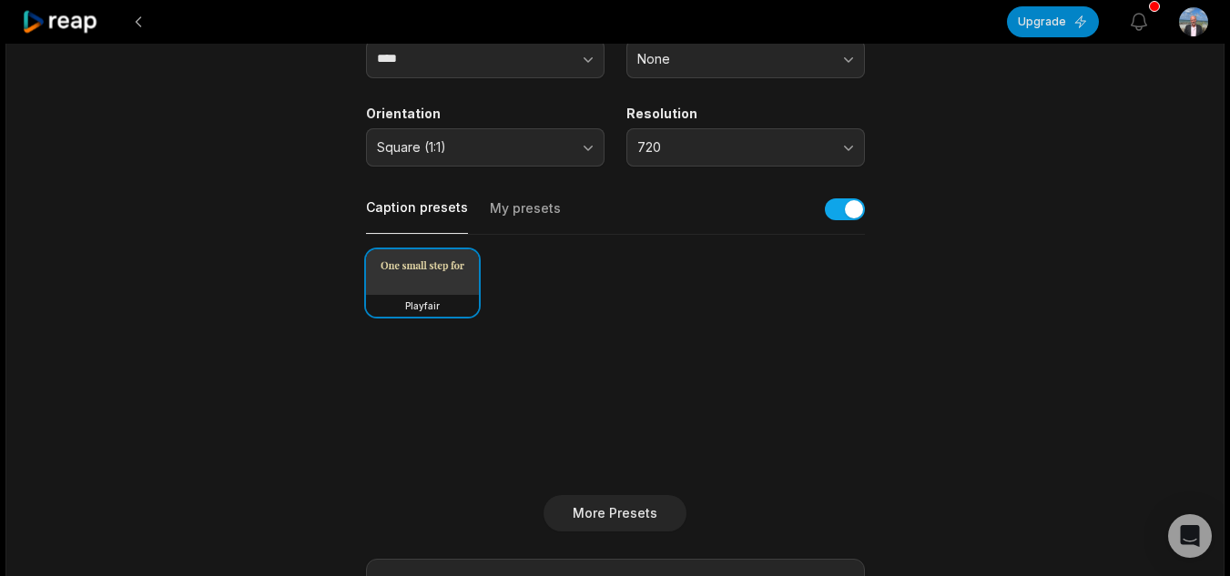
scroll to position [0, 0]
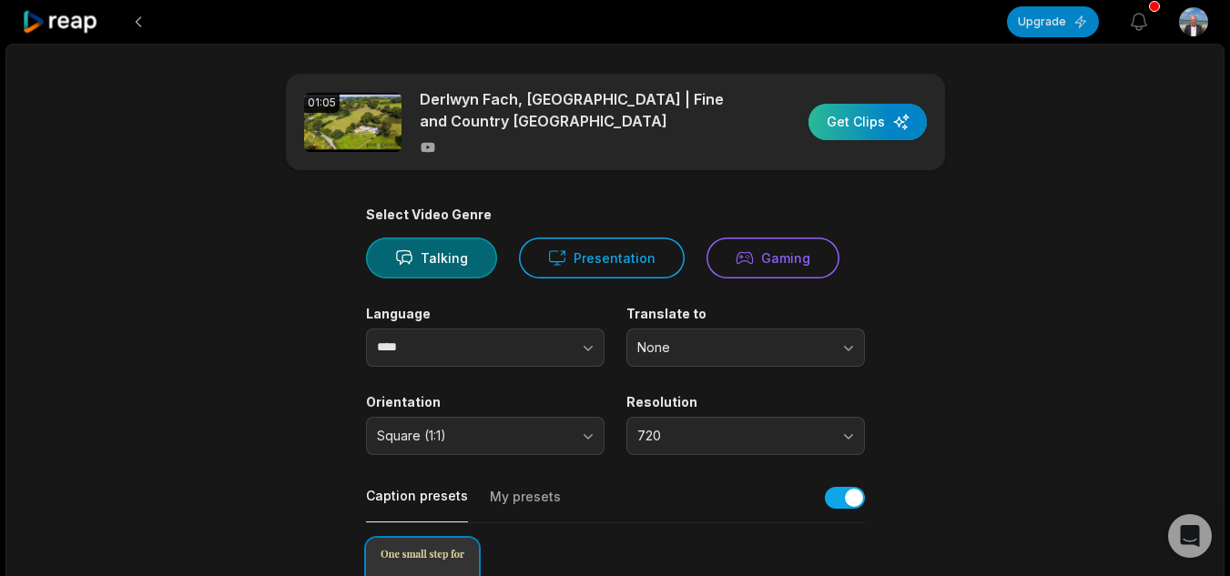
click at [815, 119] on div "button" at bounding box center [867, 122] width 118 height 36
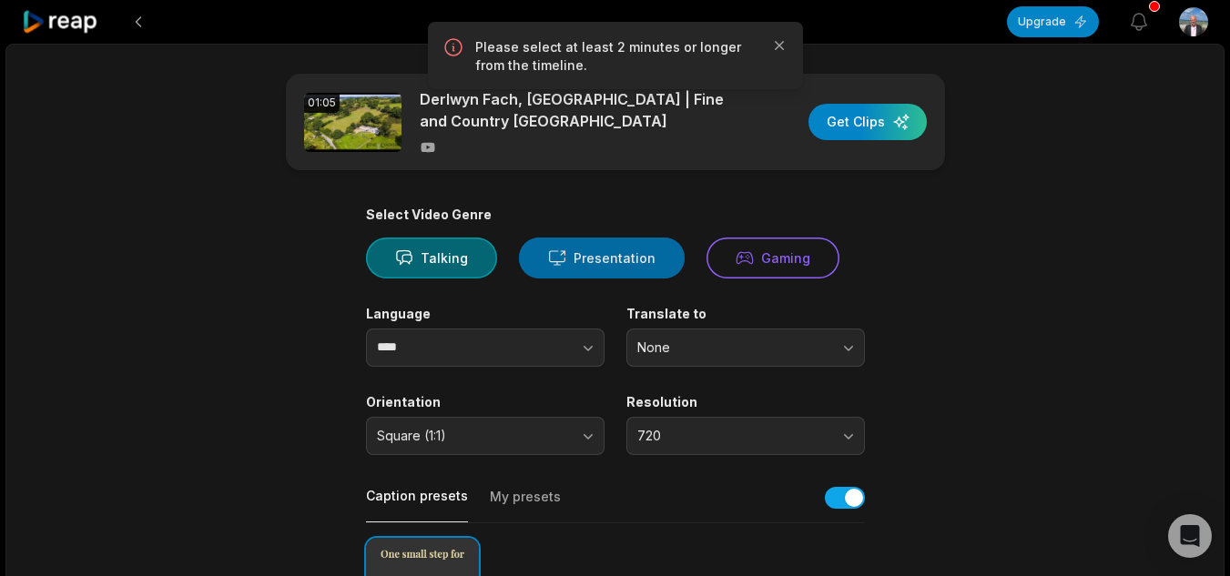
click at [656, 259] on button "Presentation" at bounding box center [602, 258] width 166 height 41
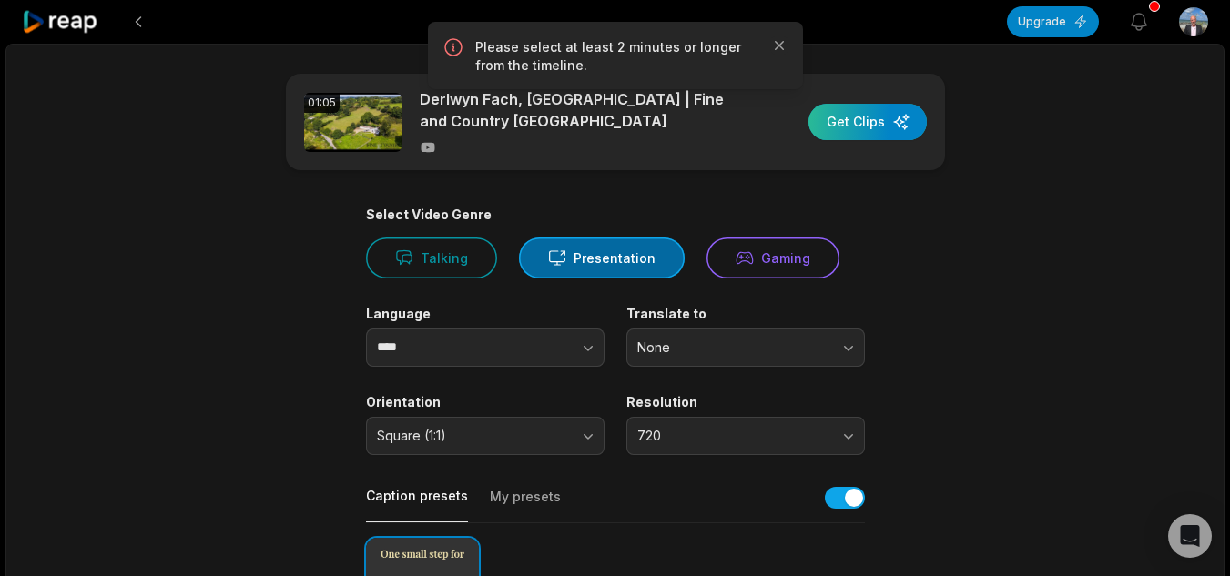
click at [839, 125] on div "button" at bounding box center [867, 122] width 118 height 36
click at [783, 49] on icon "button" at bounding box center [778, 45] width 9 height 9
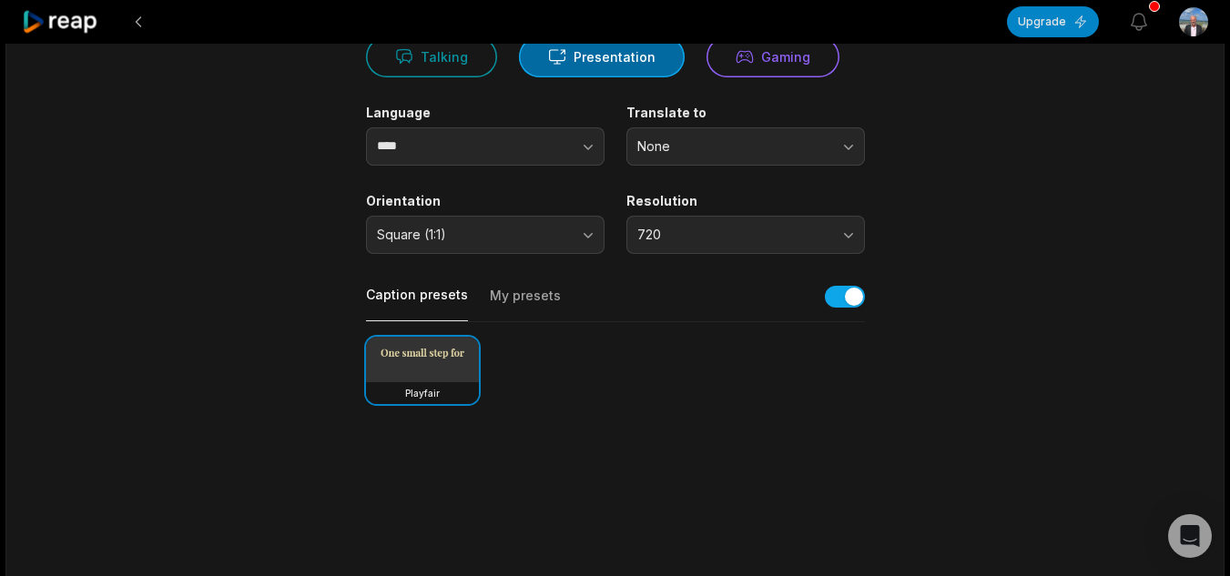
scroll to position [455, 0]
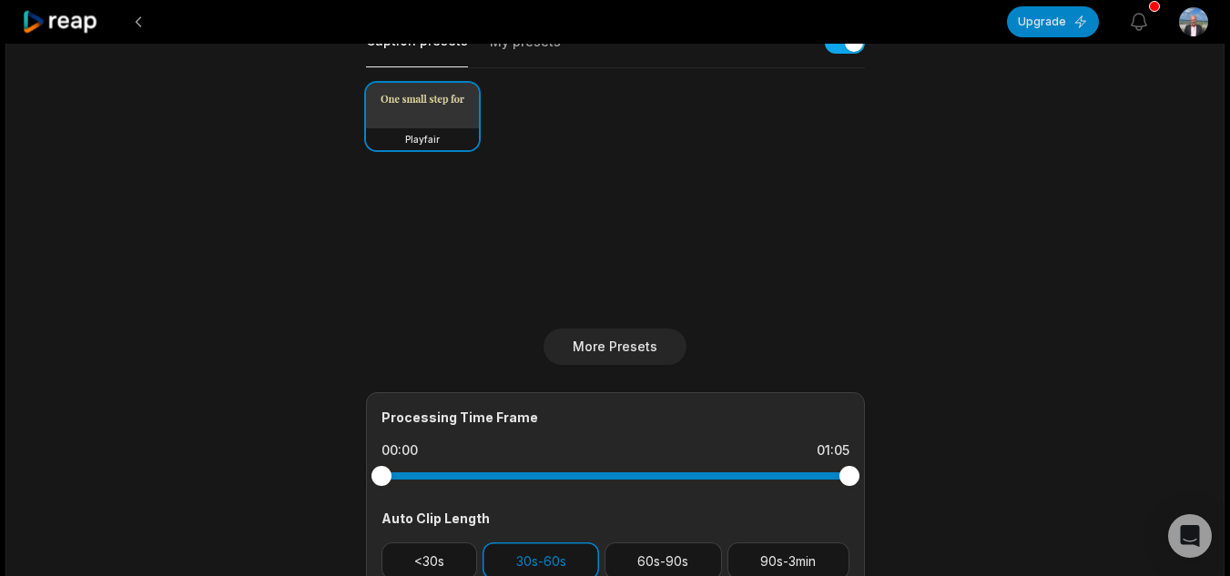
drag, startPoint x: 848, startPoint y: 474, endPoint x: 907, endPoint y: 474, distance: 59.2
click at [907, 474] on main "01:05 Derlwyn Fach, Llangeitho | Fine and Country West Wales Get Clips Select V…" at bounding box center [615, 176] width 881 height 1115
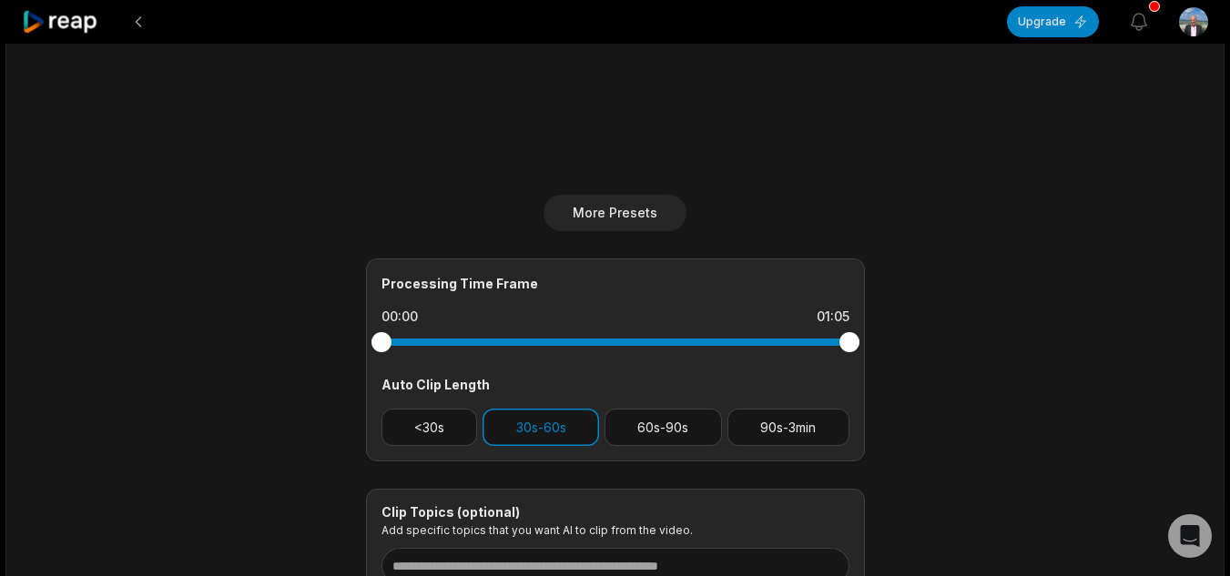
scroll to position [728, 0]
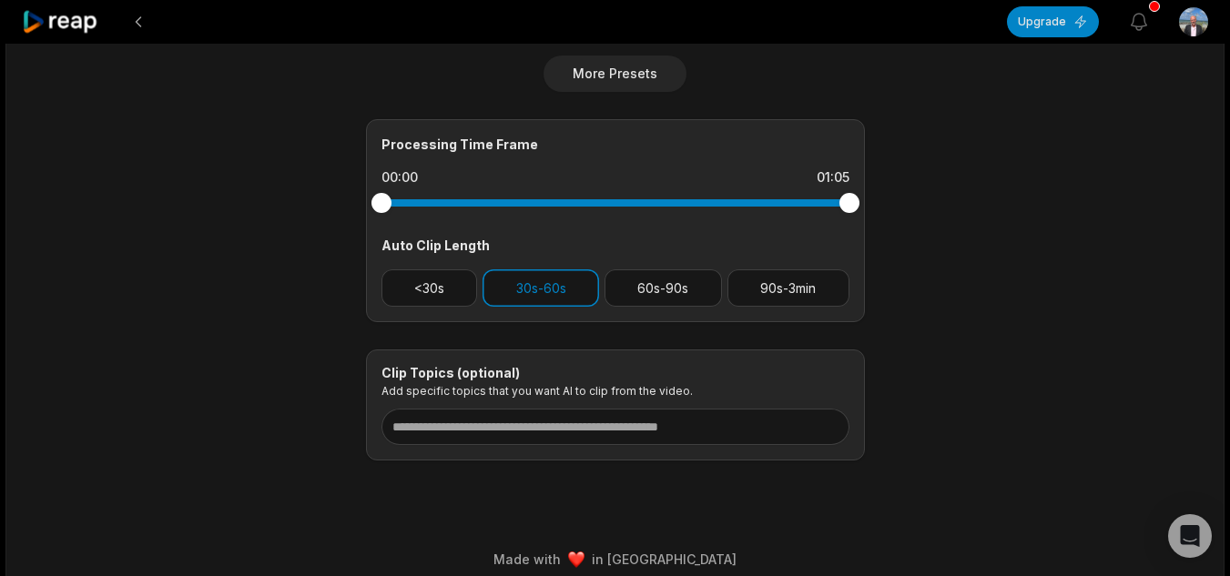
click at [688, 202] on div at bounding box center [615, 202] width 468 height 7
click at [689, 202] on div at bounding box center [615, 202] width 468 height 7
drag, startPoint x: 689, startPoint y: 202, endPoint x: 355, endPoint y: 211, distance: 334.1
click at [457, 211] on div at bounding box center [615, 203] width 468 height 33
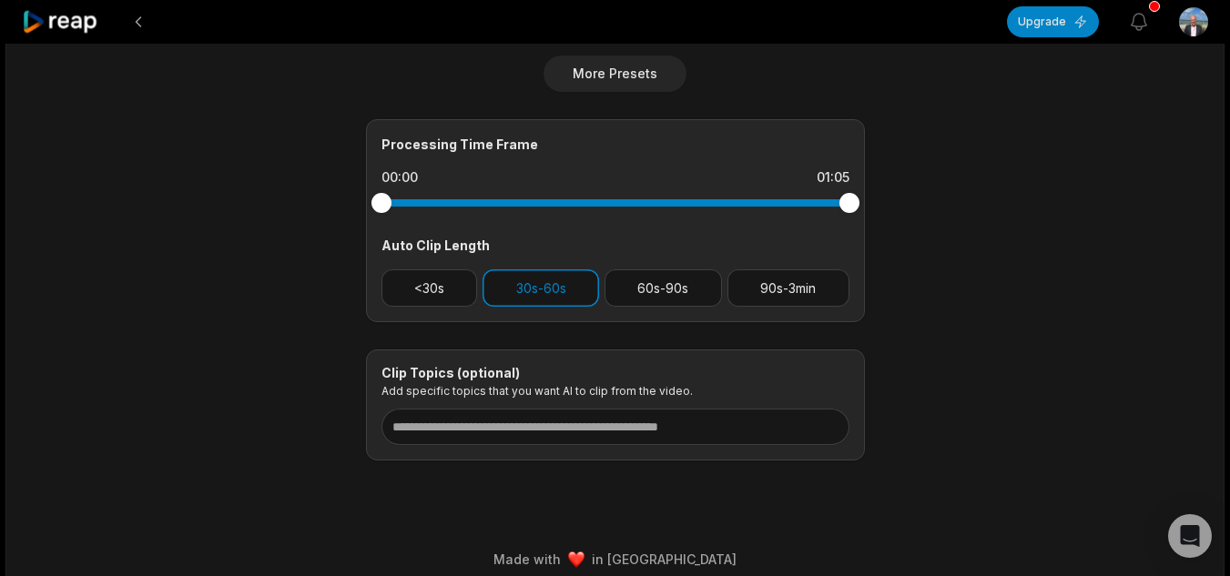
drag, startPoint x: 383, startPoint y: 195, endPoint x: 725, endPoint y: 215, distance: 342.8
click at [724, 215] on div at bounding box center [615, 203] width 468 height 33
drag, startPoint x: 844, startPoint y: 202, endPoint x: 540, endPoint y: 239, distance: 306.2
click at [541, 239] on div "Processing Time Frame 00:00 01:05 Auto Clip Length <30s 30s-60s 60s-90s 90s-3min" at bounding box center [615, 220] width 499 height 203
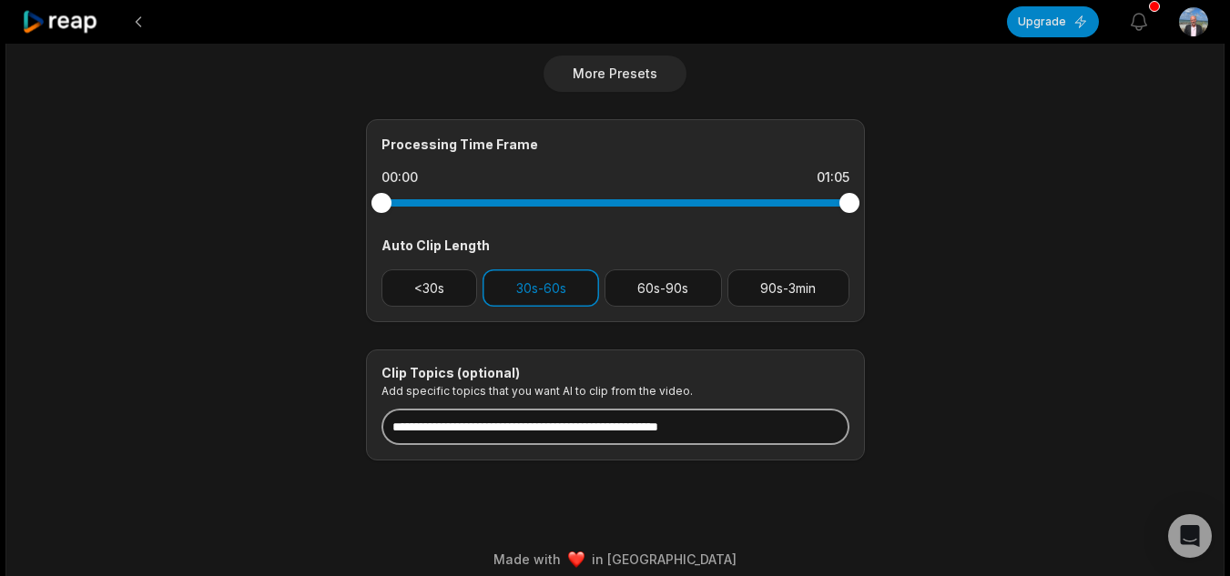
click at [703, 419] on input at bounding box center [615, 427] width 468 height 36
type input "*"
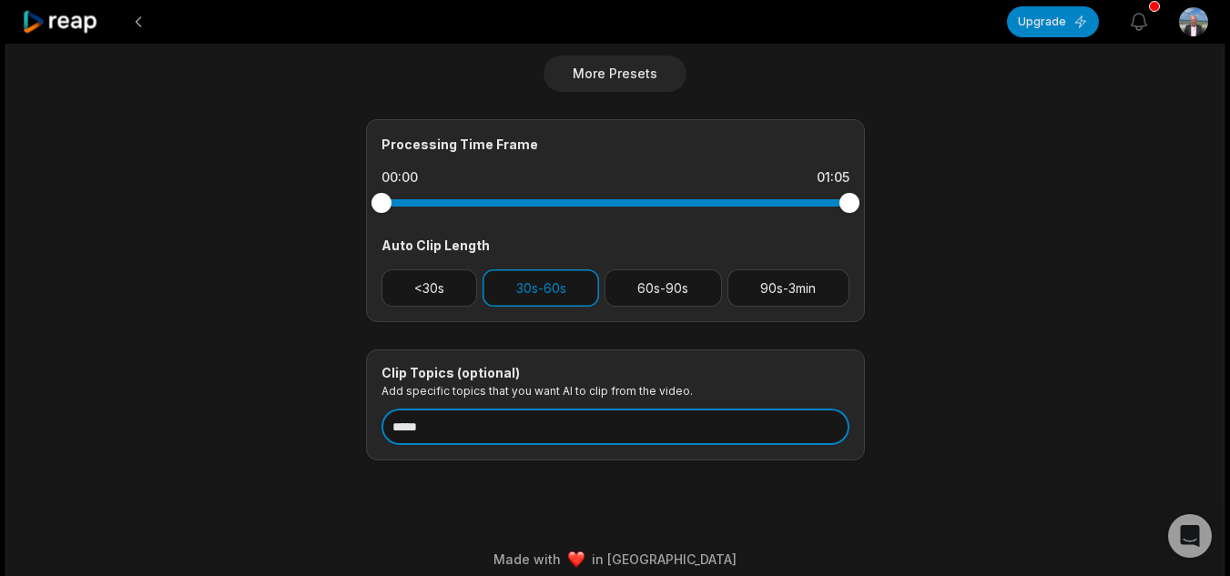
type input "*****"
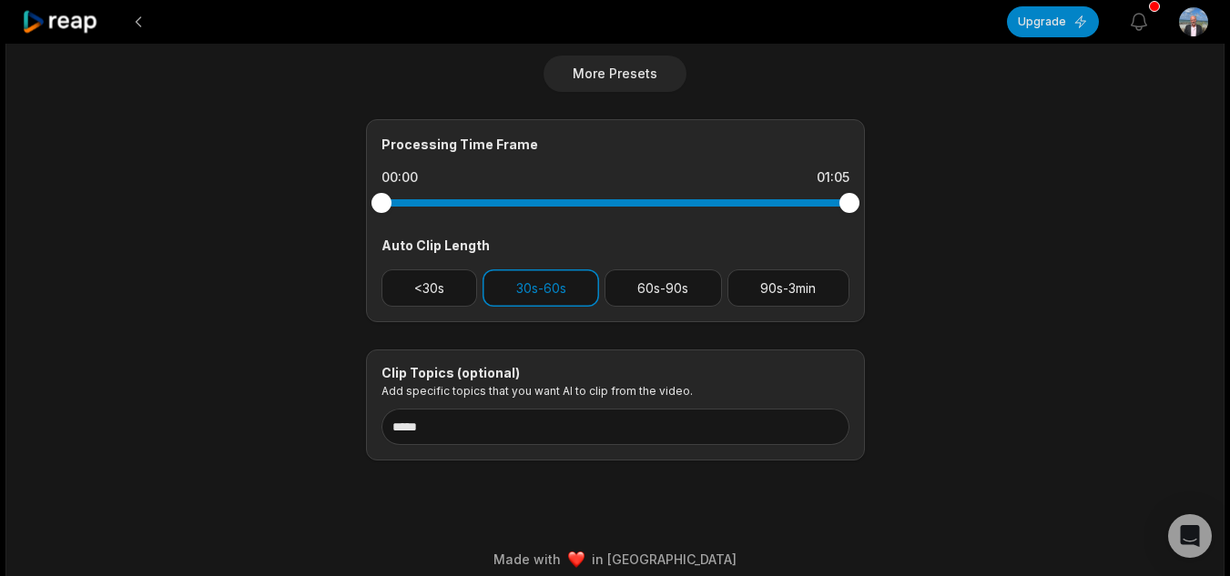
click at [549, 297] on button "30s-60s" at bounding box center [540, 287] width 116 height 37
click at [487, 302] on button "30s-60s" at bounding box center [540, 287] width 116 height 37
click at [402, 297] on button "<30s" at bounding box center [429, 287] width 96 height 37
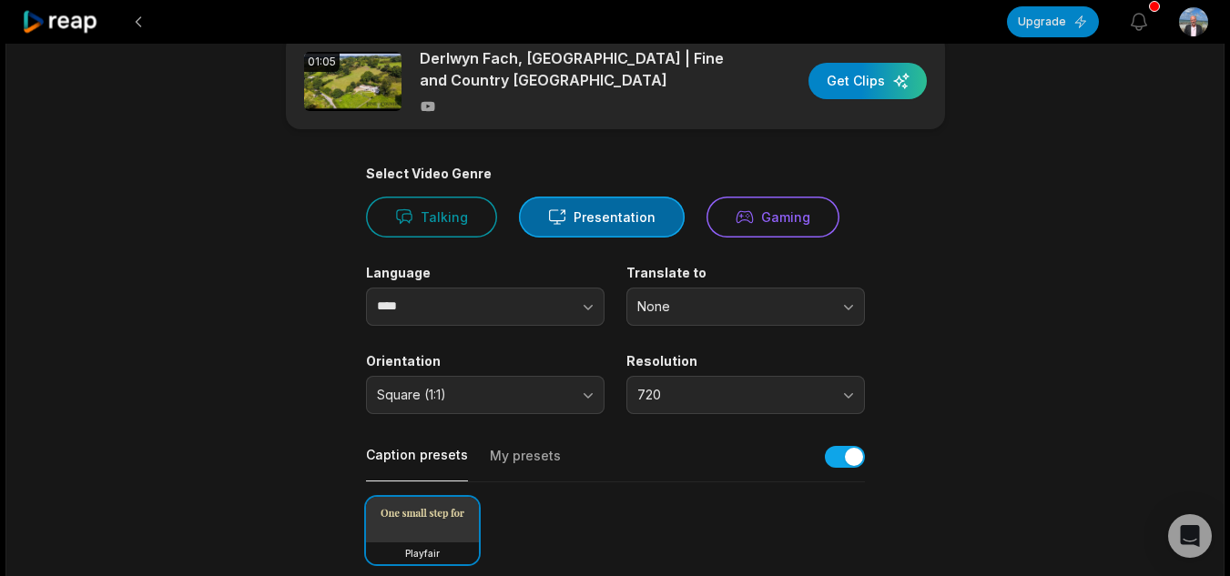
scroll to position [0, 0]
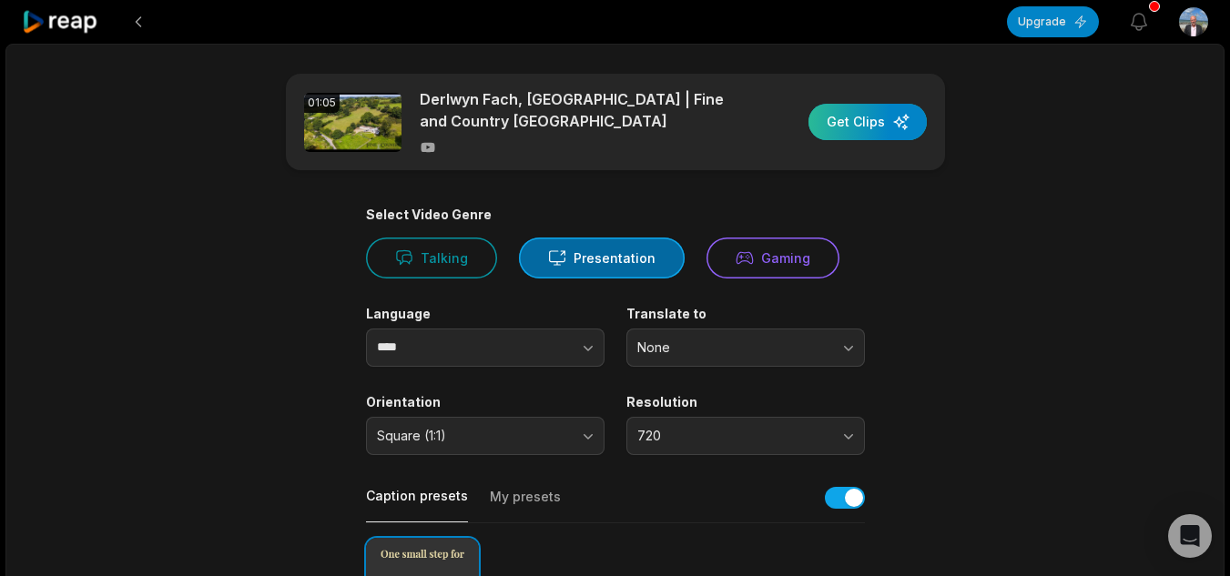
click at [844, 136] on div "button" at bounding box center [867, 122] width 118 height 36
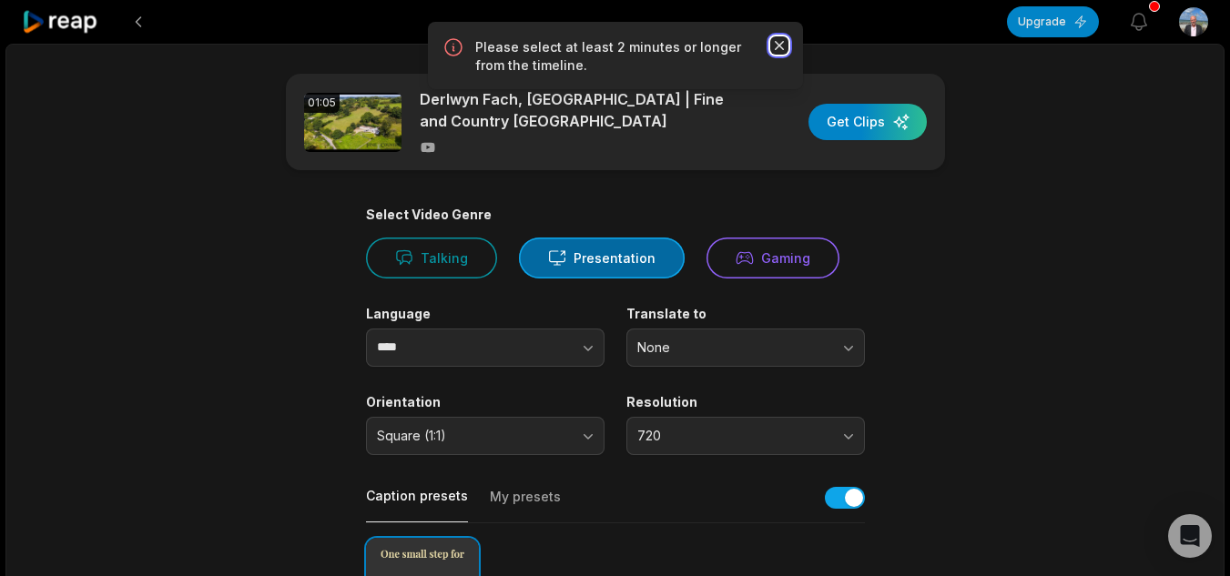
click at [774, 41] on icon "button" at bounding box center [779, 45] width 18 height 18
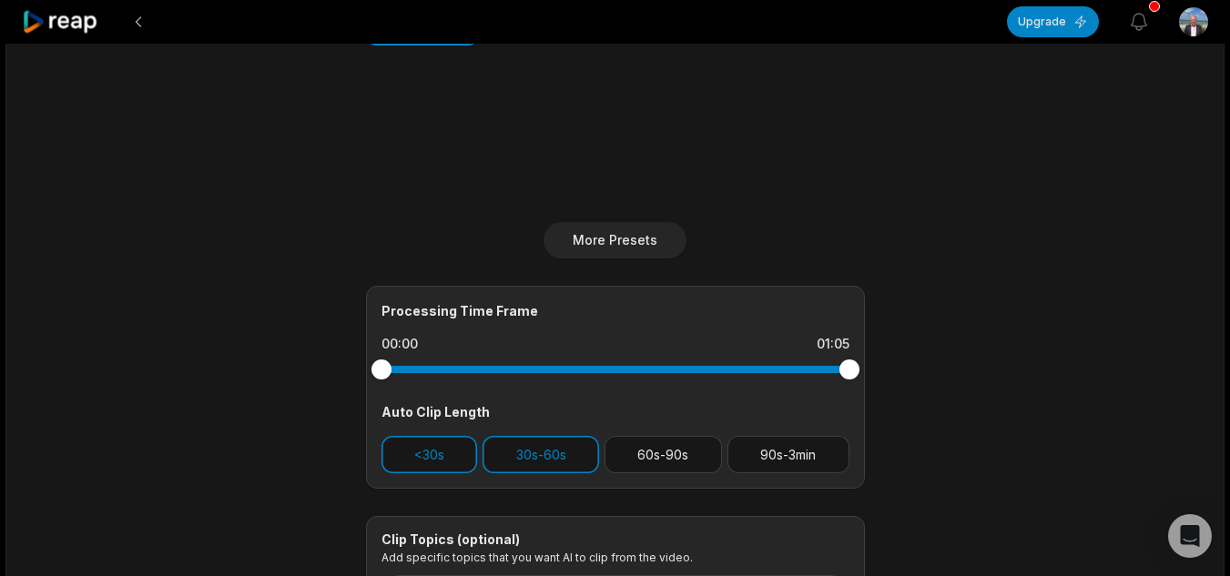
scroll to position [744, 0]
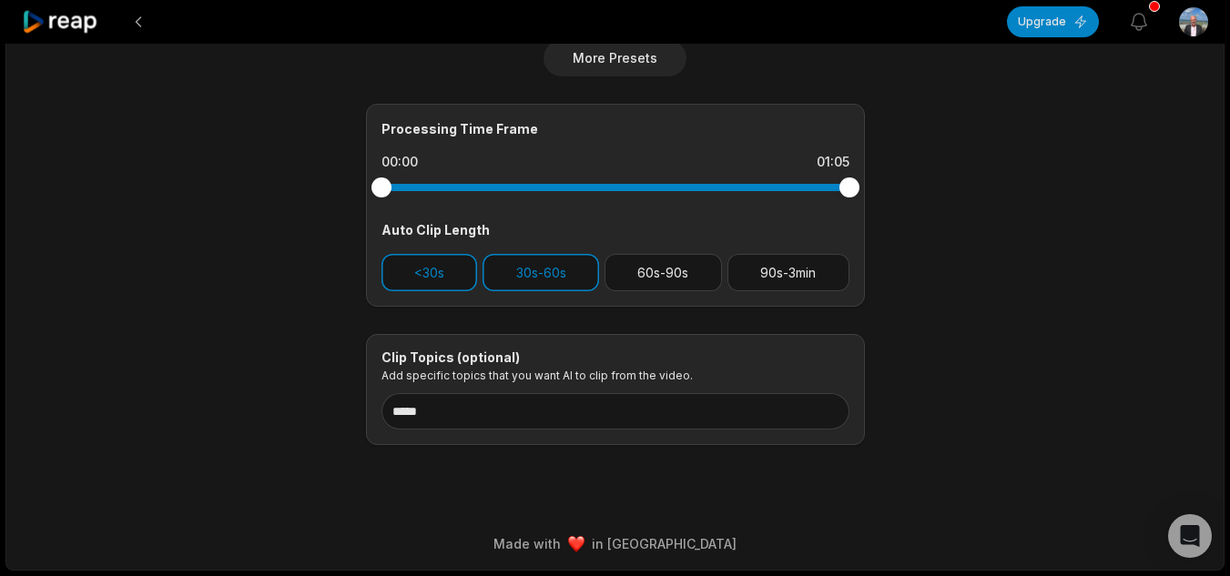
drag, startPoint x: 845, startPoint y: 182, endPoint x: 831, endPoint y: 206, distance: 27.3
click at [831, 206] on div "Processing Time Frame 00:00 01:05 Auto Clip Length <30s 30s-60s 60s-90s 90s-3min" at bounding box center [615, 205] width 499 height 203
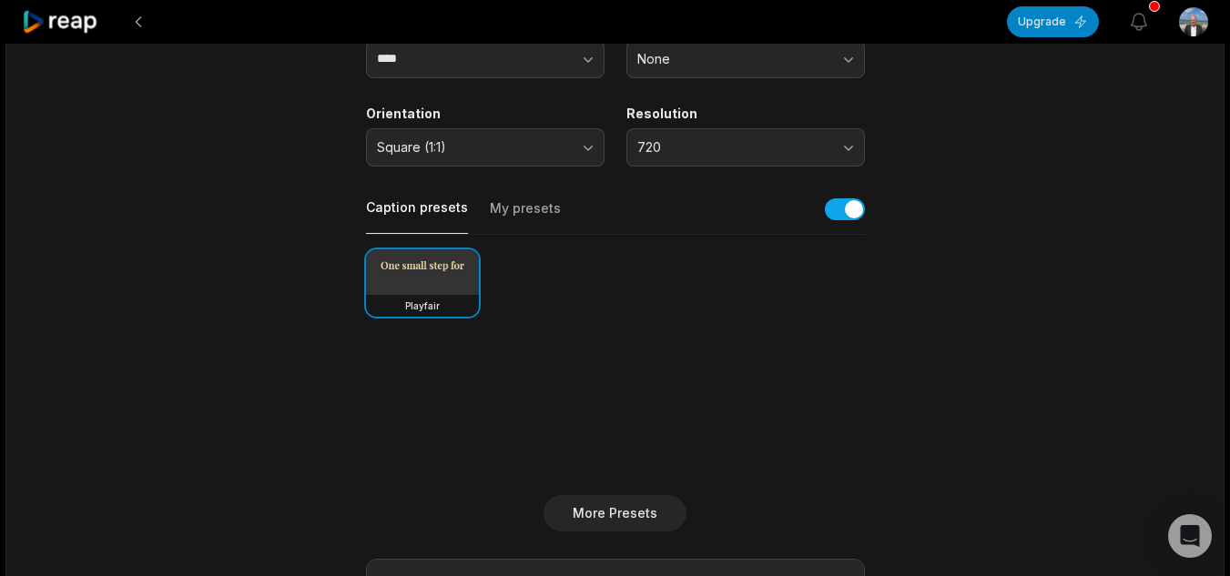
scroll to position [0, 0]
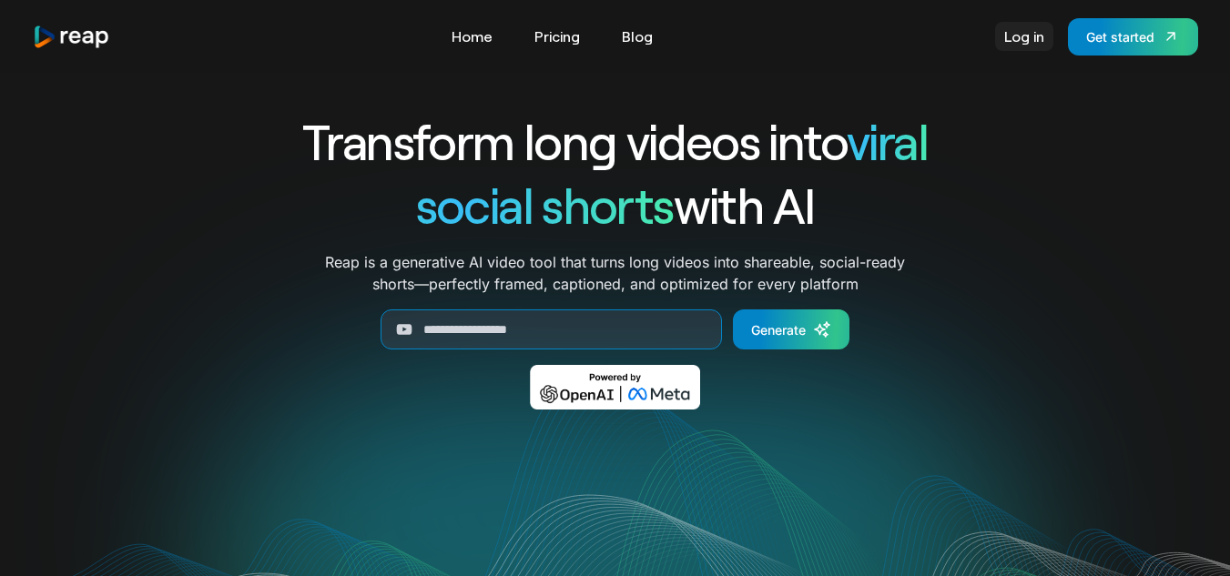
click at [1036, 39] on link "Log in" at bounding box center [1024, 36] width 58 height 29
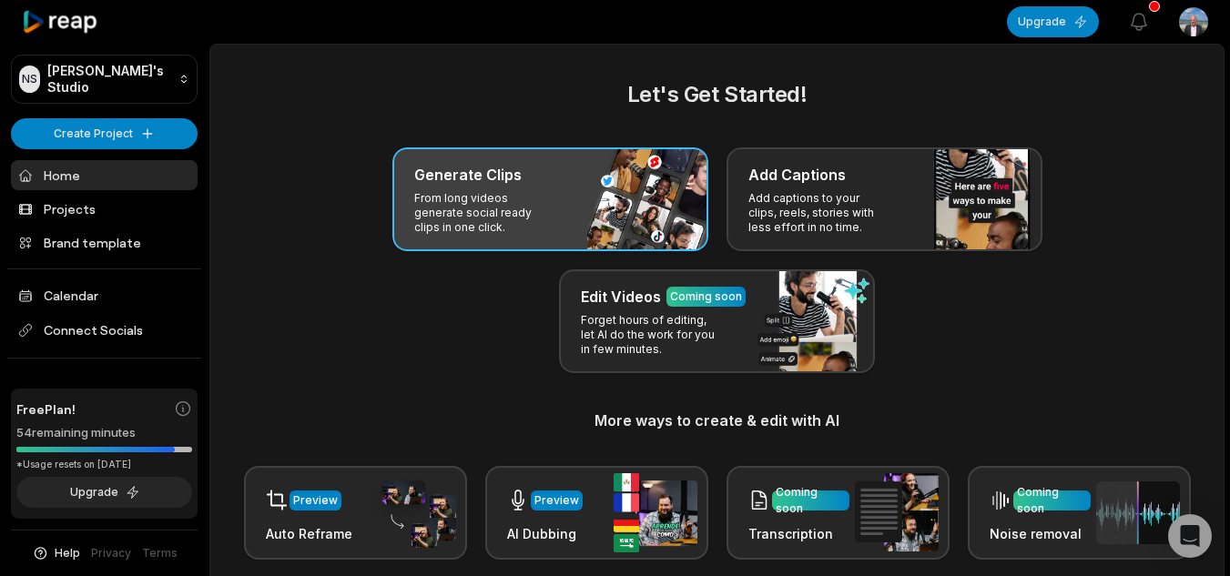
click at [542, 170] on div "Generate Clips" at bounding box center [550, 175] width 272 height 22
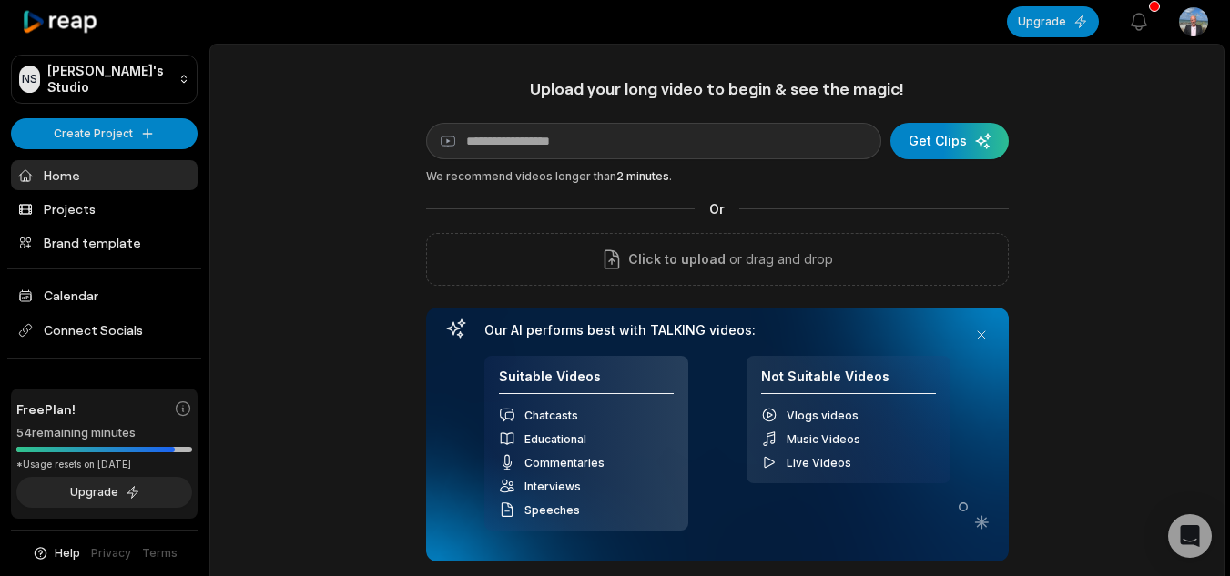
click at [589, 166] on div "Upload your long video to begin & see the magic! YouTube link Get Clips We reco…" at bounding box center [717, 319] width 582 height 483
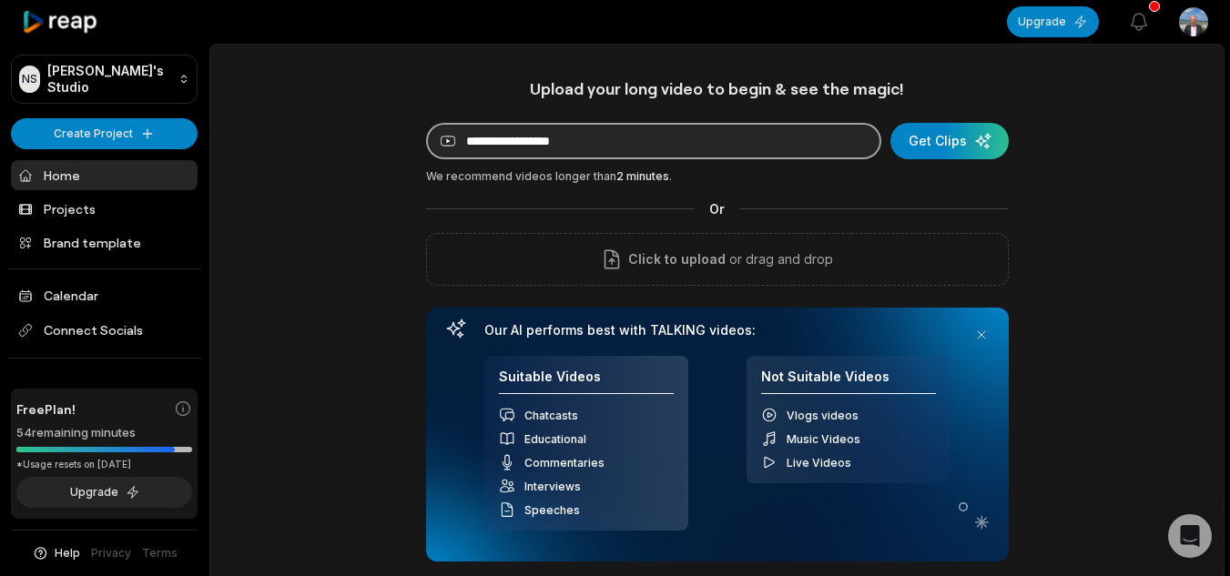
click at [589, 152] on input at bounding box center [653, 141] width 455 height 36
paste input "**********"
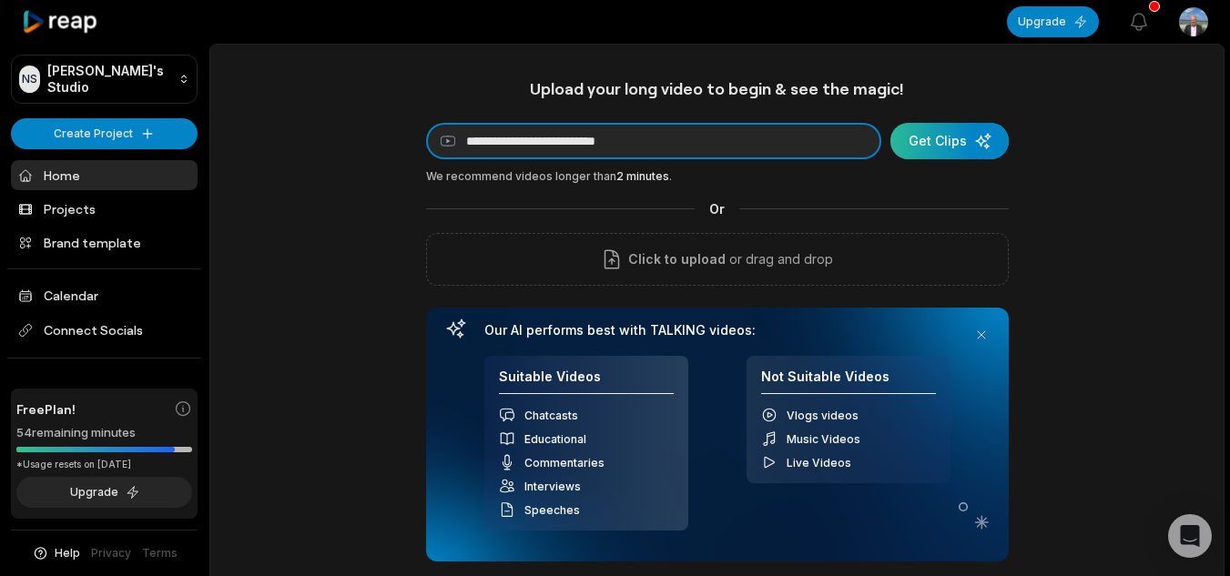
type input "**********"
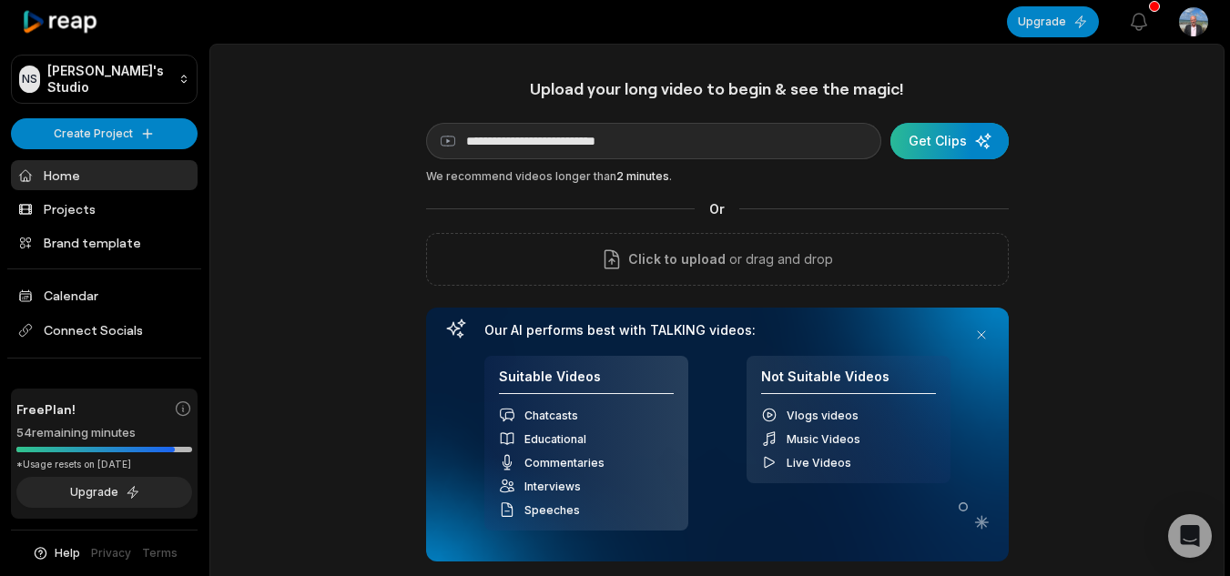
click at [946, 140] on div "submit" at bounding box center [949, 141] width 118 height 36
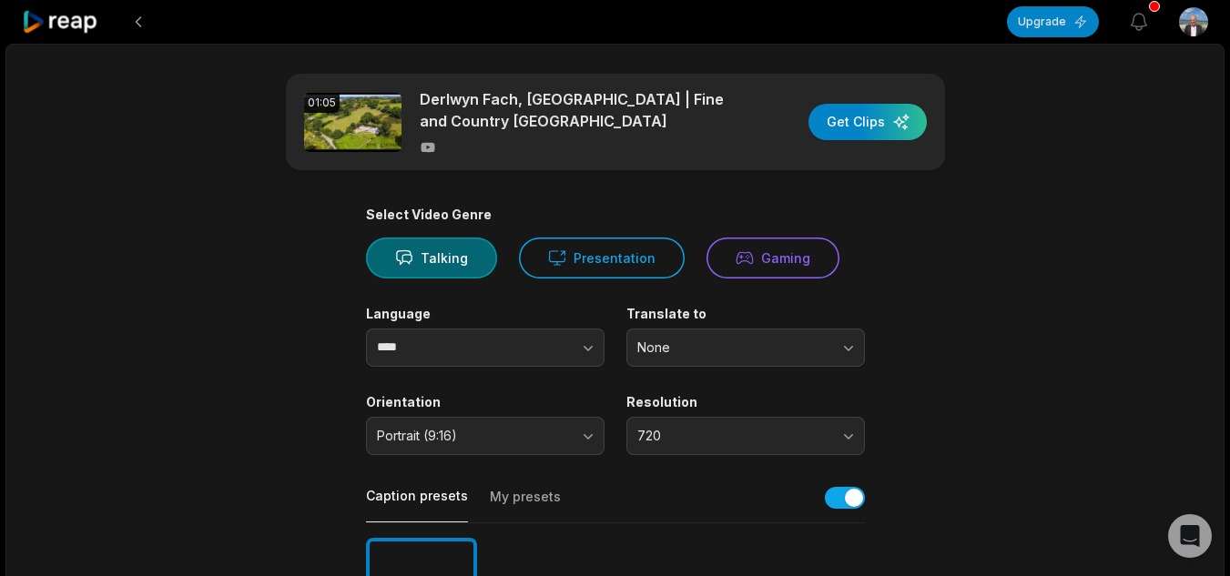
click at [581, 230] on div "Select Video Genre Talking Presentation Gaming" at bounding box center [615, 243] width 499 height 72
click at [588, 251] on button "Presentation" at bounding box center [602, 258] width 166 height 41
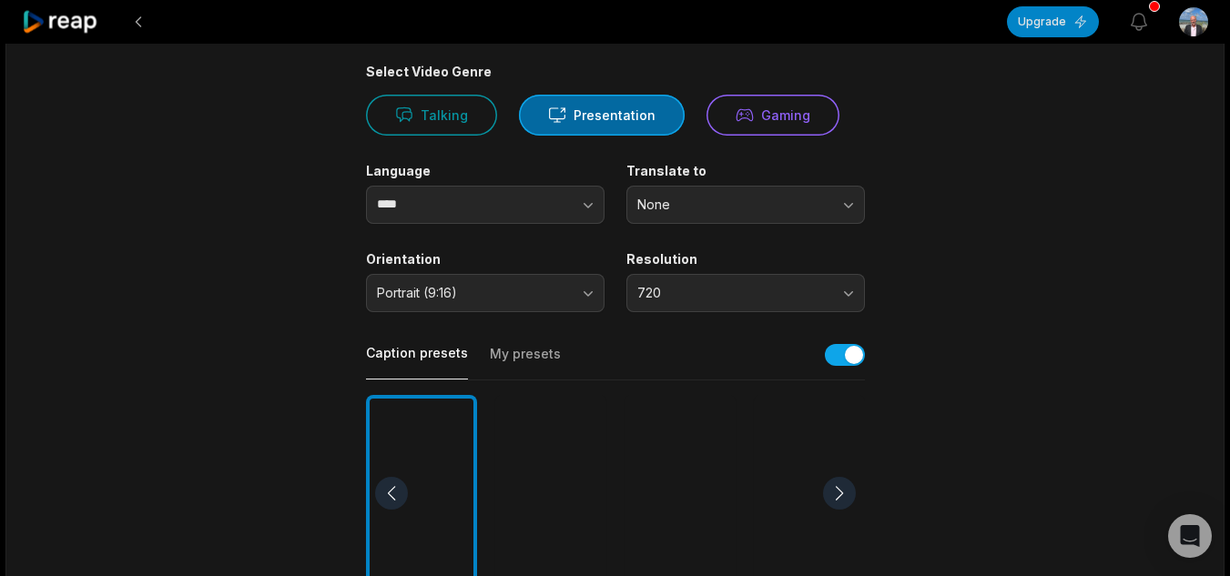
scroll to position [273, 0]
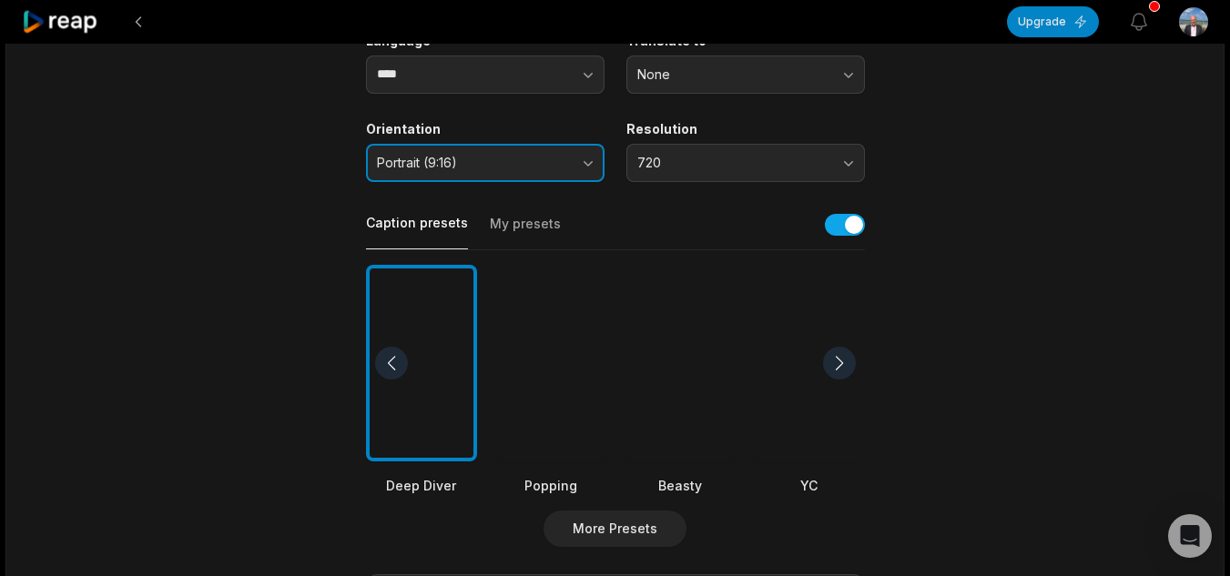
click at [479, 163] on span "Portrait (9:16)" at bounding box center [472, 163] width 191 height 16
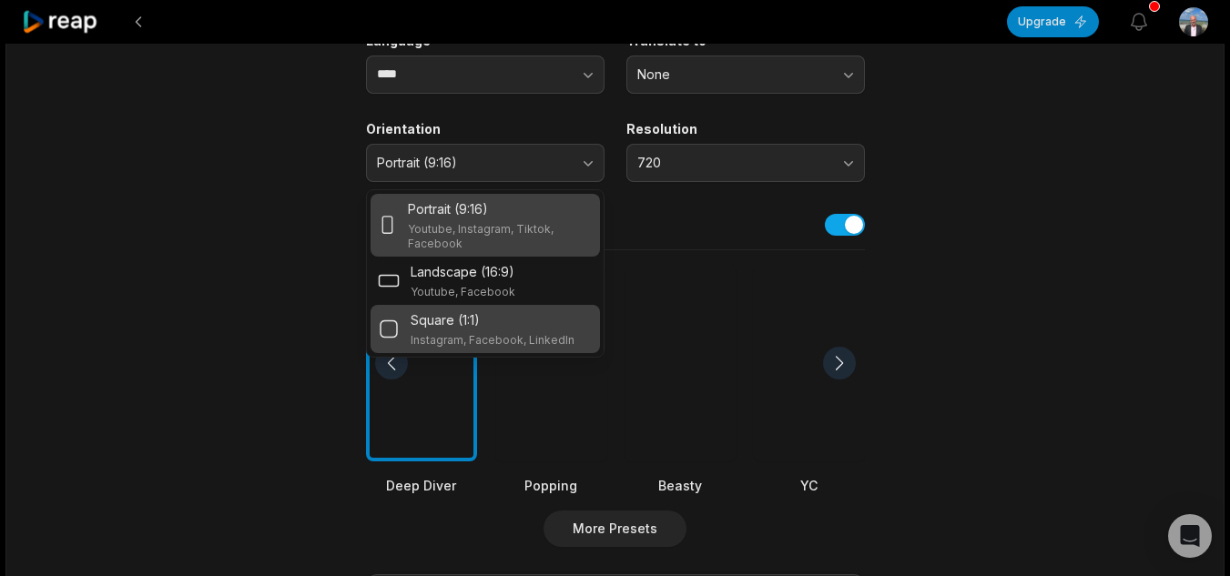
click at [473, 326] on p "Square (1:1)" at bounding box center [444, 319] width 69 height 19
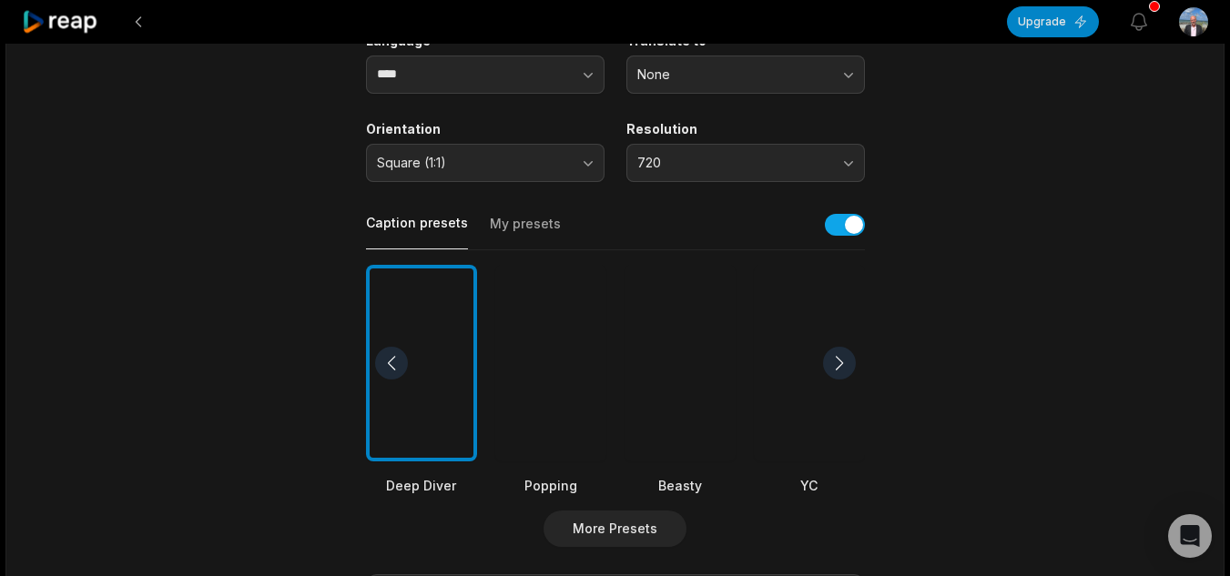
click at [839, 359] on div at bounding box center [839, 363] width 33 height 33
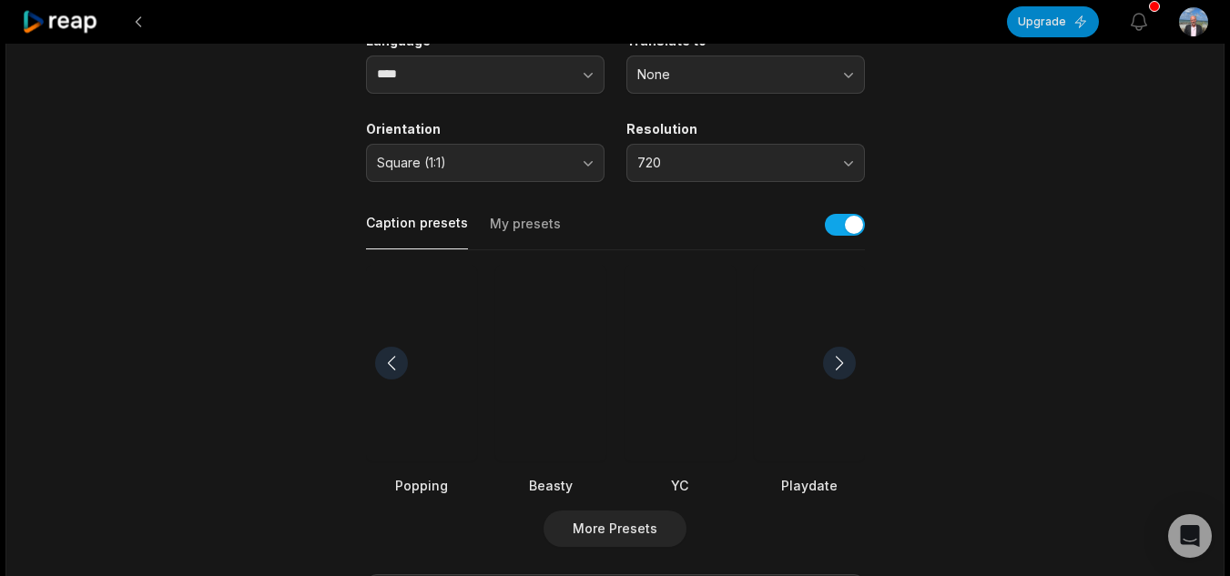
click at [826, 358] on div at bounding box center [839, 363] width 33 height 33
click at [674, 355] on div at bounding box center [679, 363] width 111 height 197
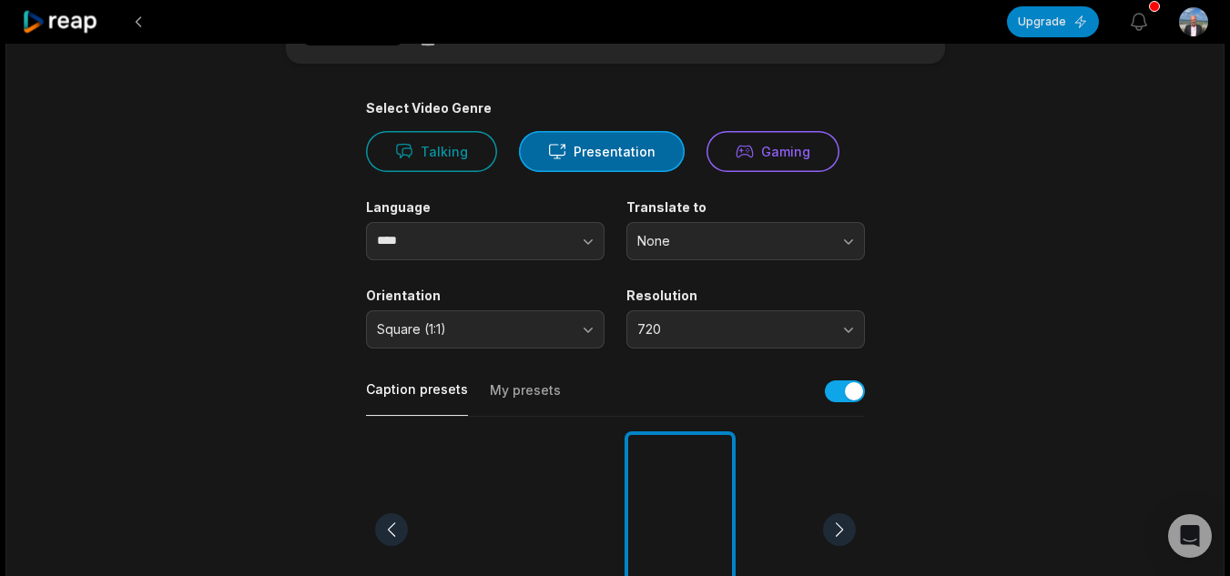
scroll to position [0, 0]
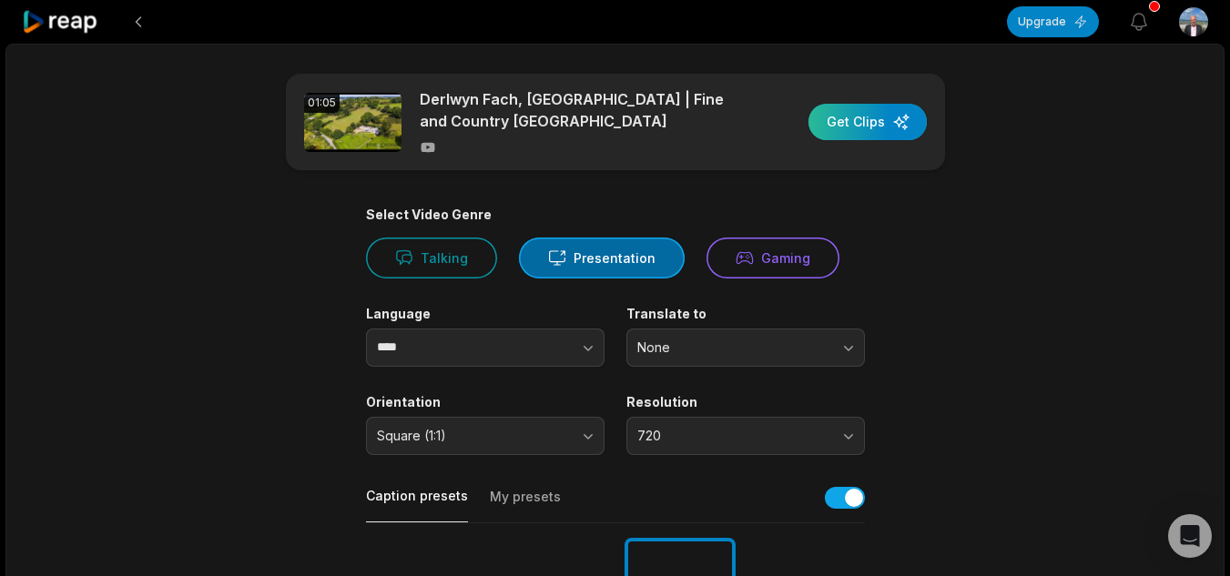
click at [819, 131] on div "button" at bounding box center [867, 122] width 118 height 36
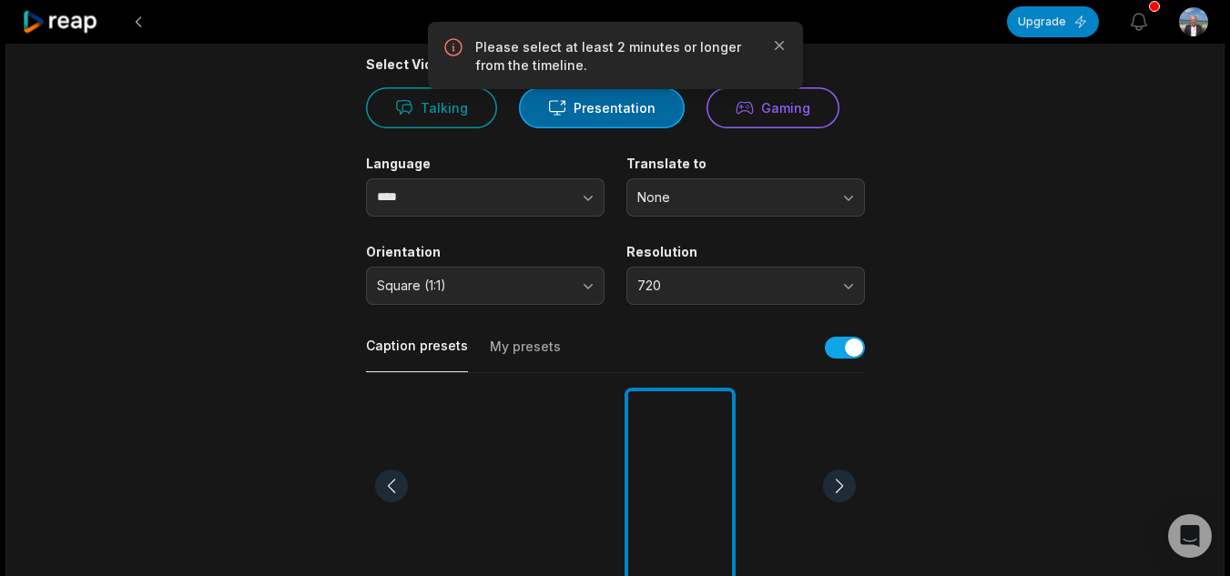
scroll to position [182, 0]
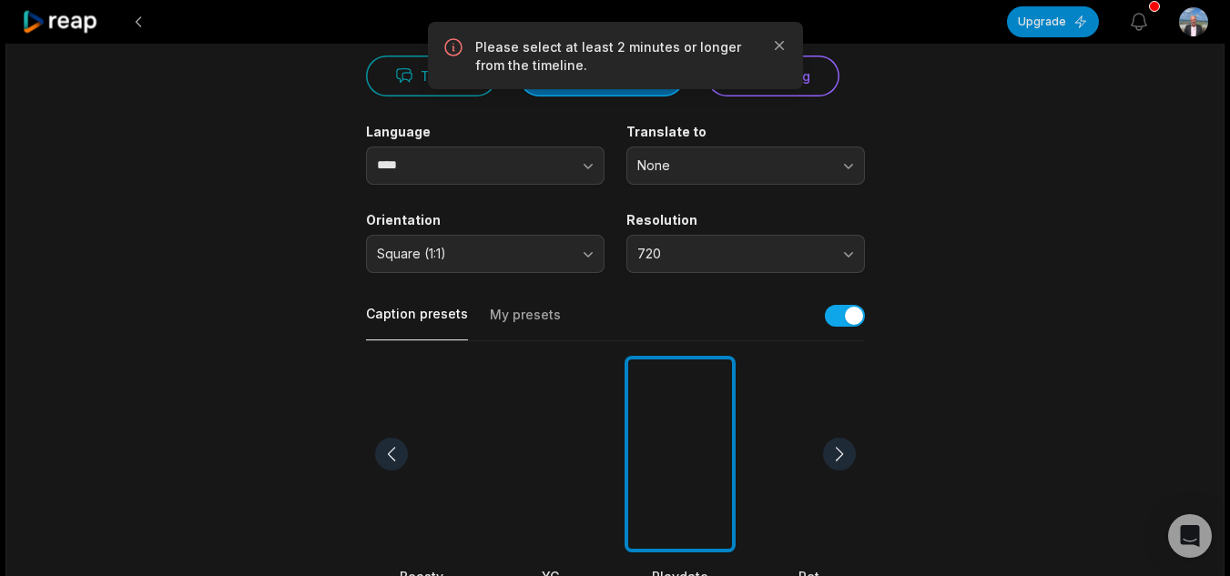
click at [508, 232] on div "[GEOGRAPHIC_DATA] (1:1)" at bounding box center [485, 242] width 238 height 61
click at [502, 243] on button "Square (1:1)" at bounding box center [485, 254] width 238 height 38
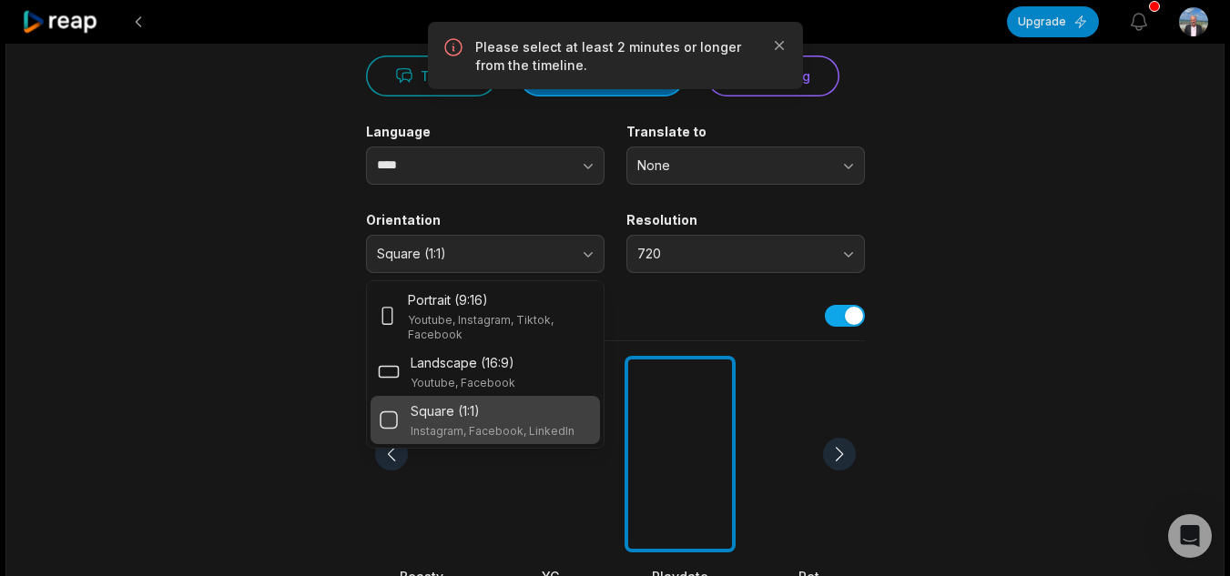
click at [453, 418] on p "Square (1:1)" at bounding box center [444, 410] width 69 height 19
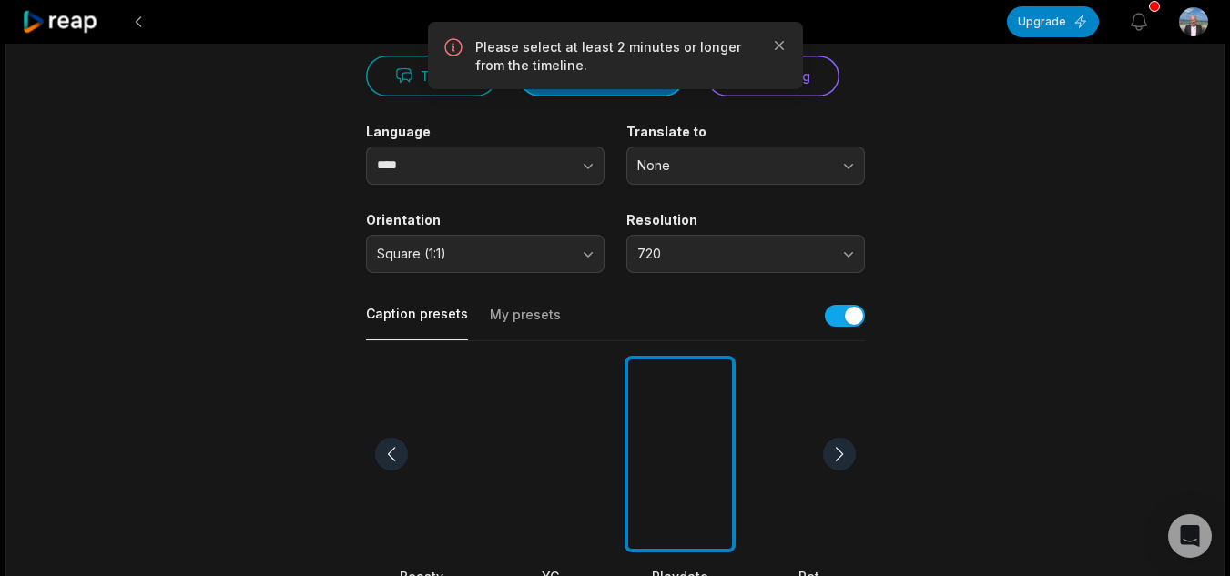
click at [1044, 350] on main "01:05 Derlwyn Fach, [GEOGRAPHIC_DATA] | Fine and Country [GEOGRAPHIC_DATA] Get …" at bounding box center [615, 449] width 881 height 1115
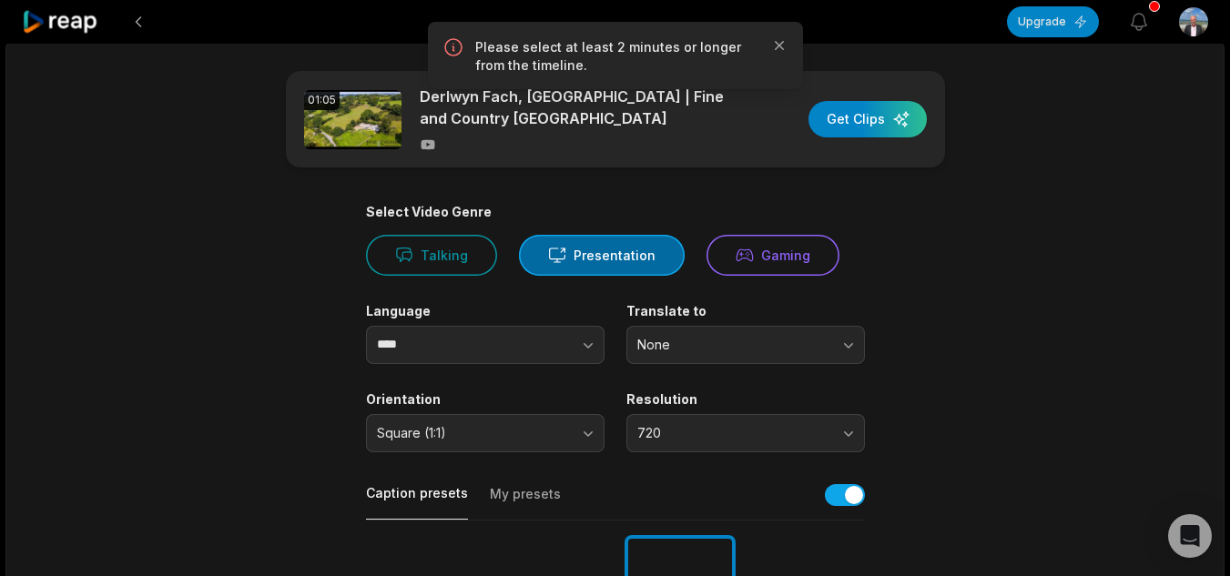
scroll to position [0, 0]
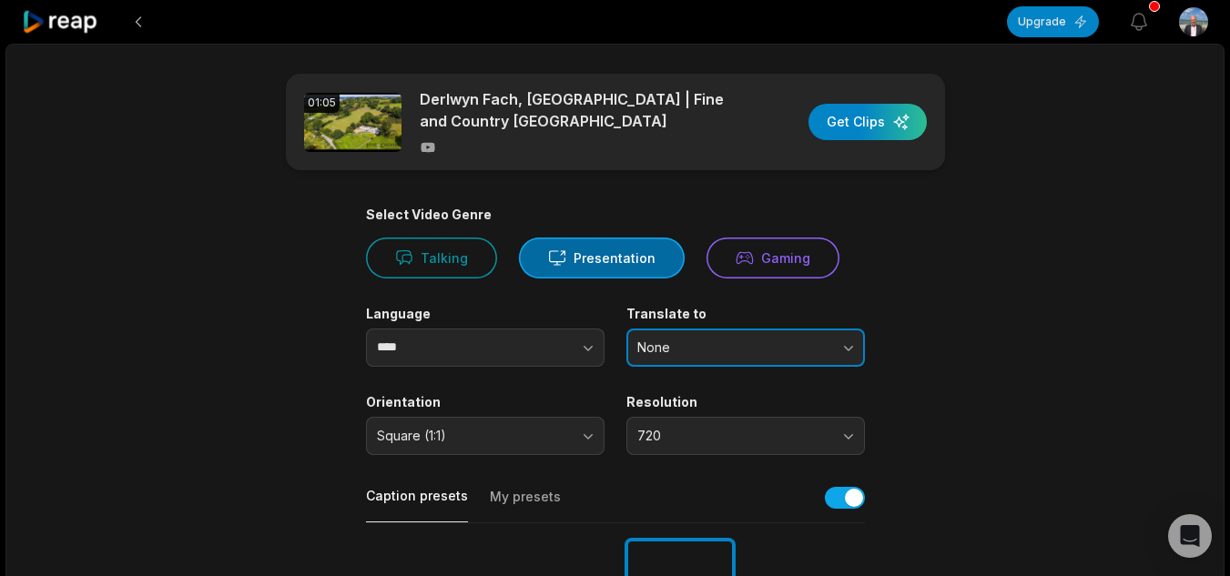
click at [799, 339] on button "None" at bounding box center [745, 348] width 238 height 38
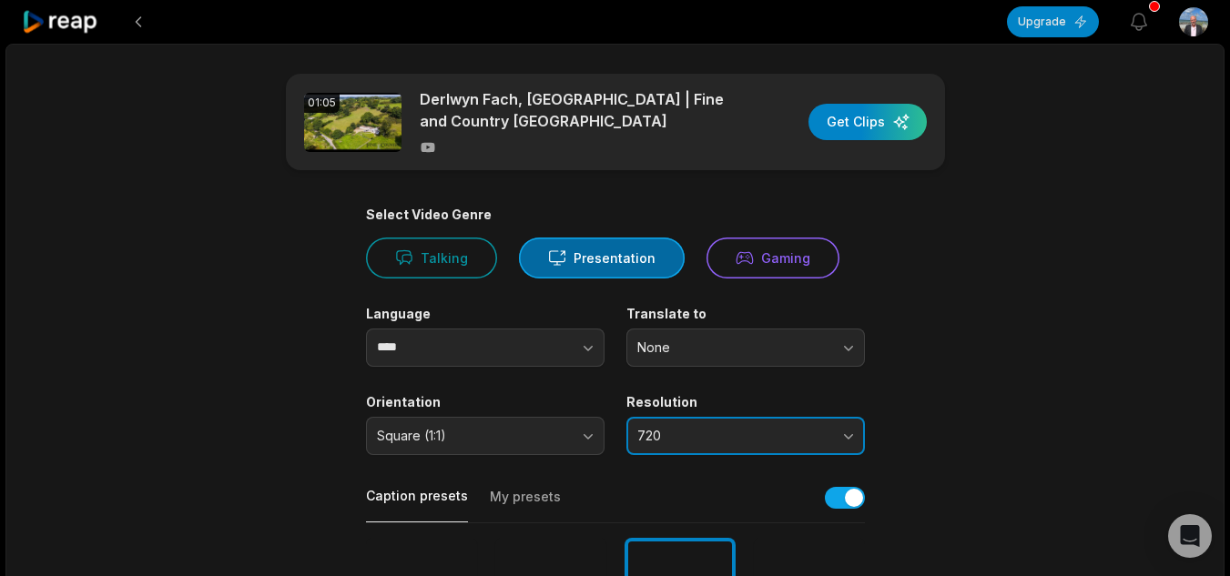
click at [813, 445] on button "720" at bounding box center [745, 436] width 238 height 38
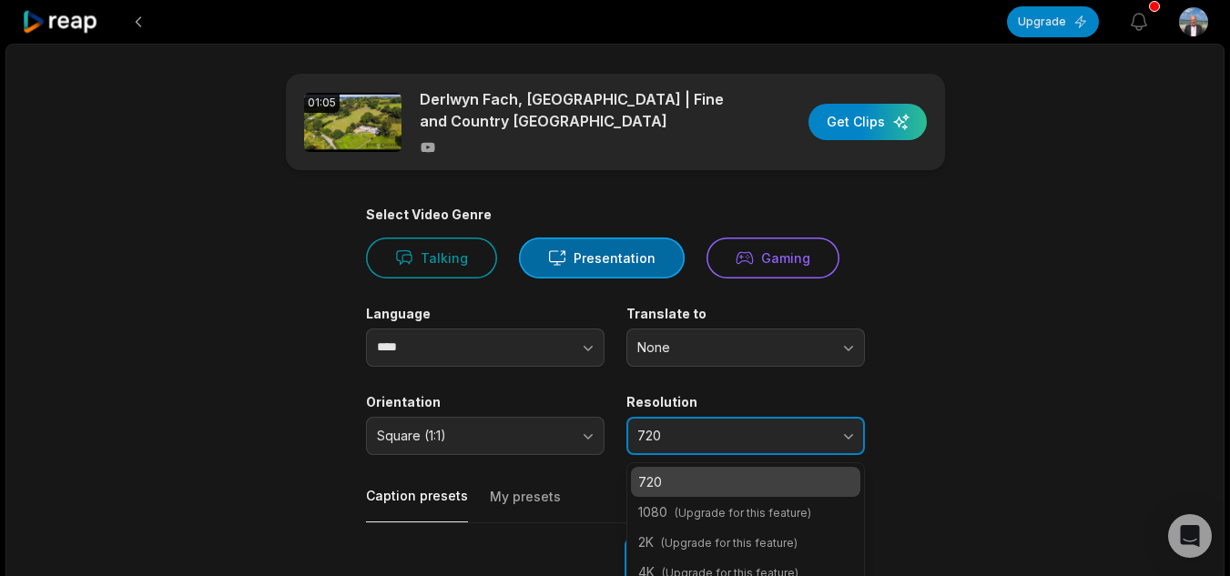
click at [813, 445] on button "720" at bounding box center [745, 436] width 238 height 38
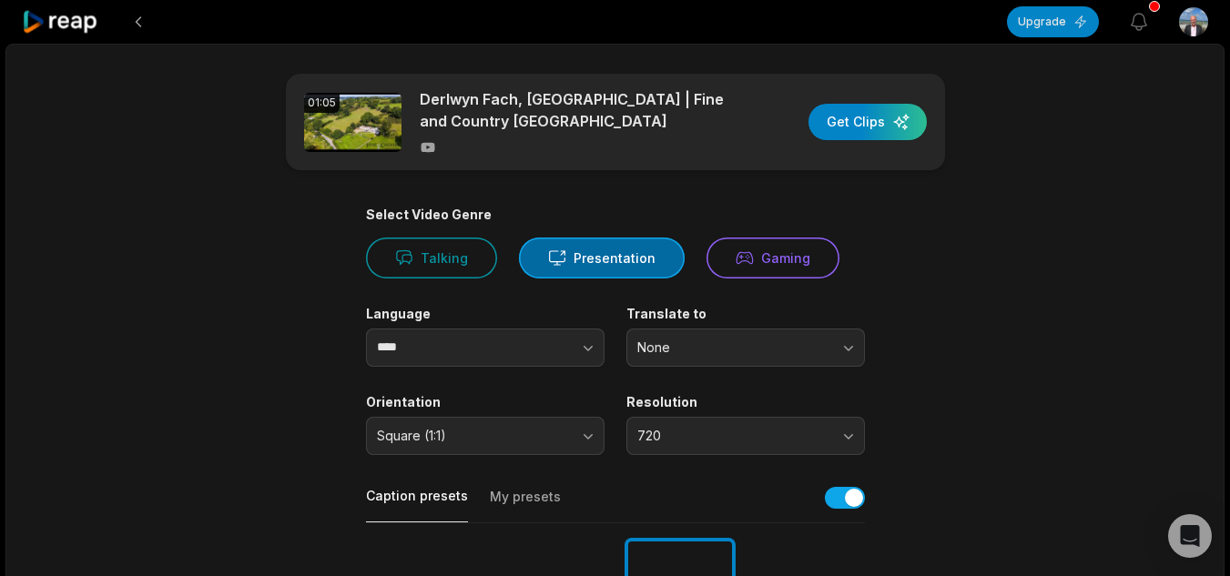
click at [541, 349] on button "button" at bounding box center [552, 348] width 104 height 38
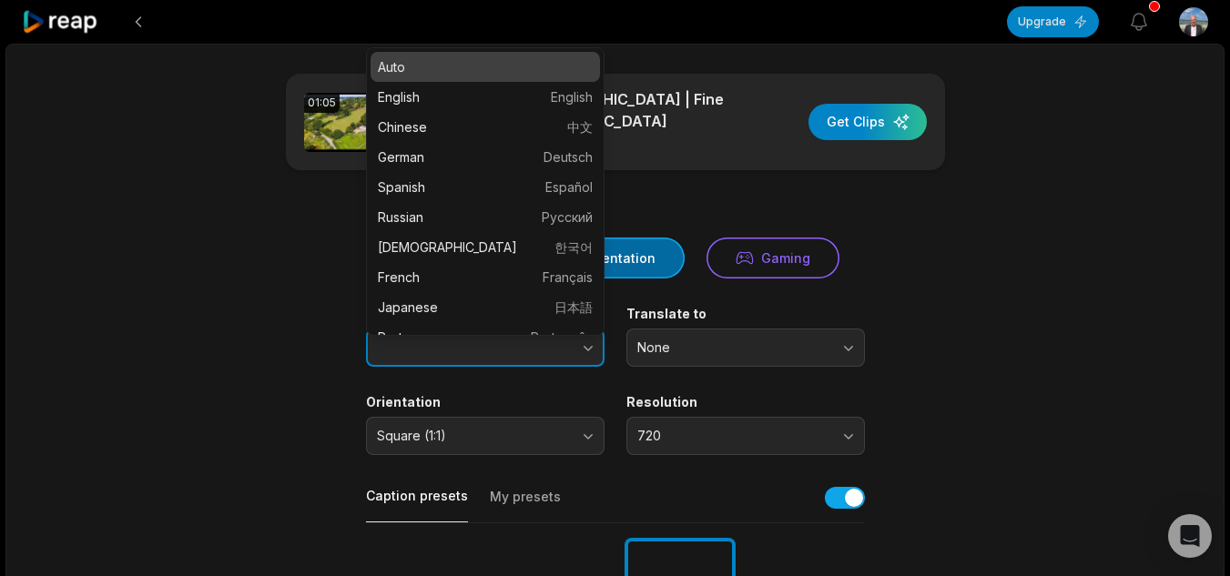
type input "****"
click at [541, 349] on button "button" at bounding box center [552, 348] width 104 height 38
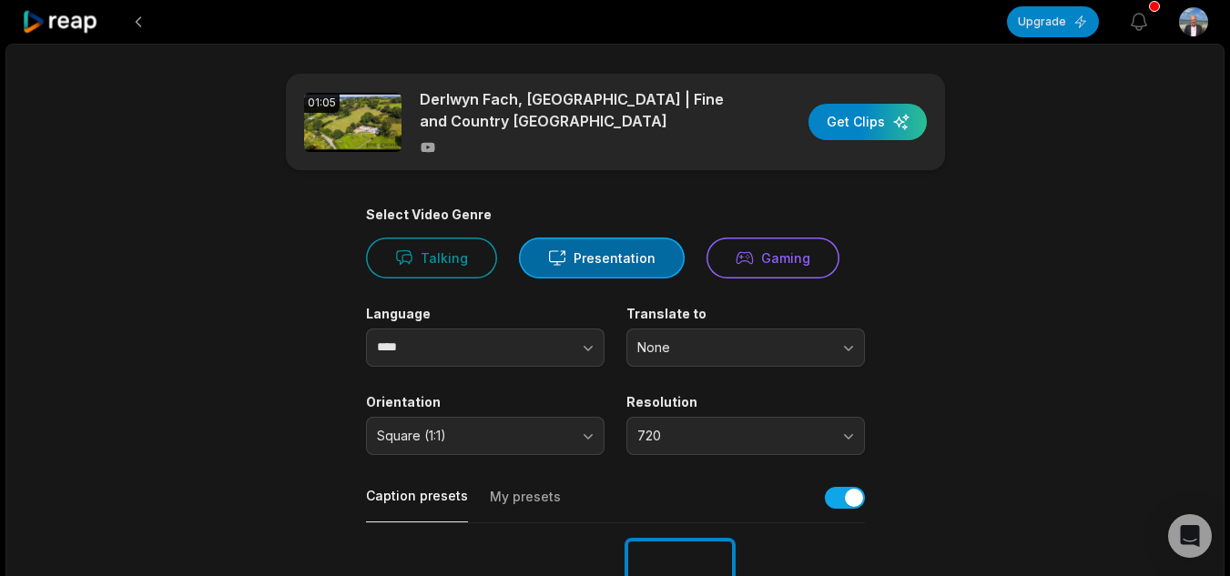
click at [1196, 525] on div "Open Intercom Messenger" at bounding box center [1190, 536] width 48 height 48
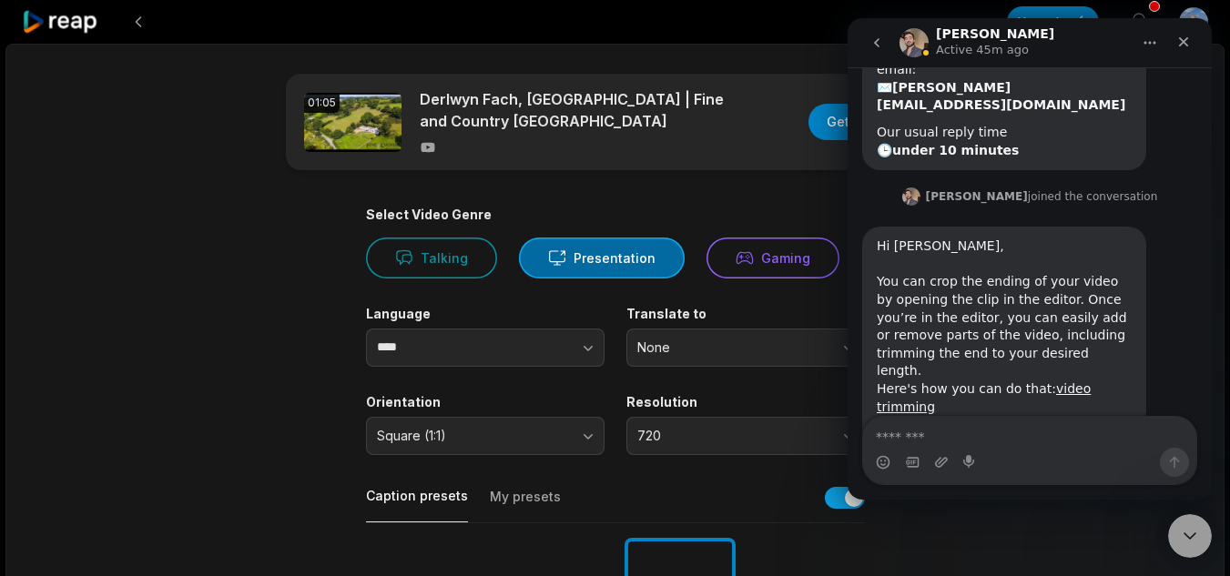
scroll to position [157, 0]
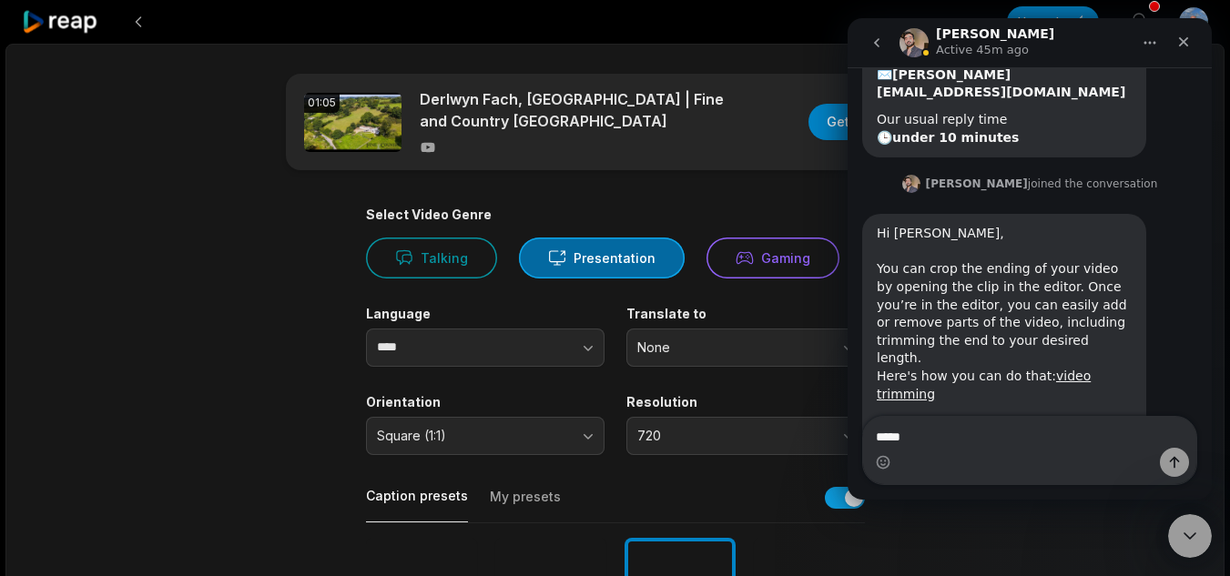
type textarea "******"
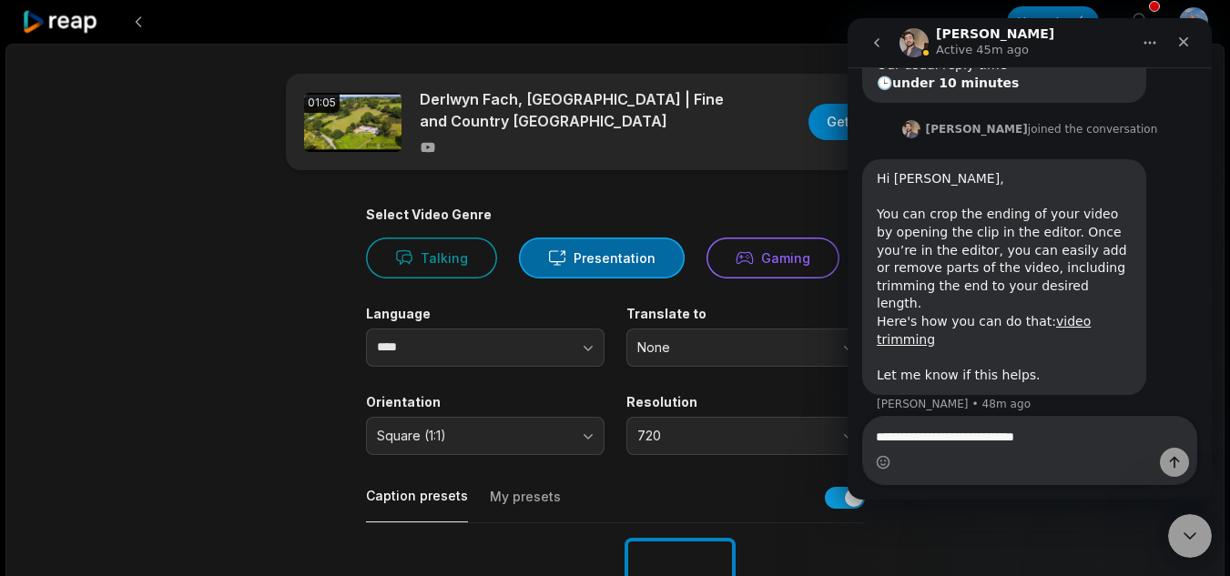
type textarea "**********"
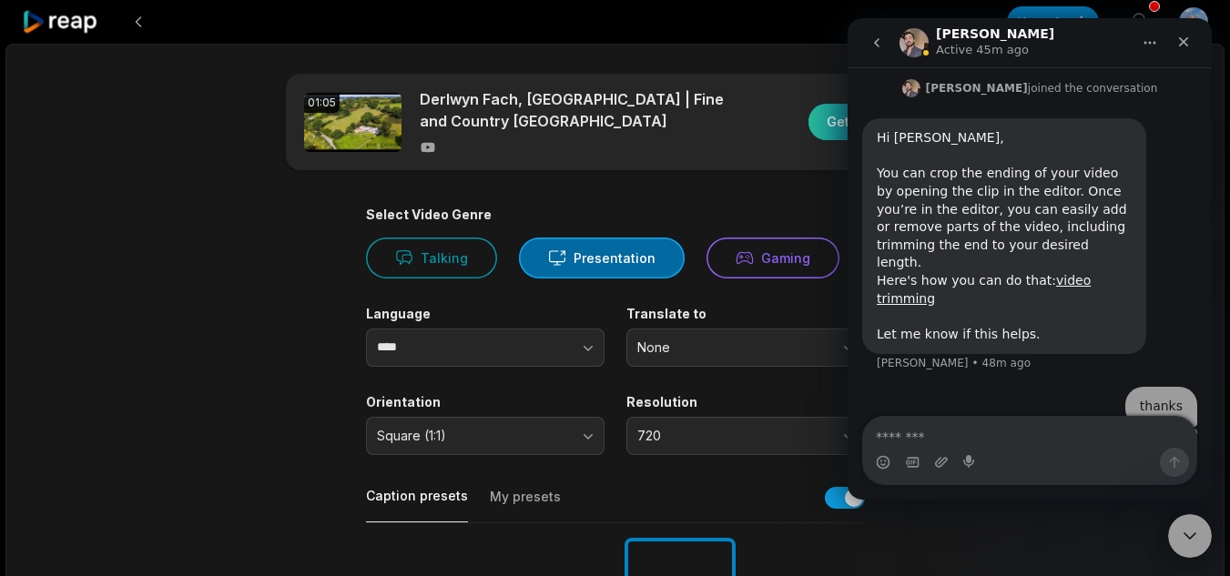
click at [820, 134] on div "button" at bounding box center [867, 122] width 118 height 36
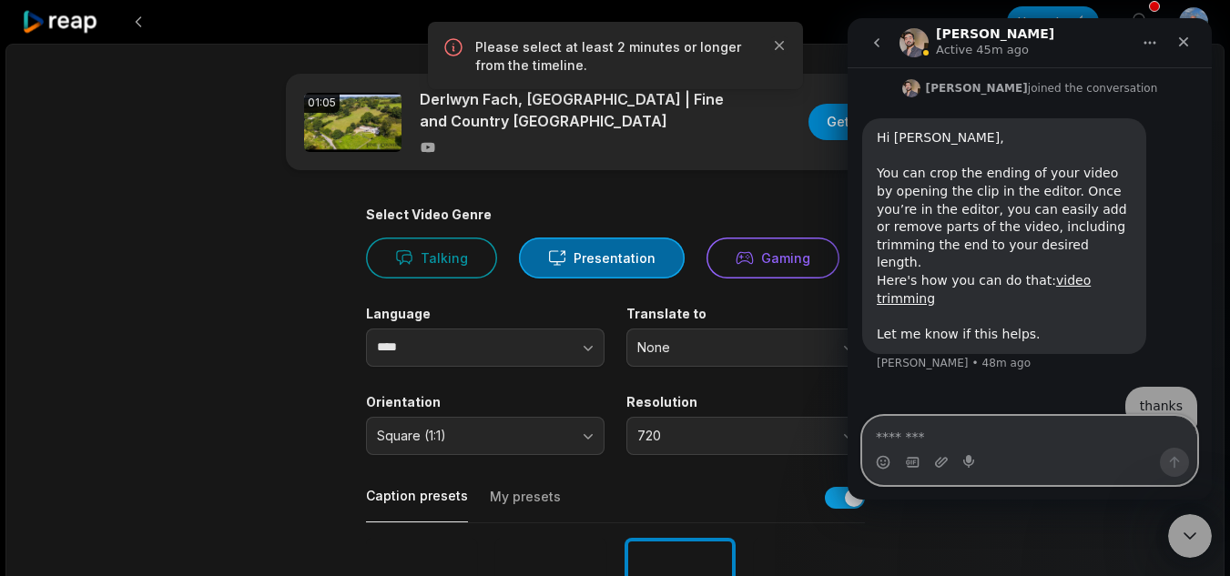
click at [938, 433] on textarea "Message…" at bounding box center [1029, 432] width 333 height 31
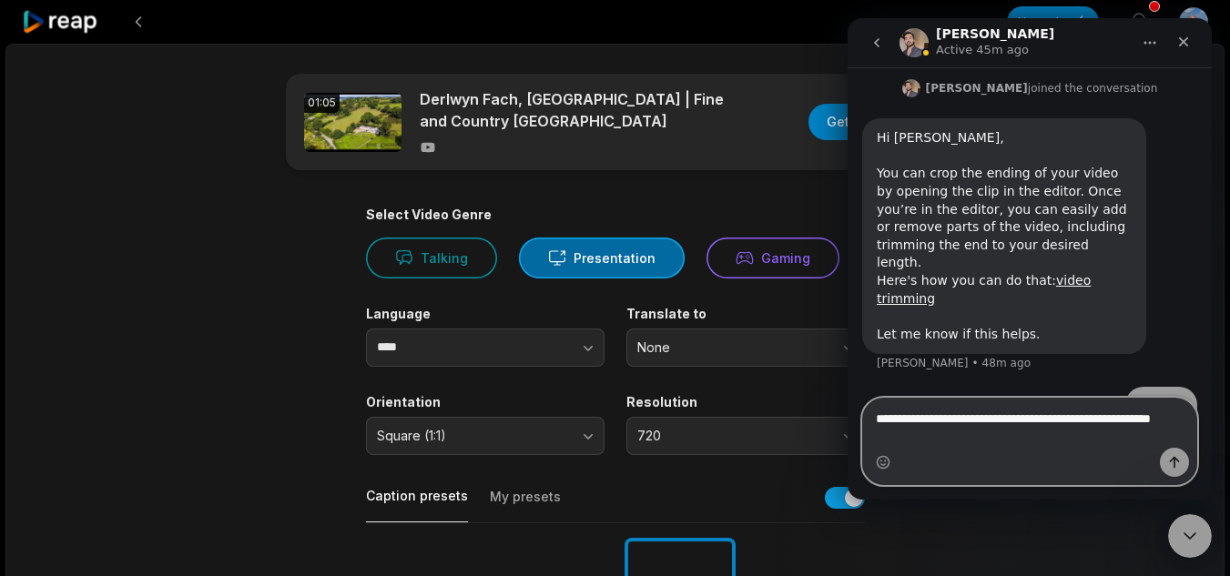
scroll to position [271, 0]
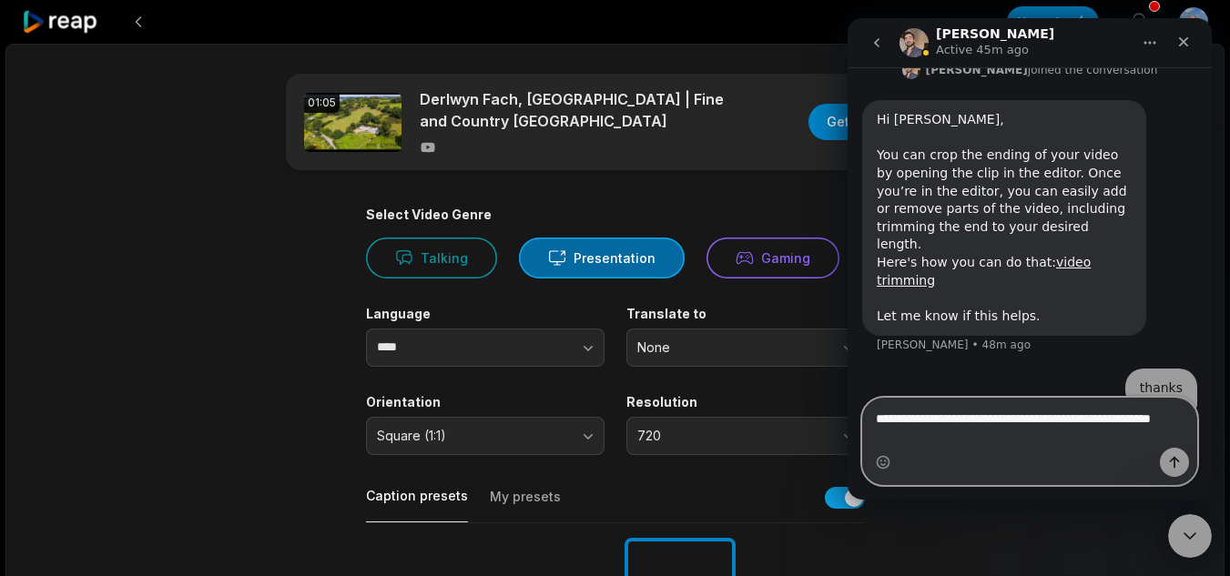
click at [884, 428] on textarea "**********" at bounding box center [1029, 423] width 333 height 49
click at [874, 421] on textarea "**********" at bounding box center [1029, 423] width 333 height 49
click at [882, 421] on textarea "**********" at bounding box center [1029, 423] width 333 height 49
click at [974, 446] on textarea "**********" at bounding box center [1029, 423] width 333 height 49
type textarea "**********"
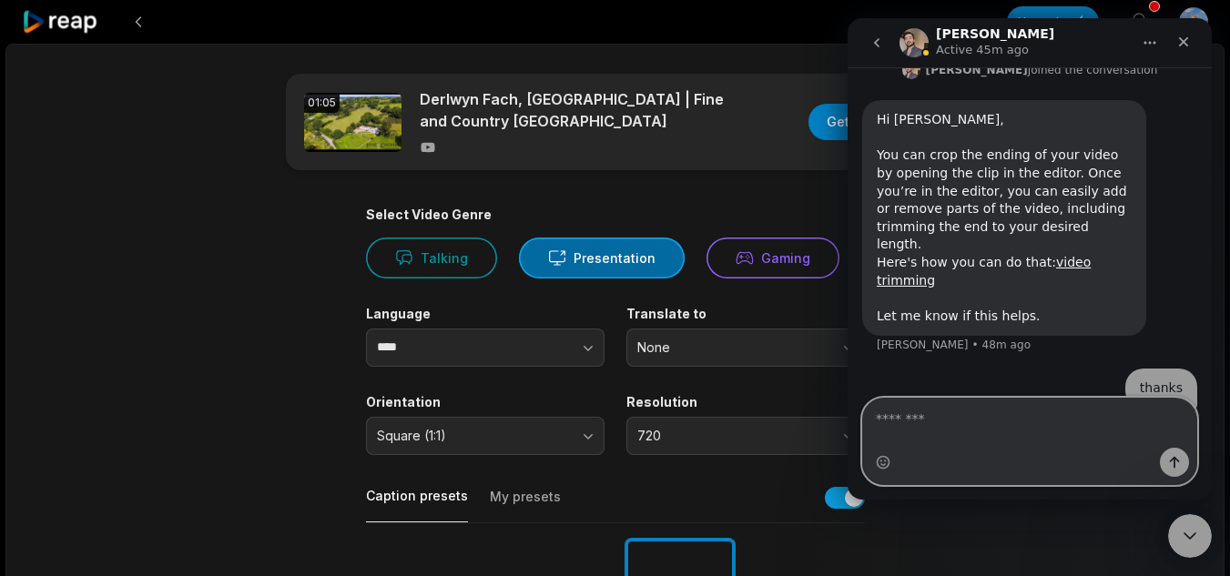
scroll to position [312, 0]
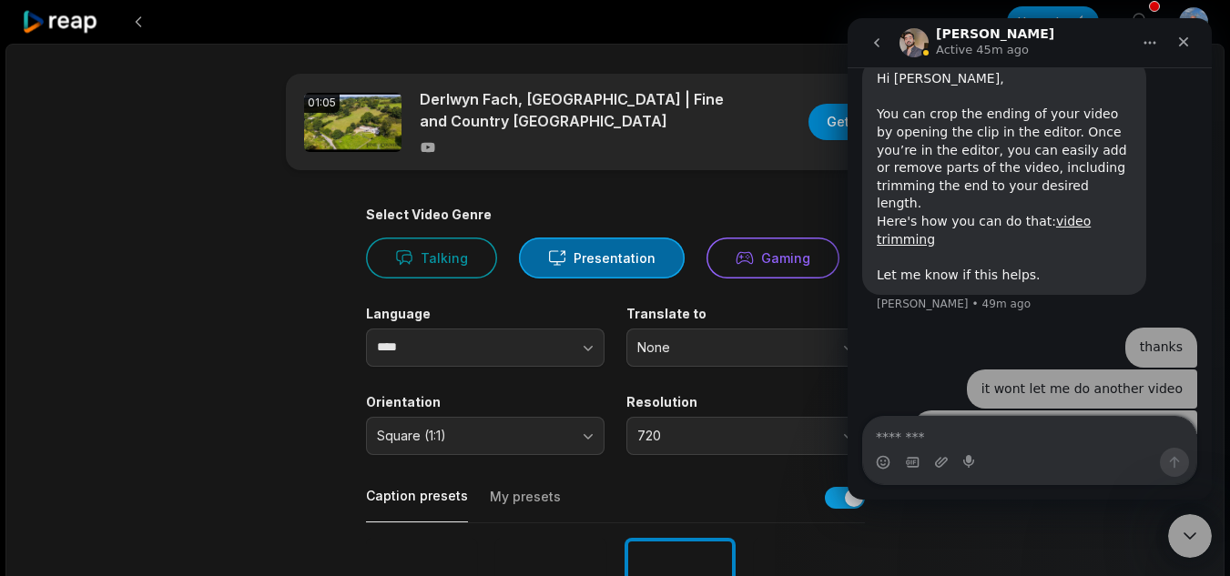
click at [45, 29] on icon at bounding box center [60, 22] width 77 height 25
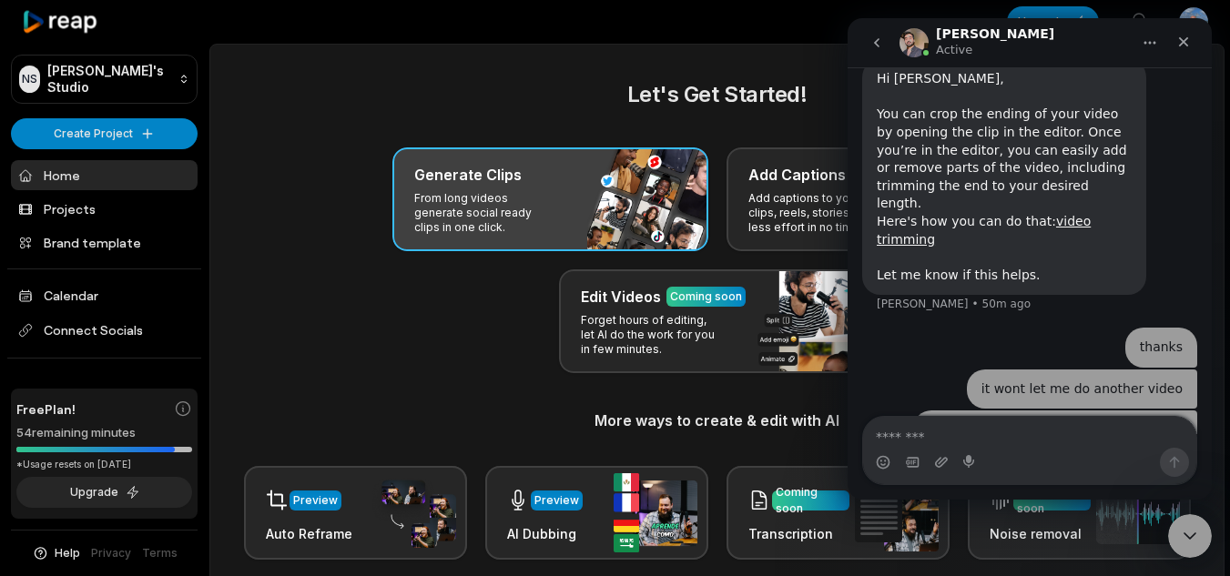
click at [651, 196] on div "Generate Clips From long videos generate social ready clips in one click." at bounding box center [550, 199] width 316 height 104
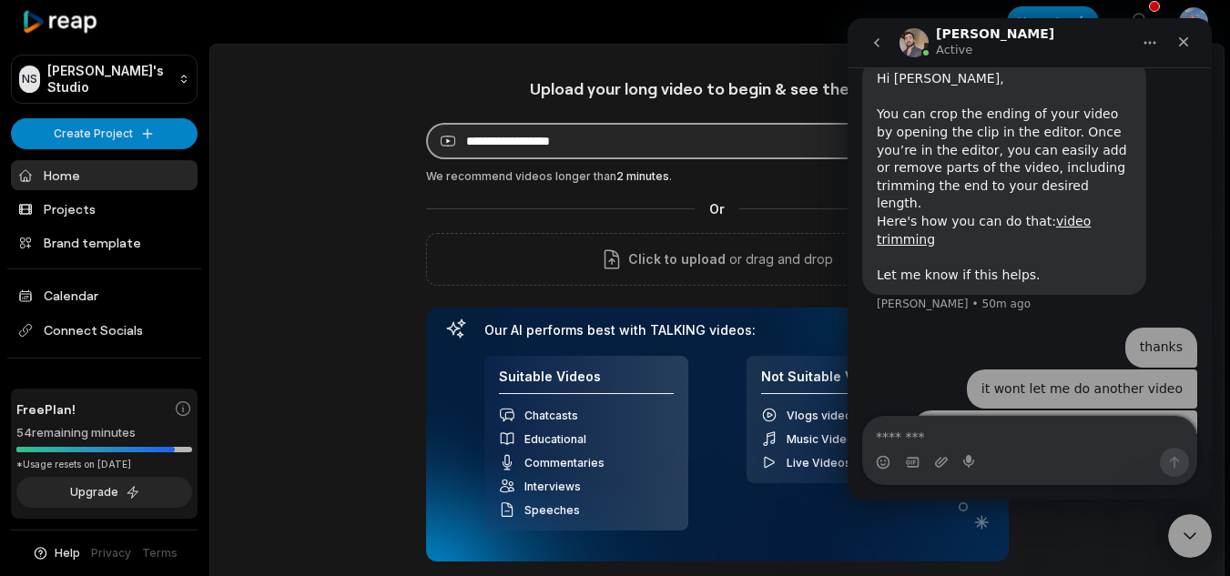
click at [607, 149] on input at bounding box center [653, 141] width 455 height 36
paste input "**********"
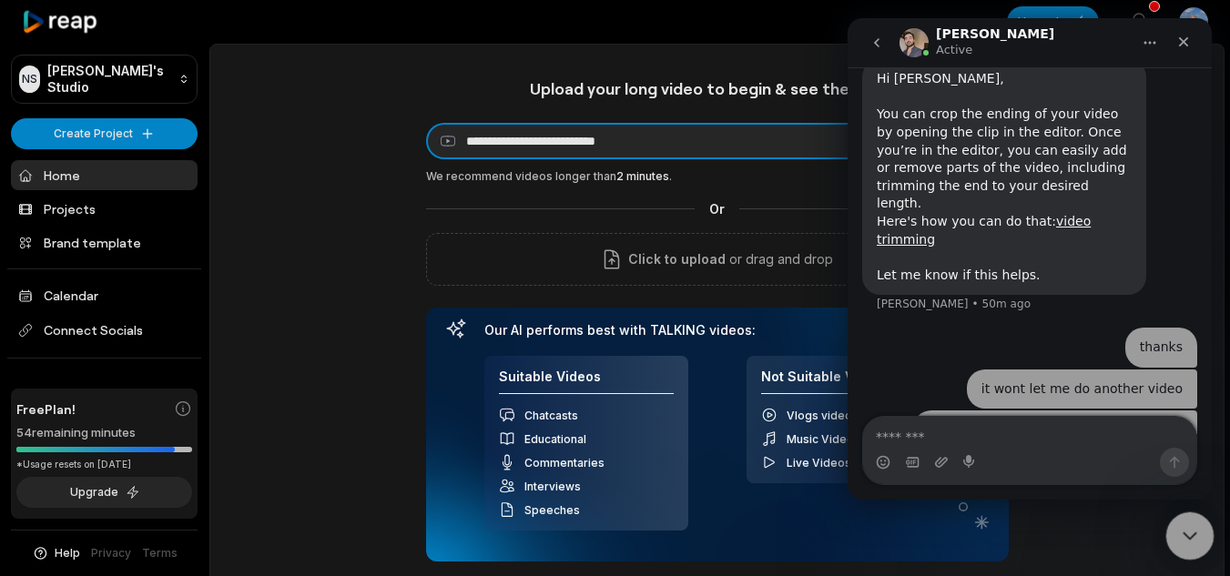
type input "**********"
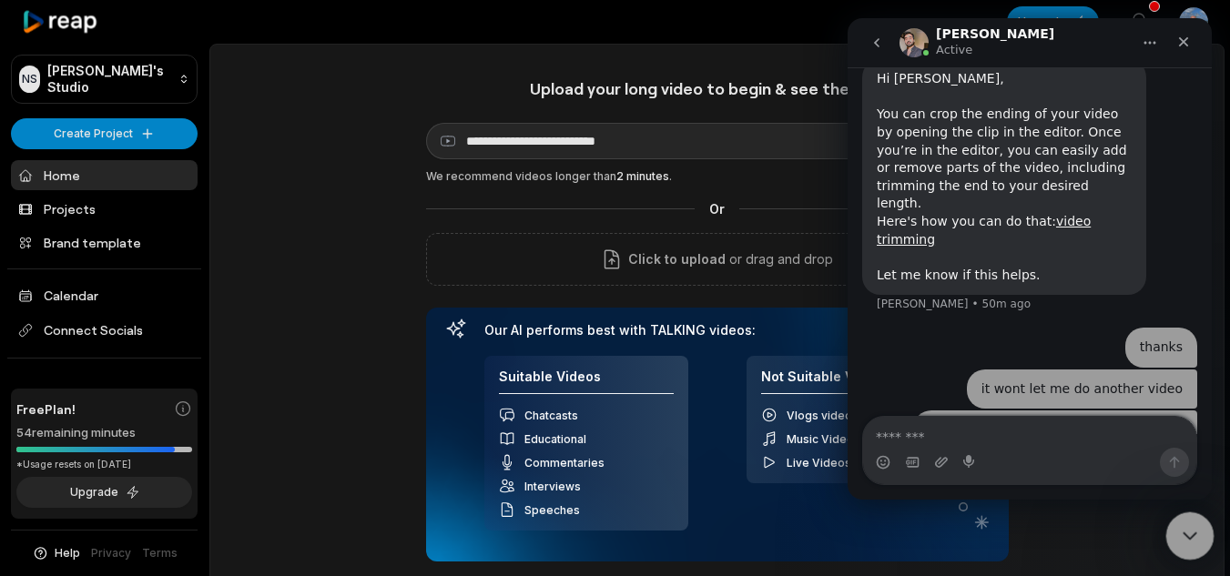
click at [1204, 538] on div "Close Intercom Messenger" at bounding box center [1187, 533] width 44 height 44
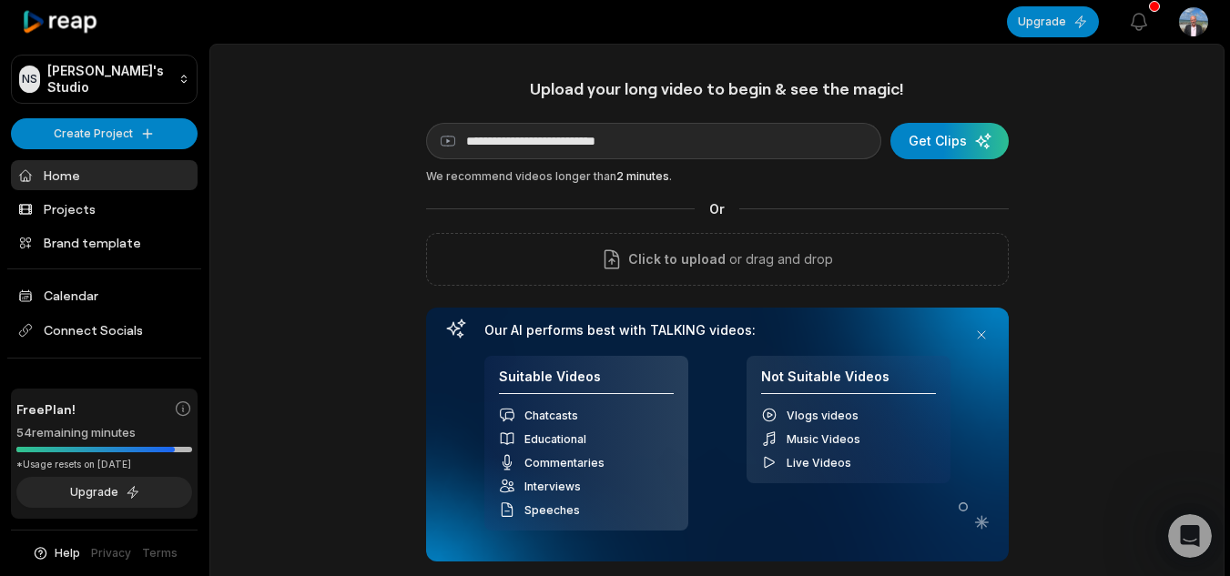
scroll to position [312, 0]
drag, startPoint x: 922, startPoint y: 117, endPoint x: 928, endPoint y: 147, distance: 30.7
click at [924, 117] on div "**********" at bounding box center [717, 319] width 582 height 483
click at [936, 149] on div "submit" at bounding box center [949, 141] width 118 height 36
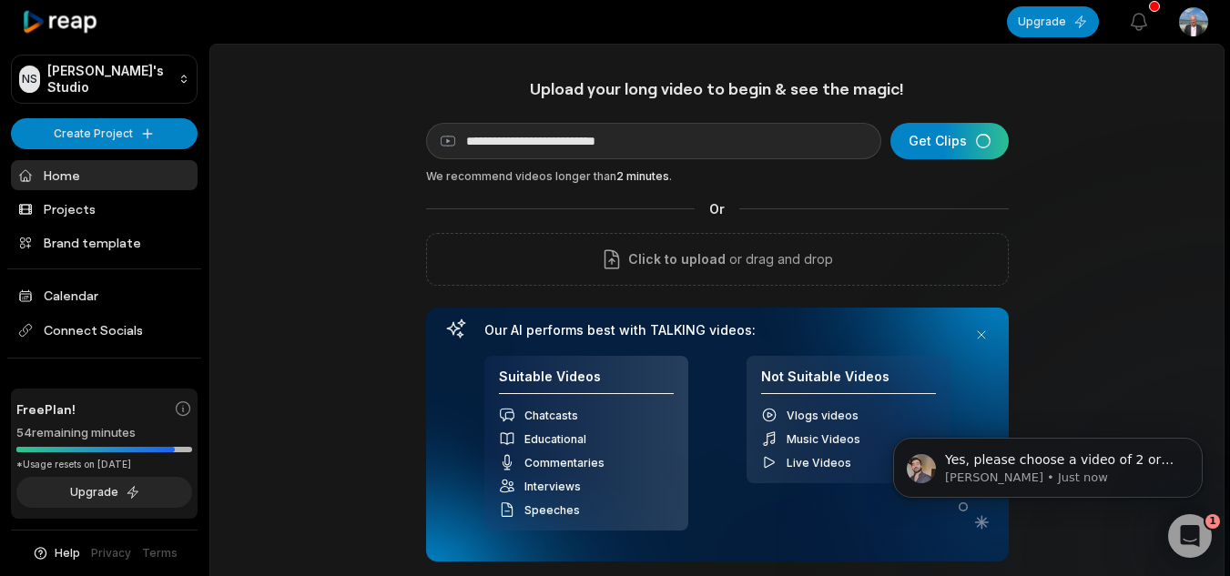
scroll to position [0, 0]
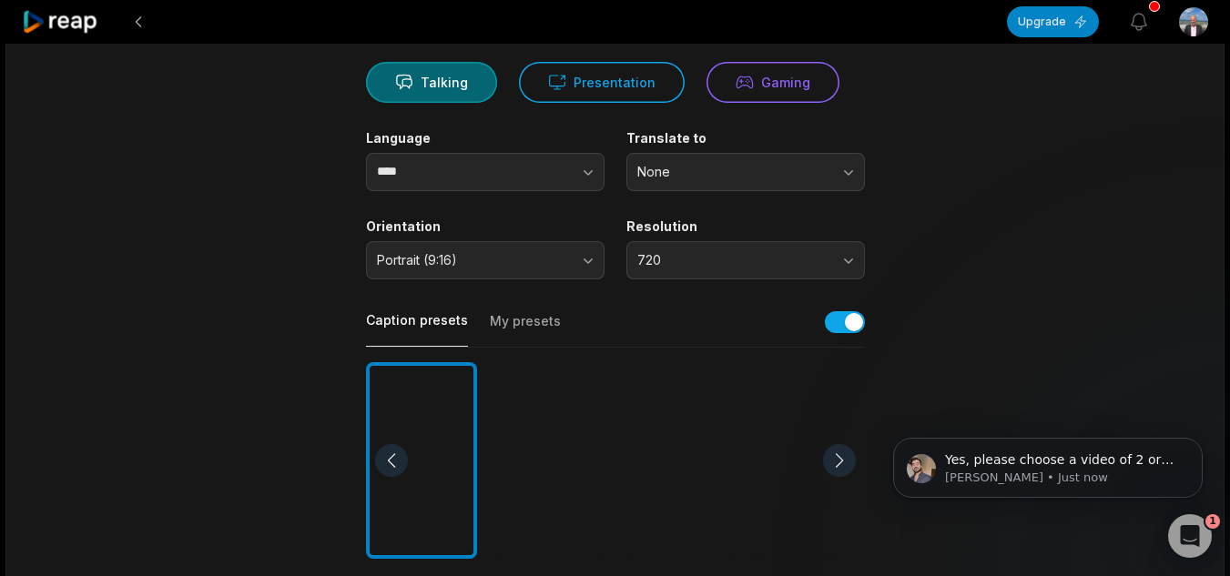
scroll to position [182, 0]
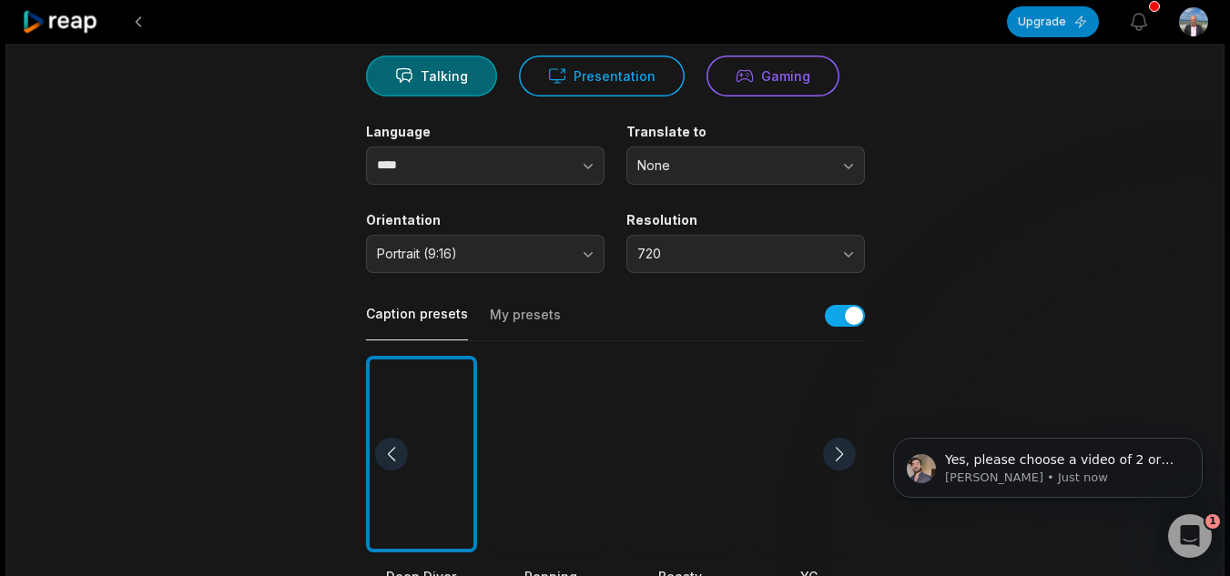
click at [841, 438] on div at bounding box center [839, 454] width 33 height 33
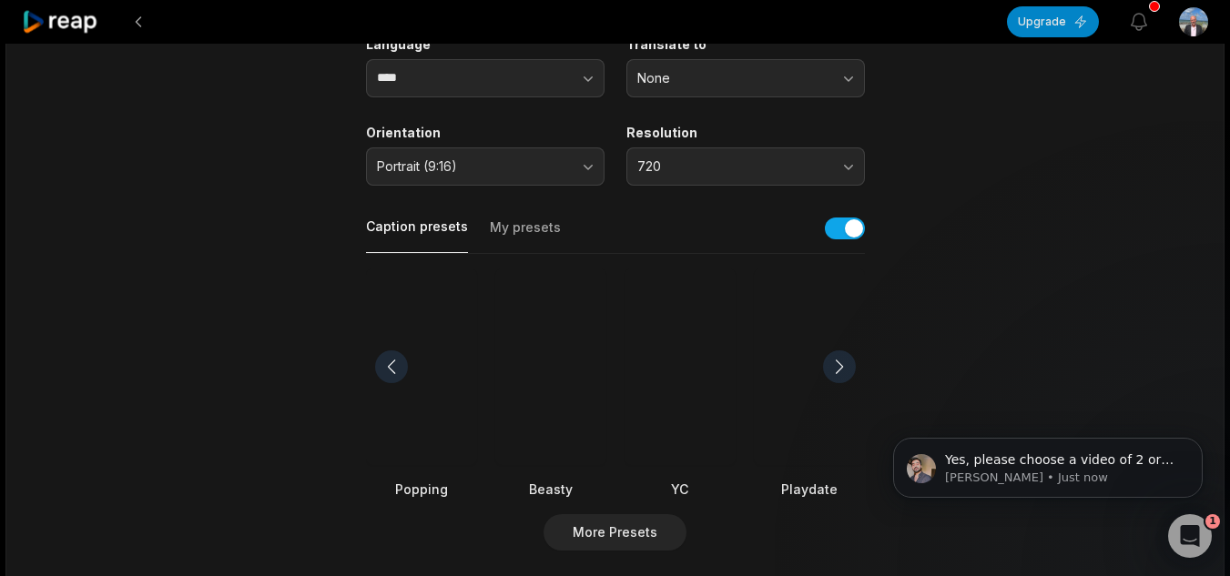
scroll to position [364, 0]
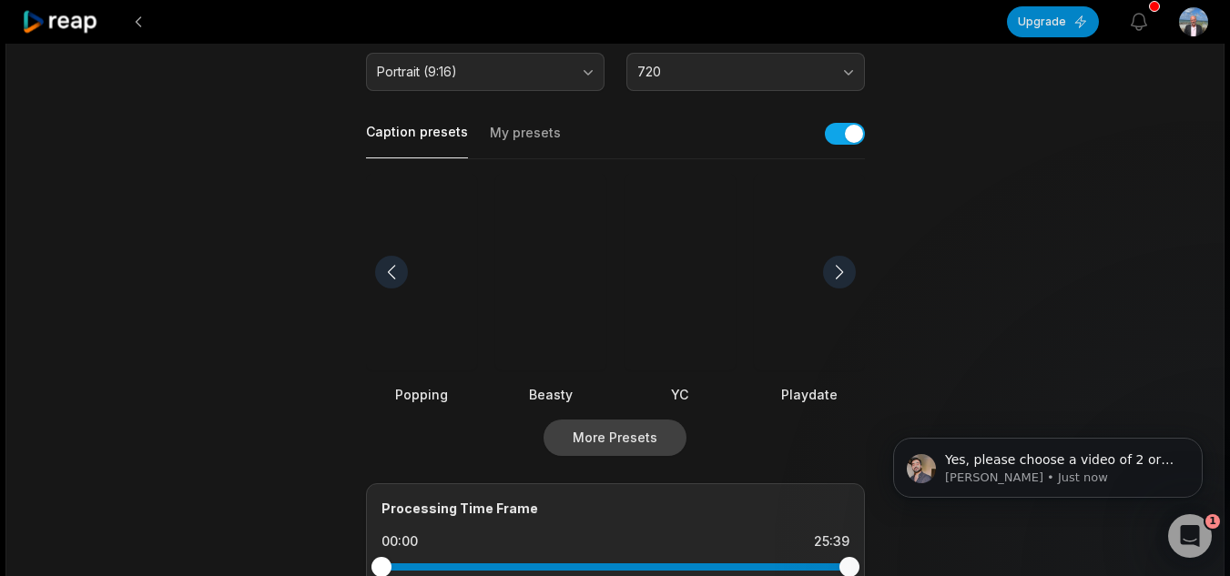
click at [637, 427] on button "More Presets" at bounding box center [614, 438] width 143 height 36
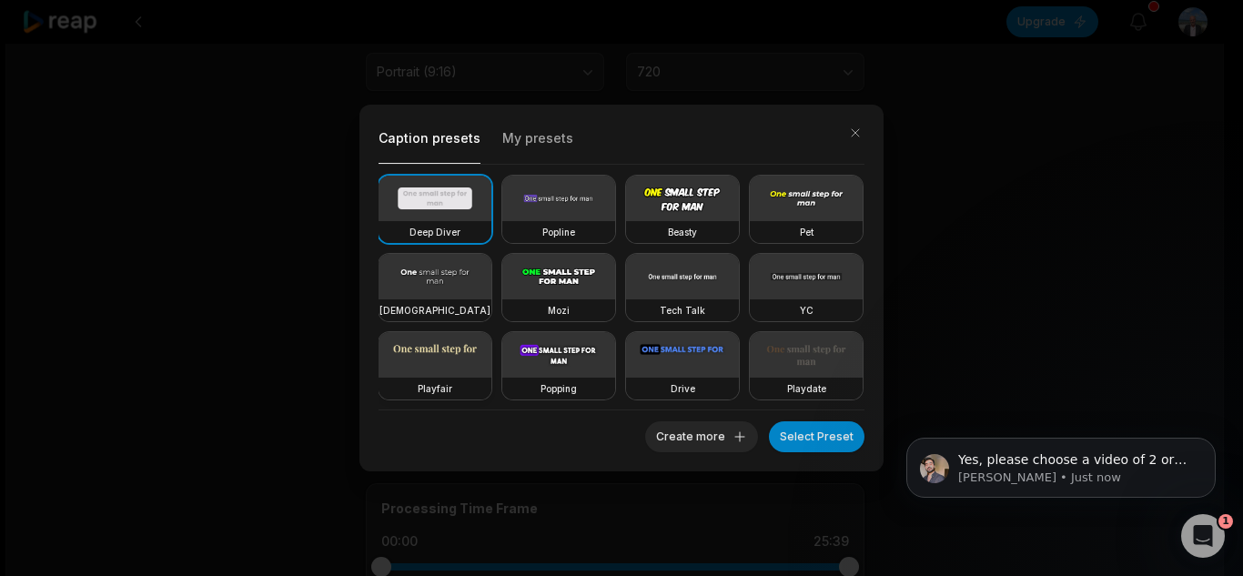
click at [491, 352] on video at bounding box center [435, 355] width 113 height 46
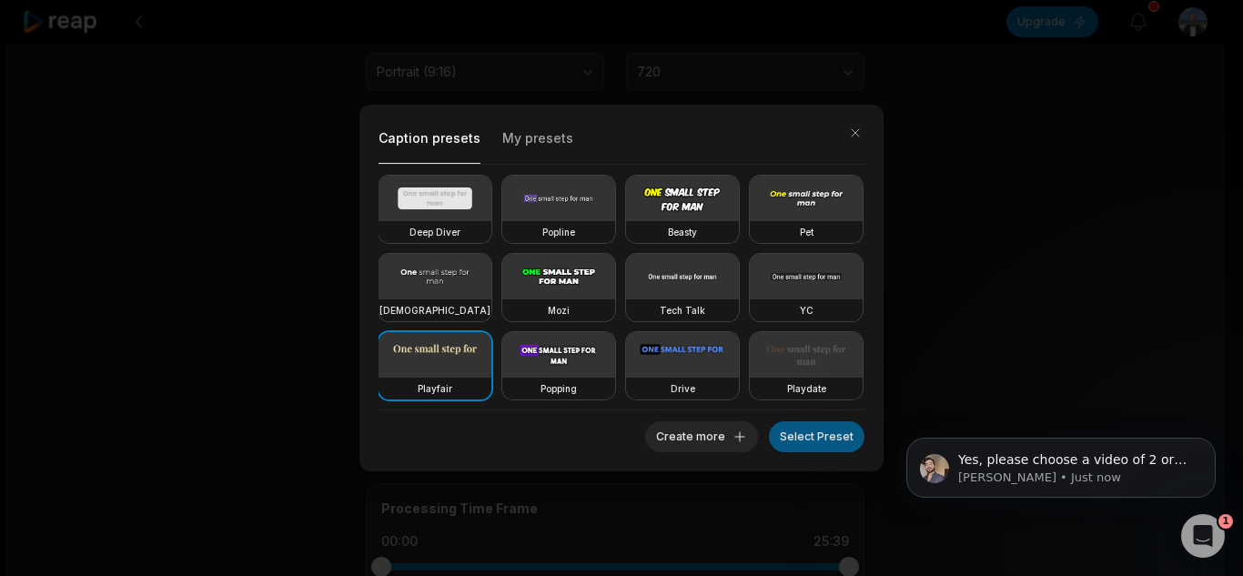
click at [816, 446] on button "Select Preset" at bounding box center [817, 436] width 96 height 31
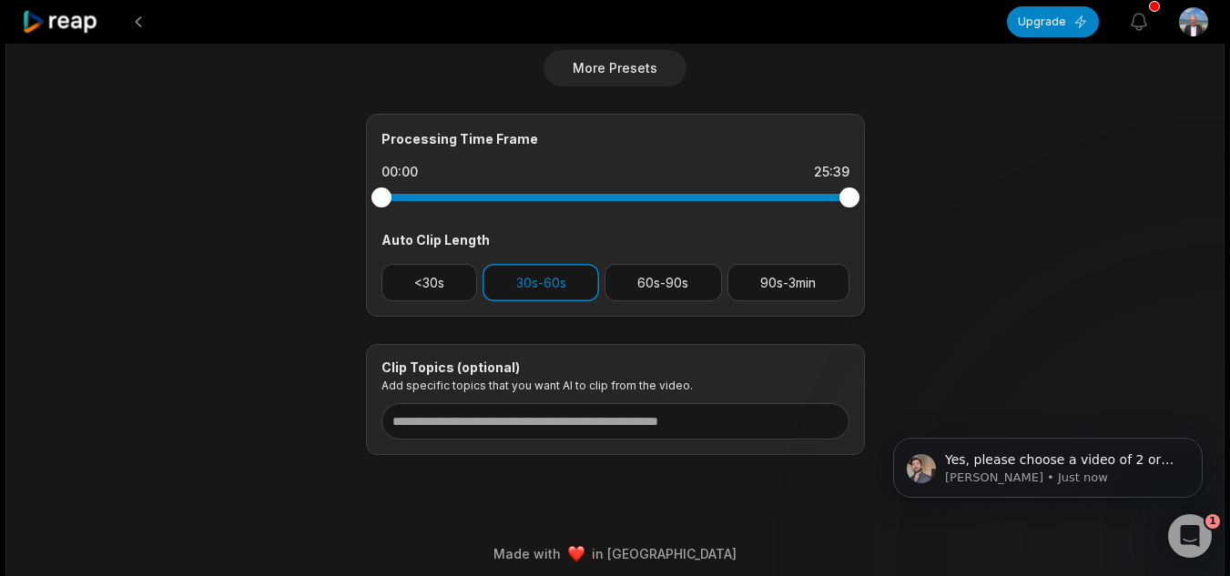
scroll to position [735, 0]
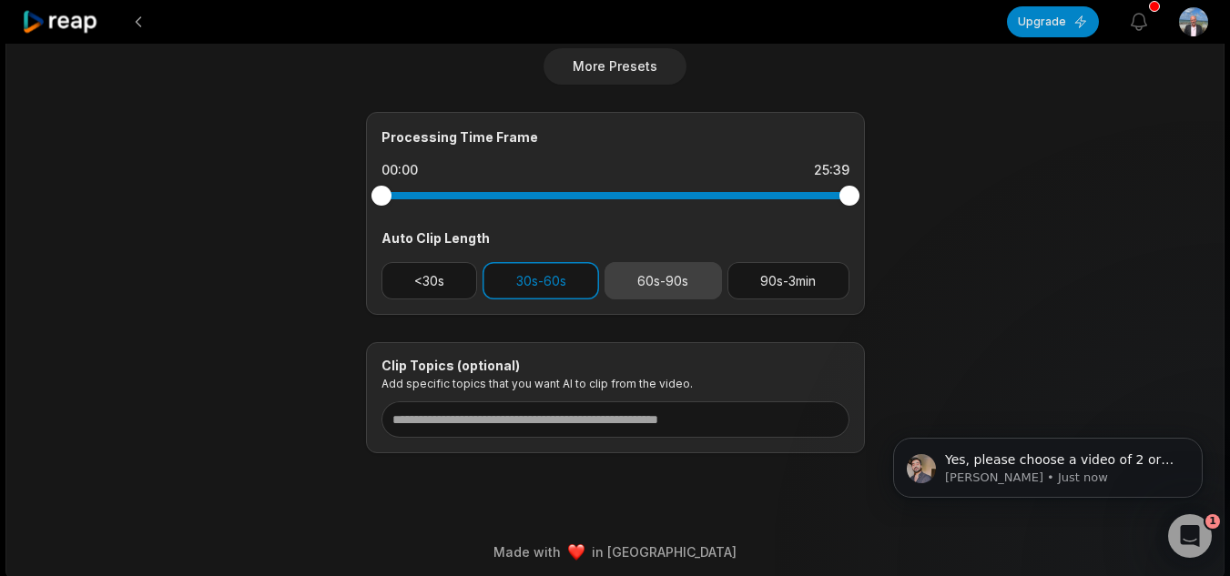
click at [713, 269] on button "60s-90s" at bounding box center [662, 280] width 117 height 37
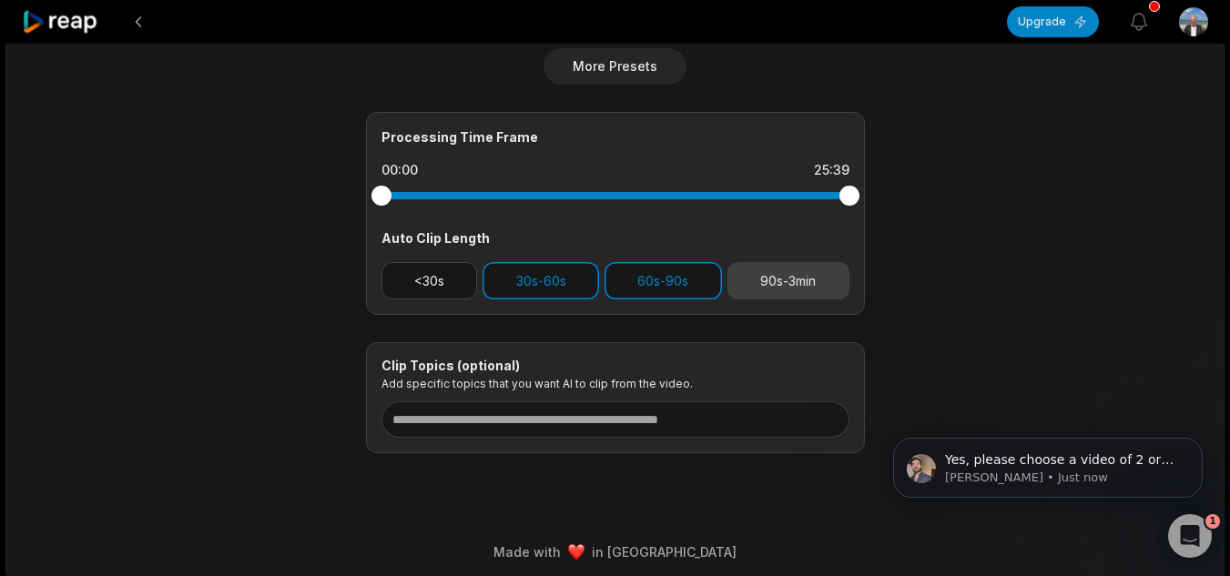
click at [842, 275] on button "90s-3min" at bounding box center [788, 280] width 122 height 37
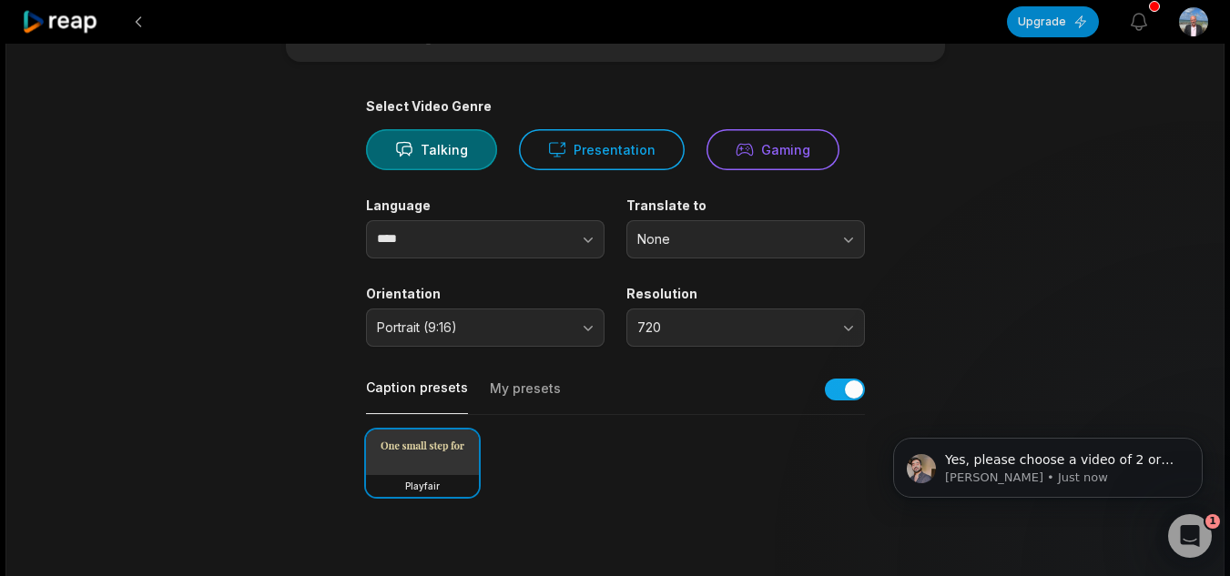
scroll to position [0, 0]
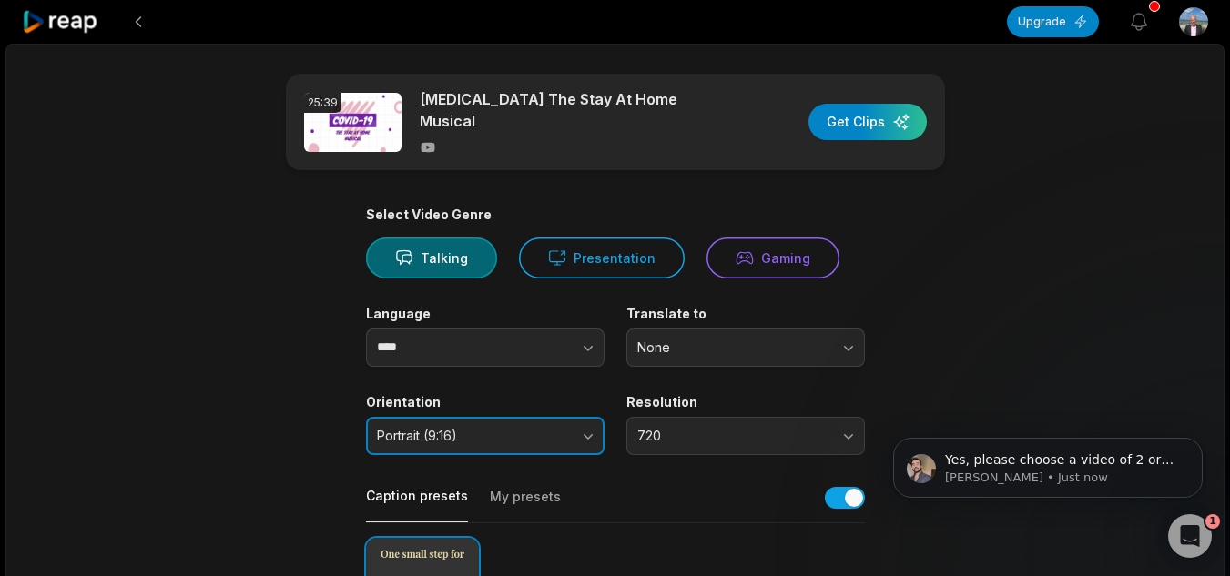
click at [491, 428] on span "Portrait (9:16)" at bounding box center [472, 436] width 191 height 16
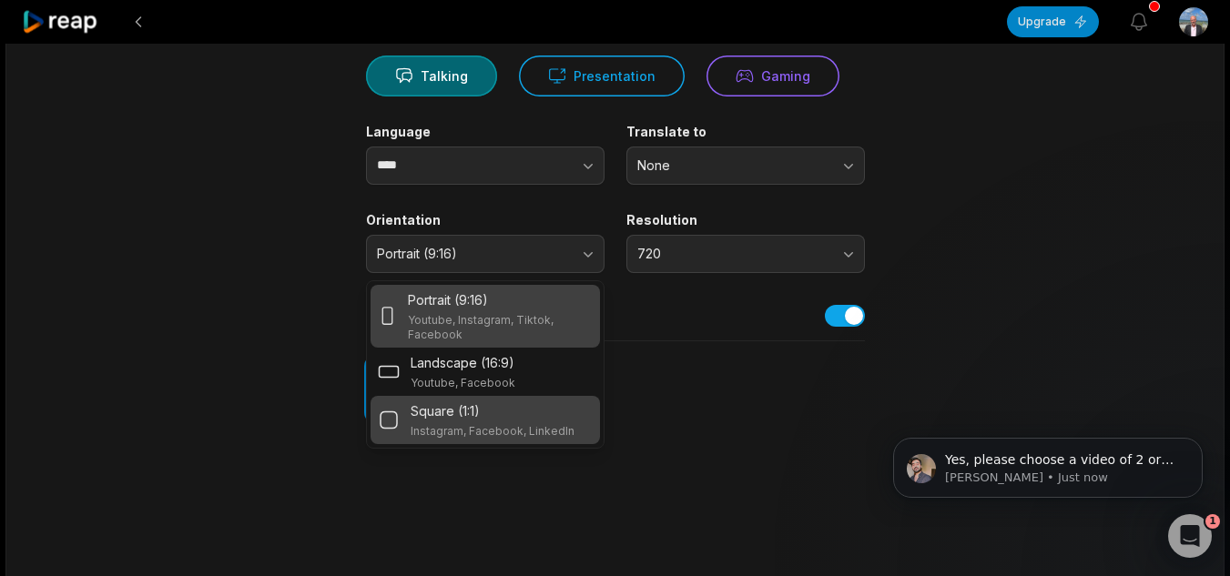
click at [479, 401] on p "Square (1:1)" at bounding box center [444, 410] width 69 height 19
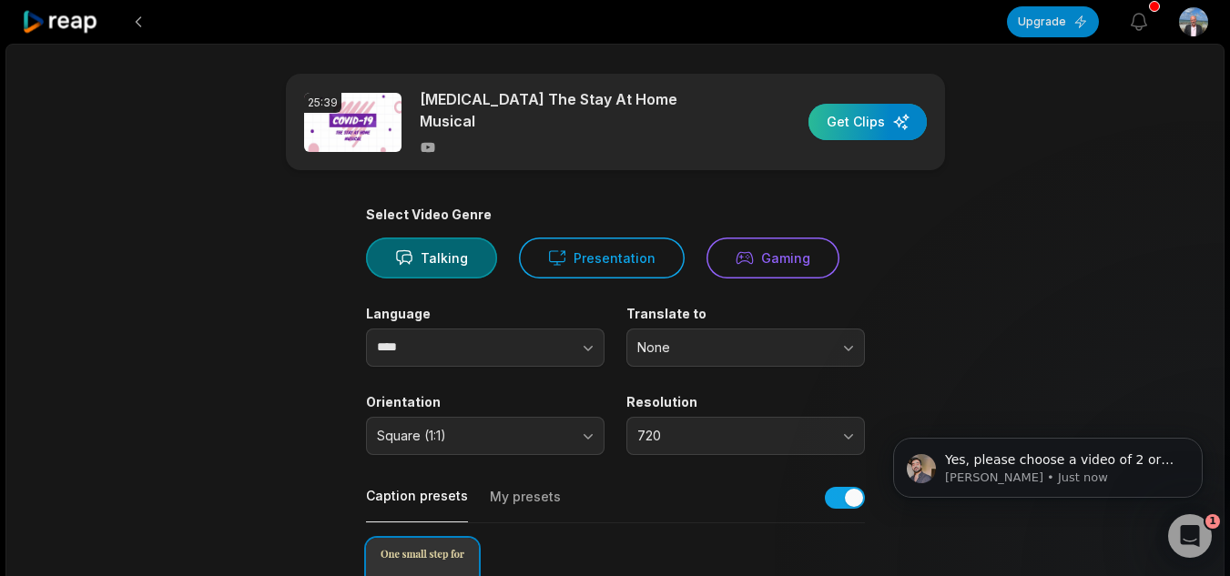
click at [904, 122] on div "button" at bounding box center [867, 122] width 118 height 36
click at [1026, 454] on p "Yes, please choose a video of 2 or more minutes. We can’t clip videos less than…" at bounding box center [1062, 460] width 235 height 18
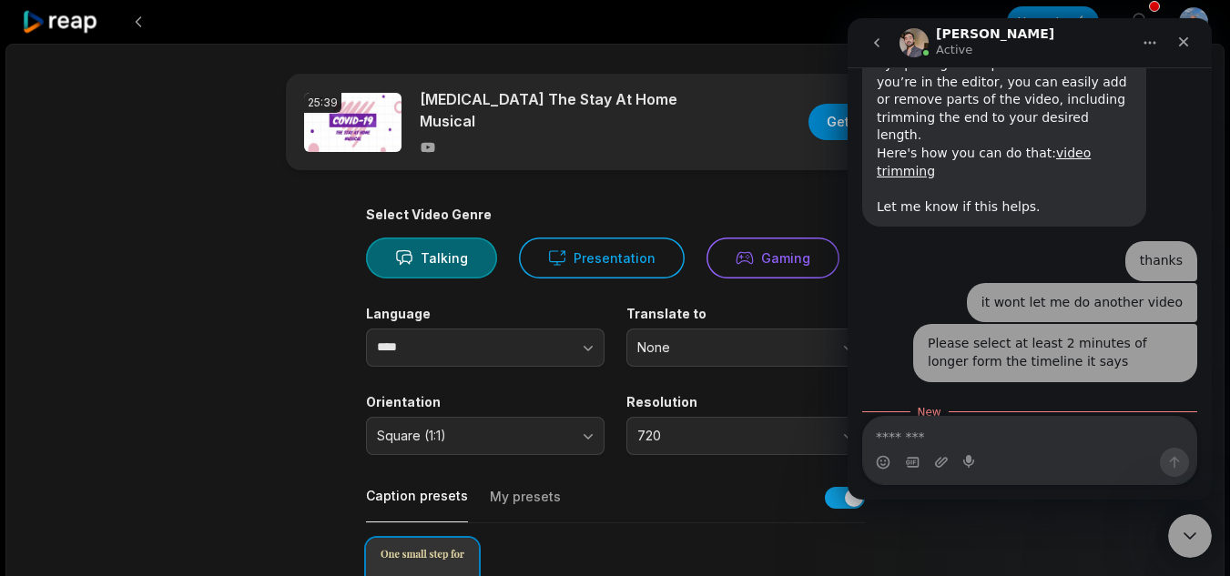
scroll to position [432, 0]
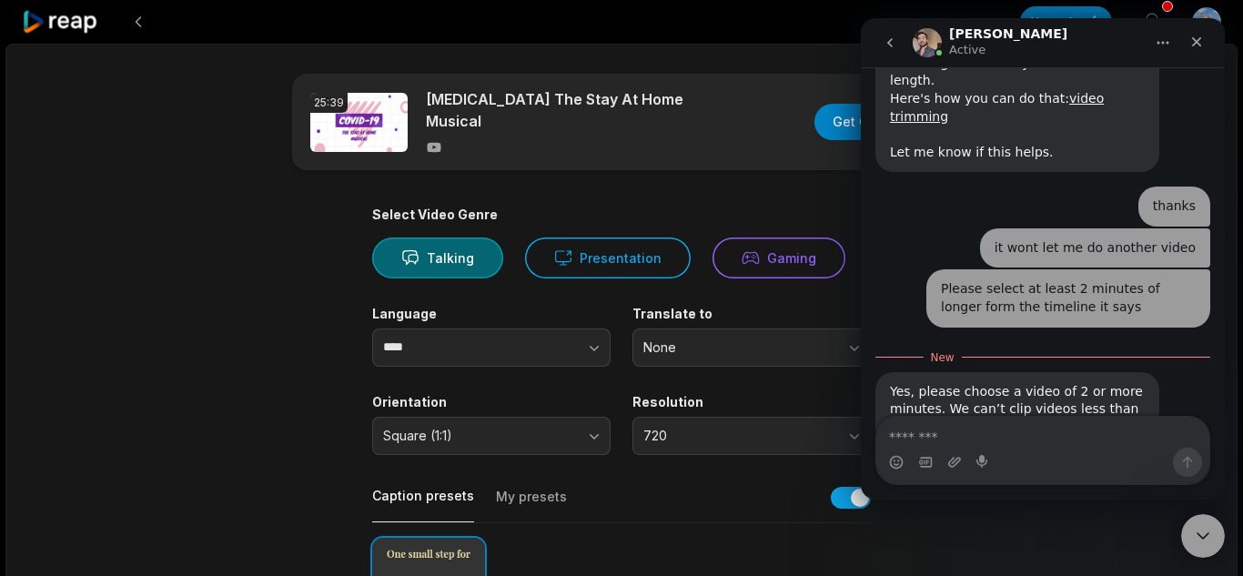
click at [1021, 438] on textarea "Message…" at bounding box center [1042, 432] width 333 height 31
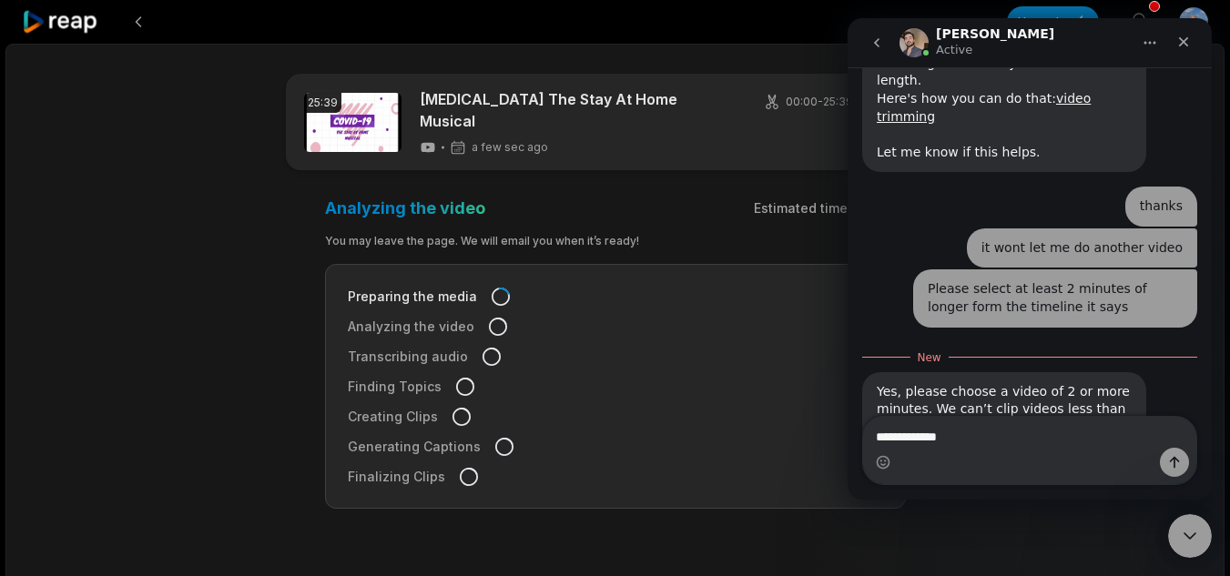
type textarea "**********"
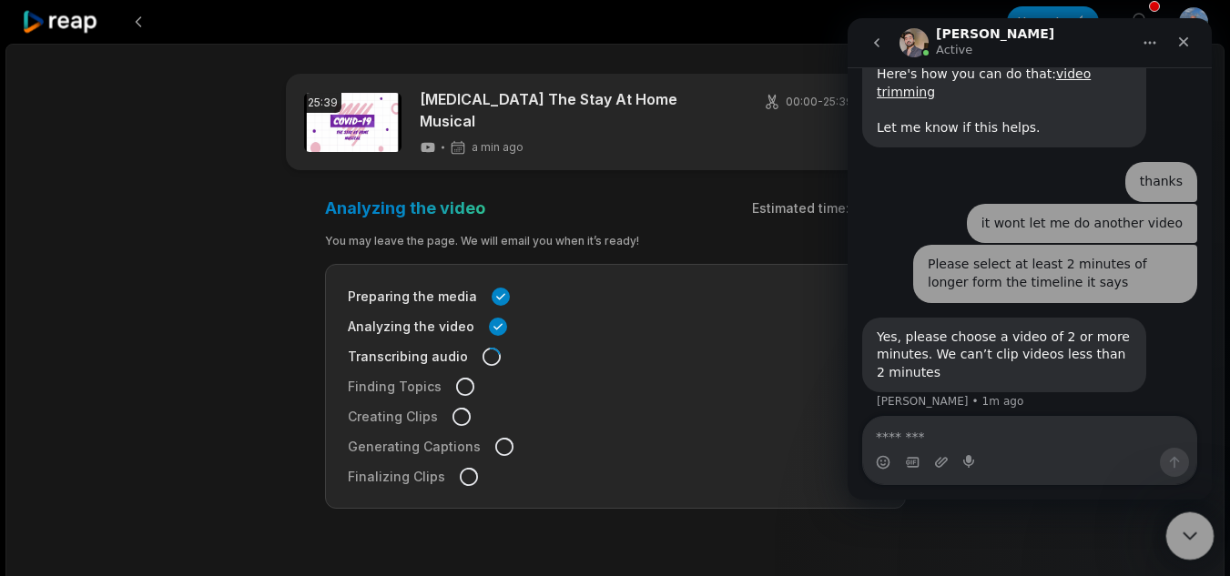
click at [1189, 531] on icon "Close Intercom Messenger" at bounding box center [1187, 533] width 22 height 22
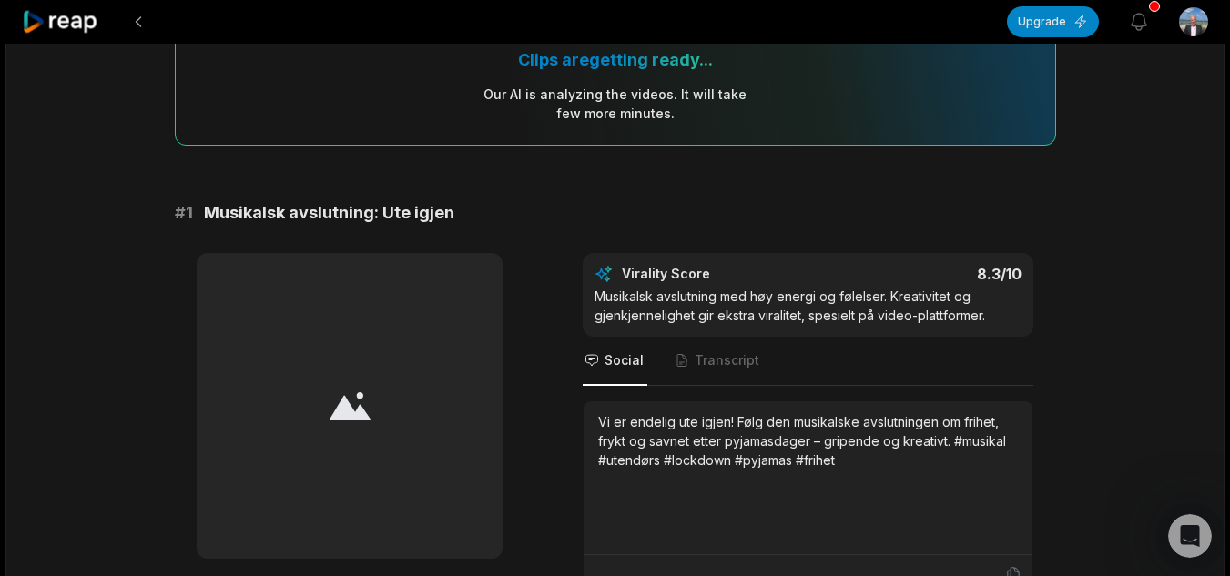
scroll to position [0, 0]
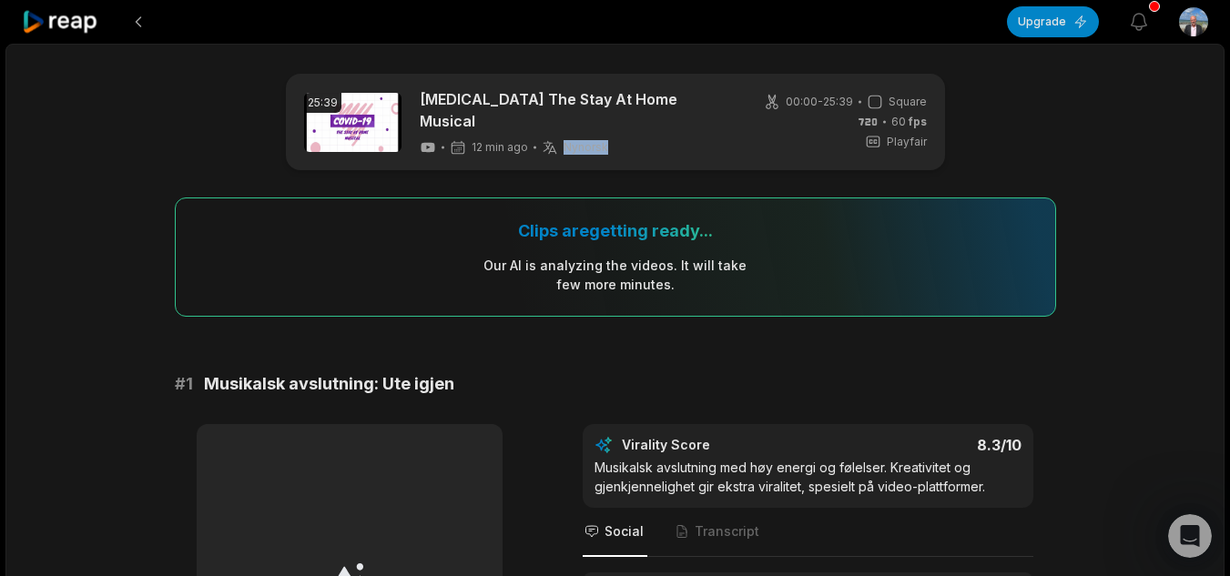
drag, startPoint x: 609, startPoint y: 131, endPoint x: 565, endPoint y: 131, distance: 43.7
click at [565, 139] on div "12 min ago Nynorsk nn" at bounding box center [577, 147] width 314 height 16
copy span "Nynorsk"
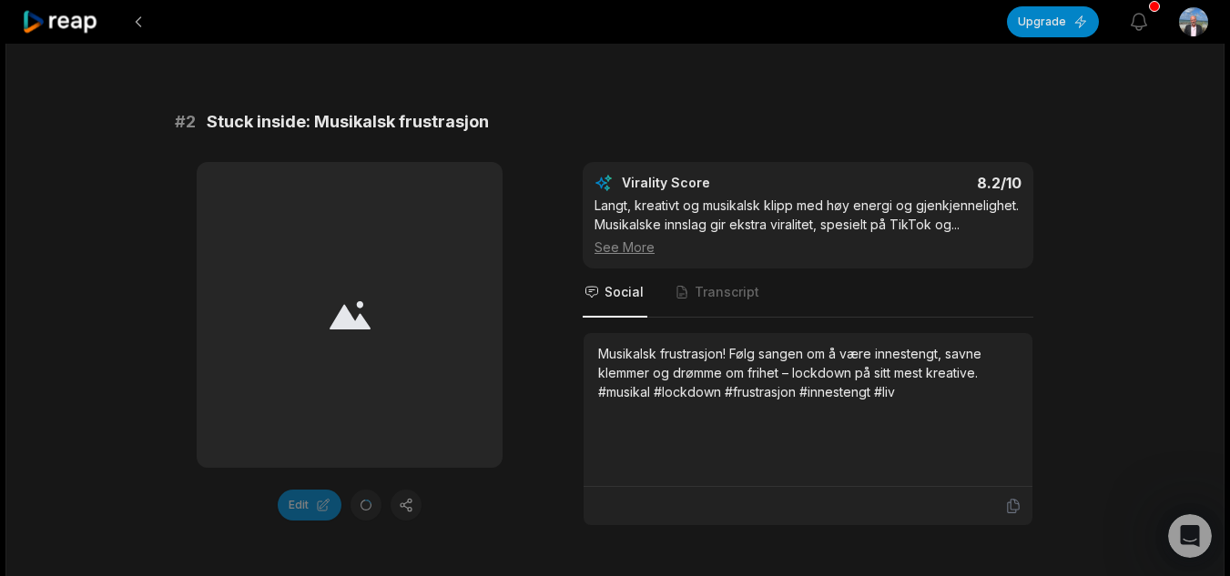
scroll to position [1001, 0]
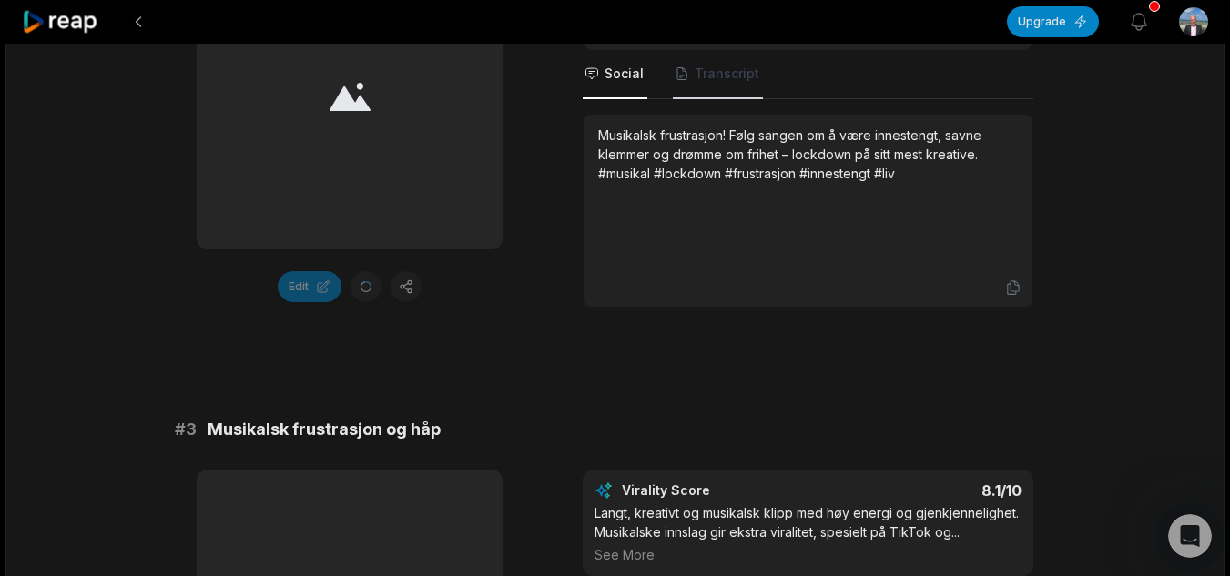
click at [757, 52] on nav "Social Transcript" at bounding box center [807, 74] width 450 height 49
click at [755, 61] on span "Transcript" at bounding box center [718, 74] width 90 height 49
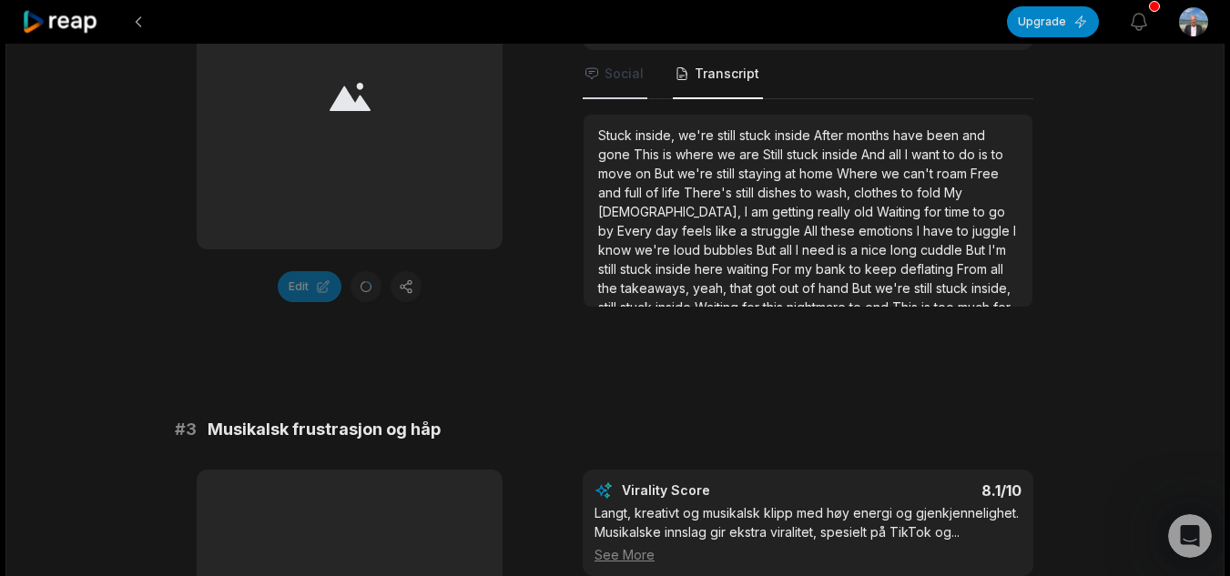
click at [625, 66] on span "Social" at bounding box center [623, 74] width 39 height 18
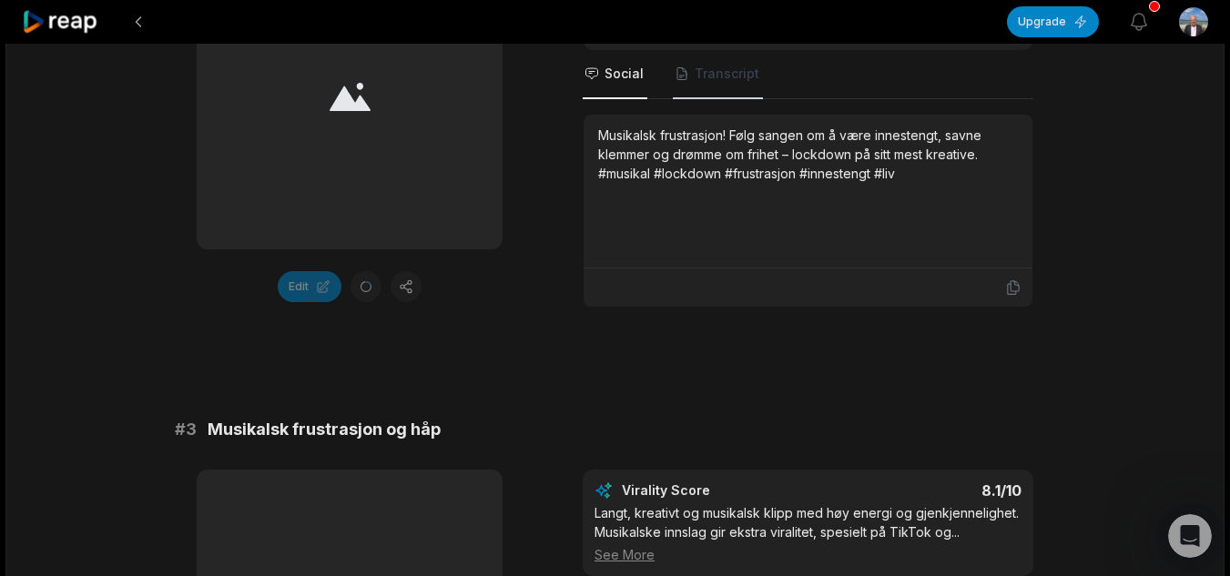
click at [689, 70] on span "Transcript" at bounding box center [718, 74] width 90 height 49
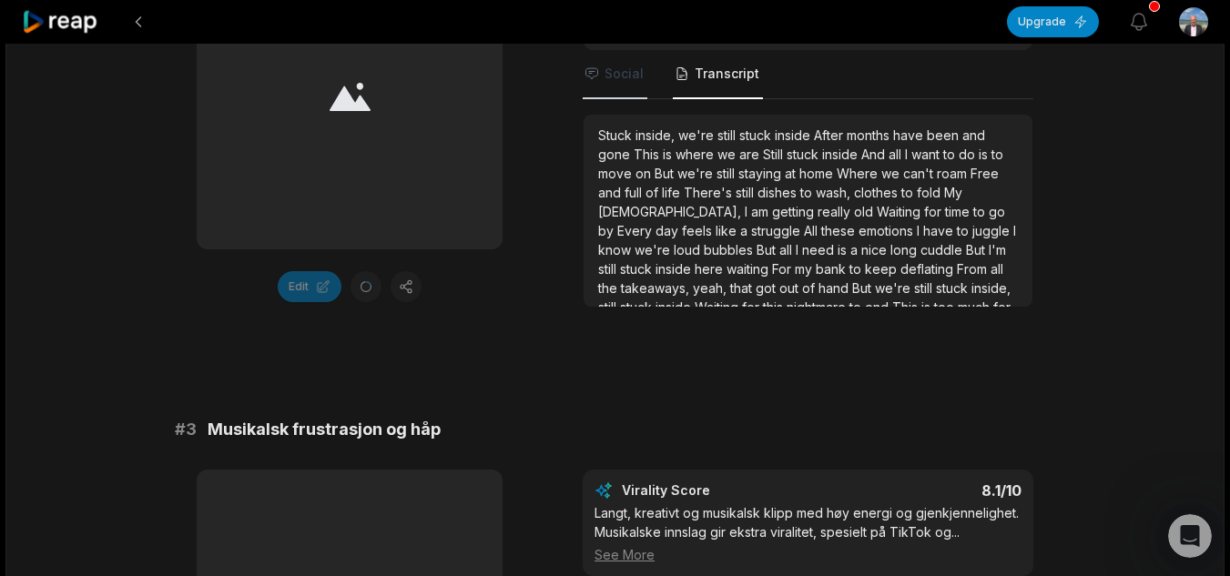
click at [626, 68] on span "Social" at bounding box center [623, 74] width 39 height 18
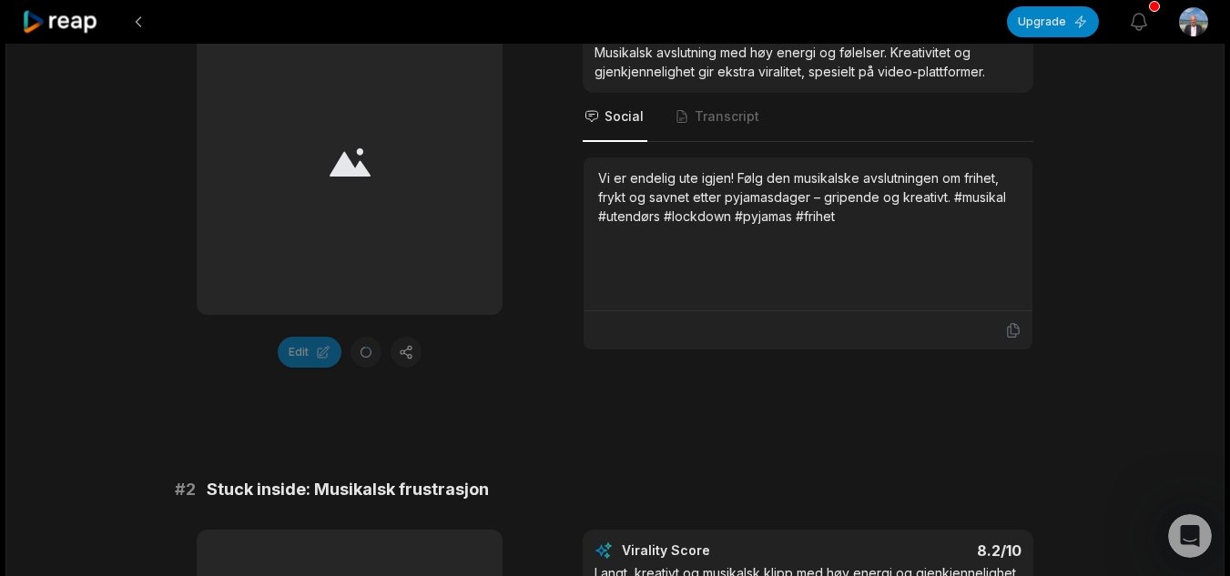
scroll to position [273, 0]
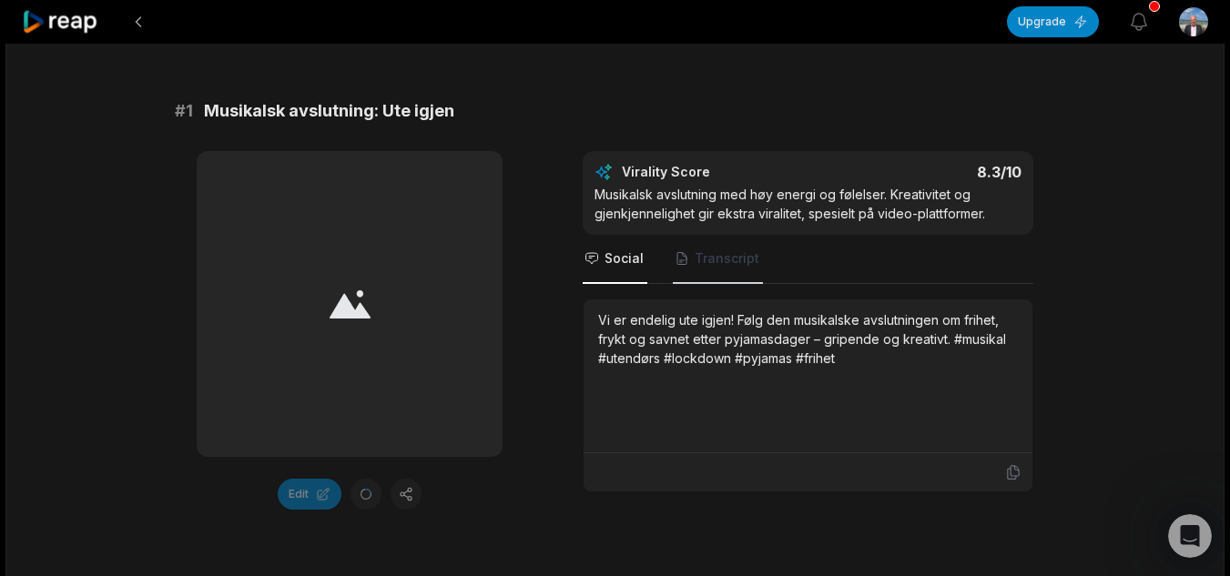
click at [731, 249] on span "Transcript" at bounding box center [726, 258] width 65 height 18
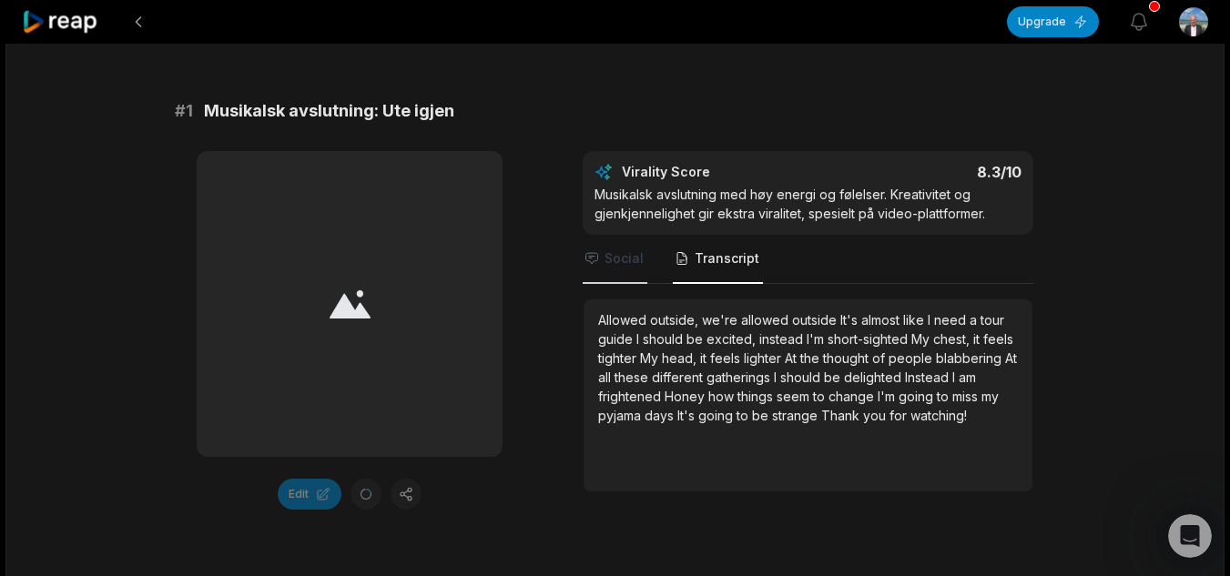
click at [638, 249] on span "Social" at bounding box center [623, 258] width 39 height 18
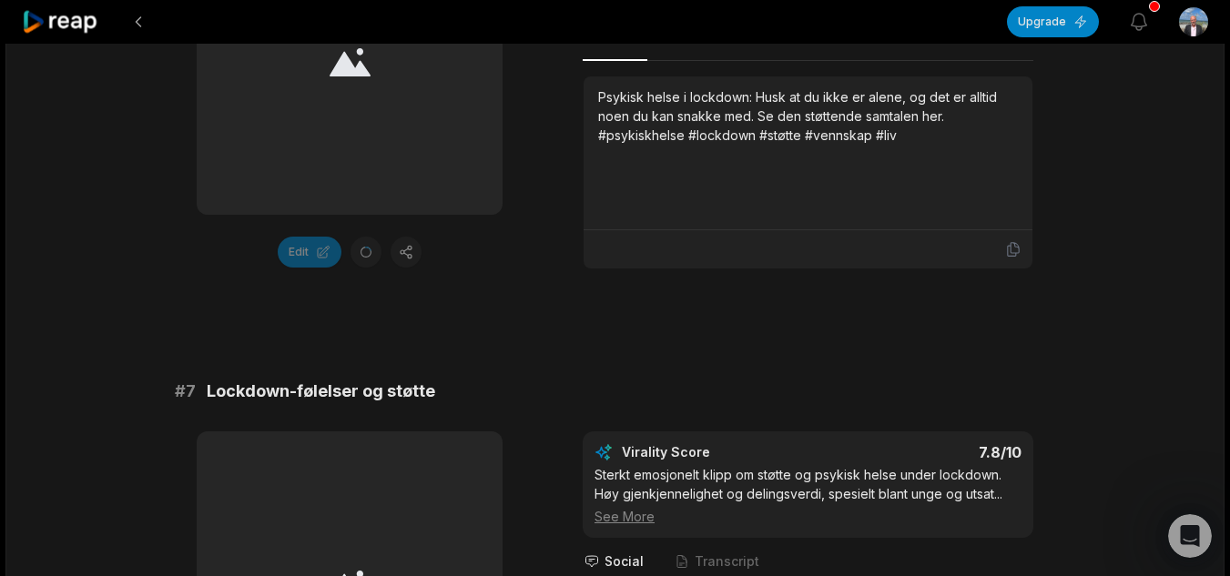
scroll to position [3458, 0]
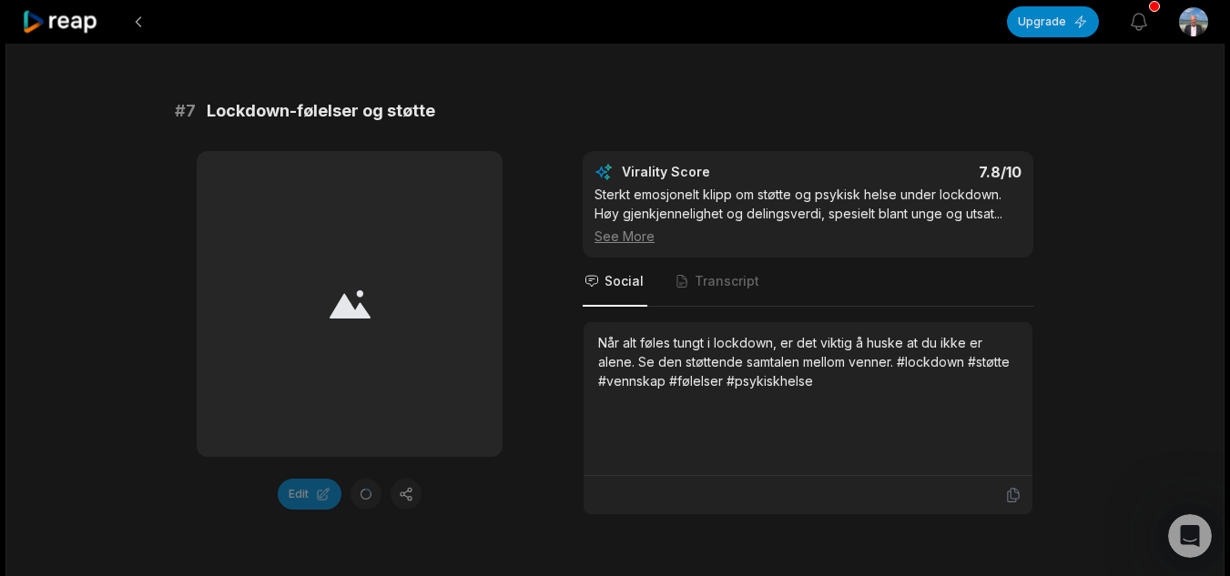
drag, startPoint x: 646, startPoint y: 375, endPoint x: 1035, endPoint y: 303, distance: 395.2
click at [1035, 303] on div "Edit Virality Score 7.8 /10 Sterkt emosjonelt [PERSON_NAME] støtte og psykisk h…" at bounding box center [615, 333] width 881 height 364
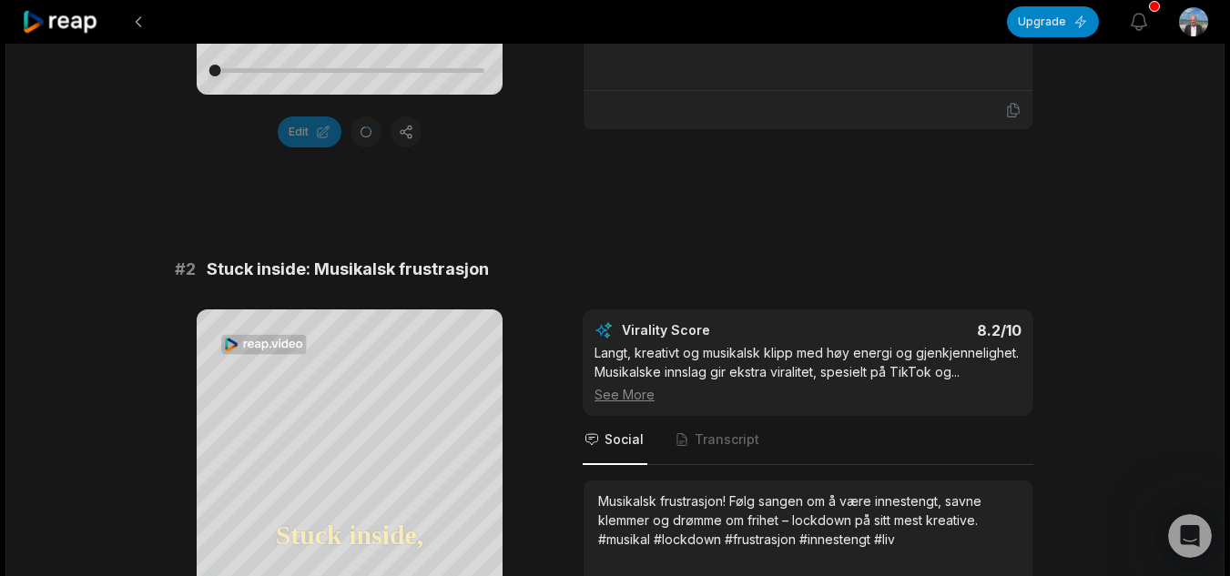
scroll to position [364, 0]
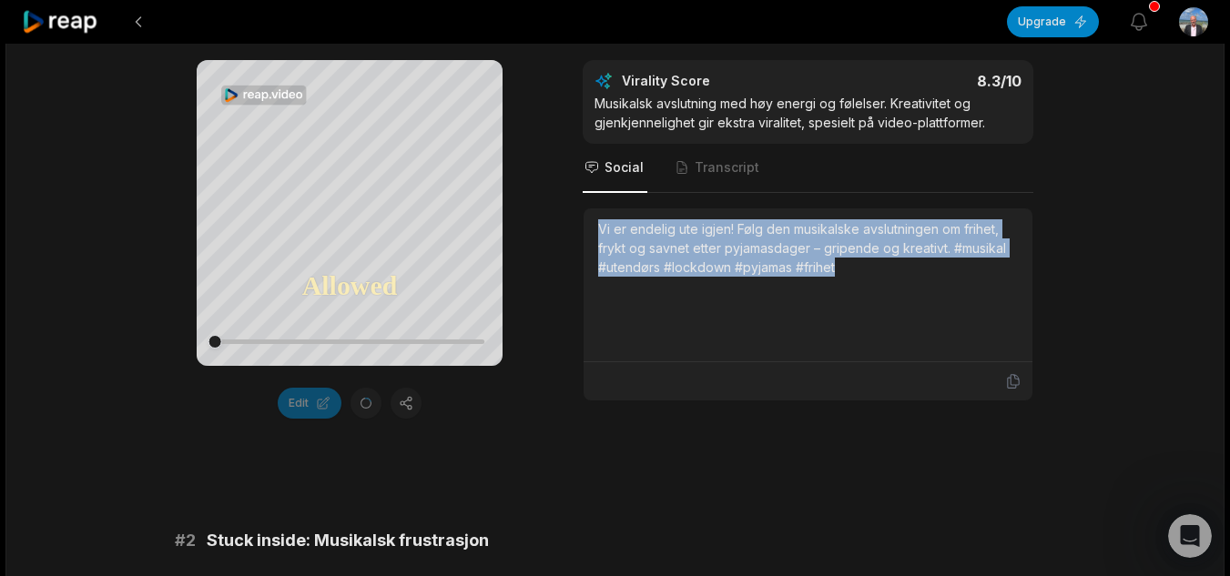
drag, startPoint x: 838, startPoint y: 263, endPoint x: 591, endPoint y: 202, distance: 254.9
click at [591, 208] on div "Vi er endelig ute igjen! Følg den musikalske avslutningen om frihet, frykt og s…" at bounding box center [807, 285] width 449 height 154
copy div "Vi er endelig ute igjen! Følg den musikalske avslutningen om frihet, frykt og s…"
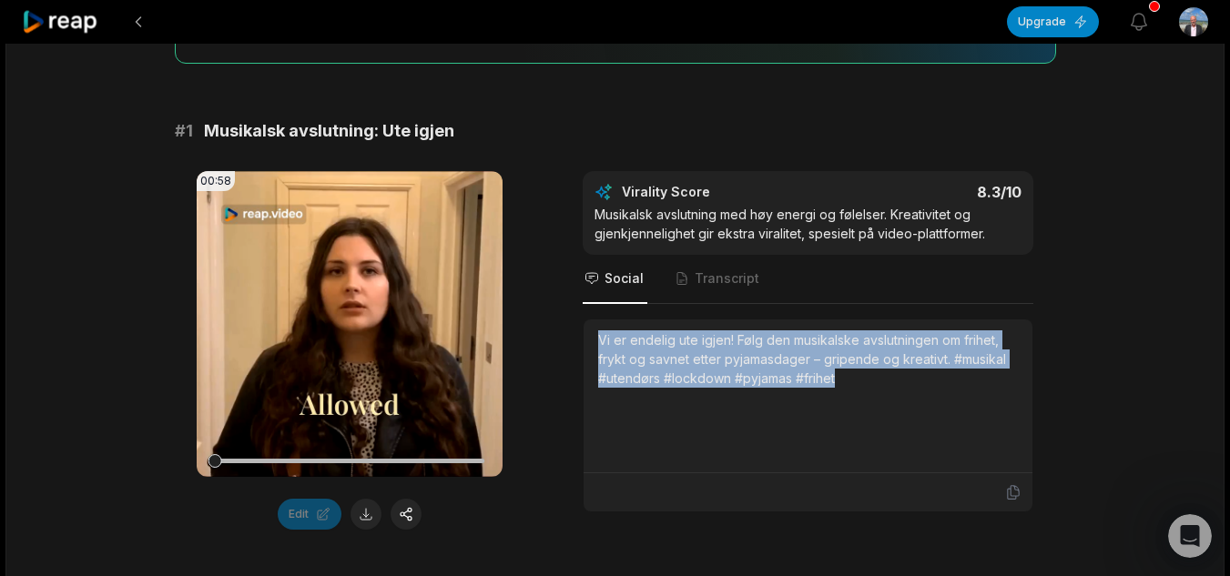
scroll to position [71, 0]
